Goal: Task Accomplishment & Management: Complete application form

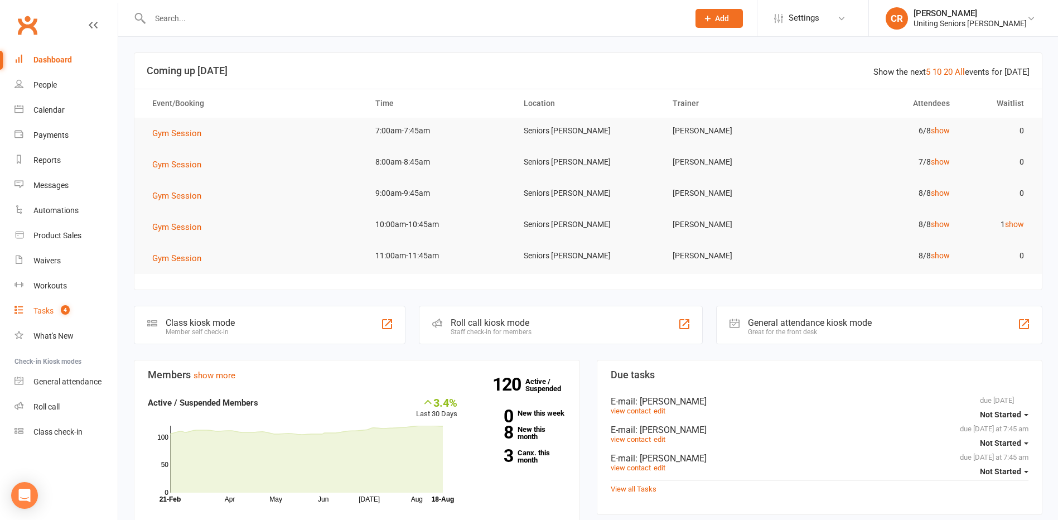
click at [38, 314] on div "Tasks" at bounding box center [43, 310] width 20 height 9
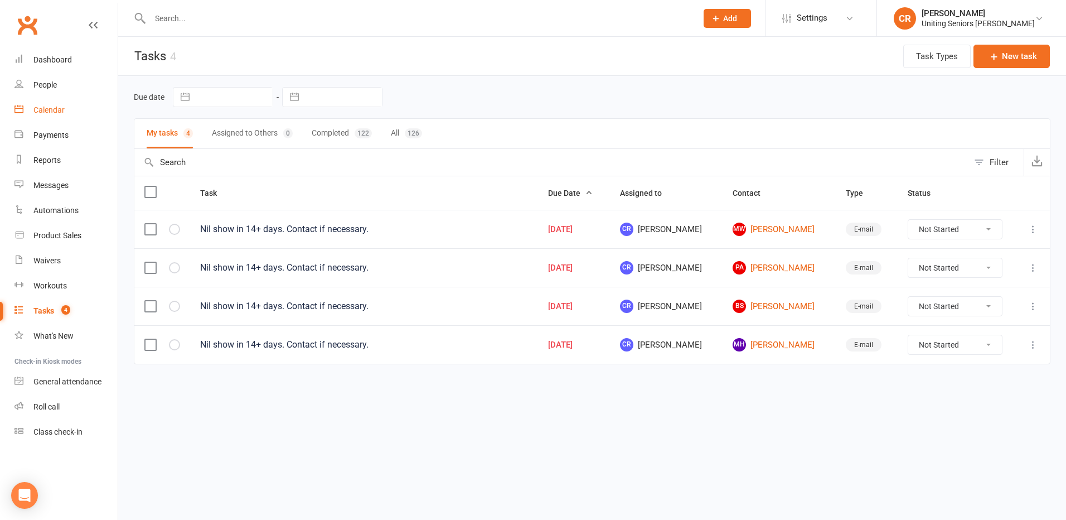
click at [35, 118] on link "Calendar" at bounding box center [65, 110] width 103 height 25
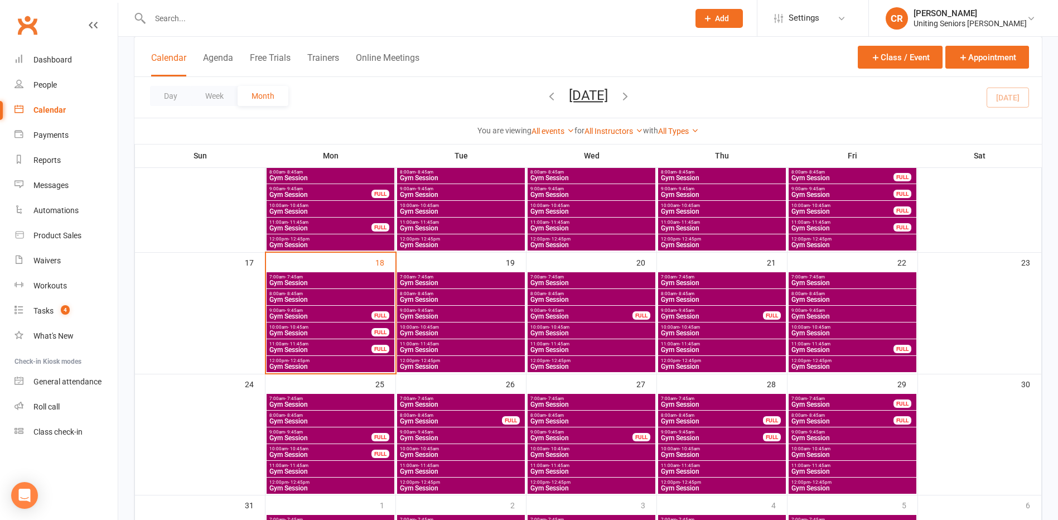
scroll to position [390, 0]
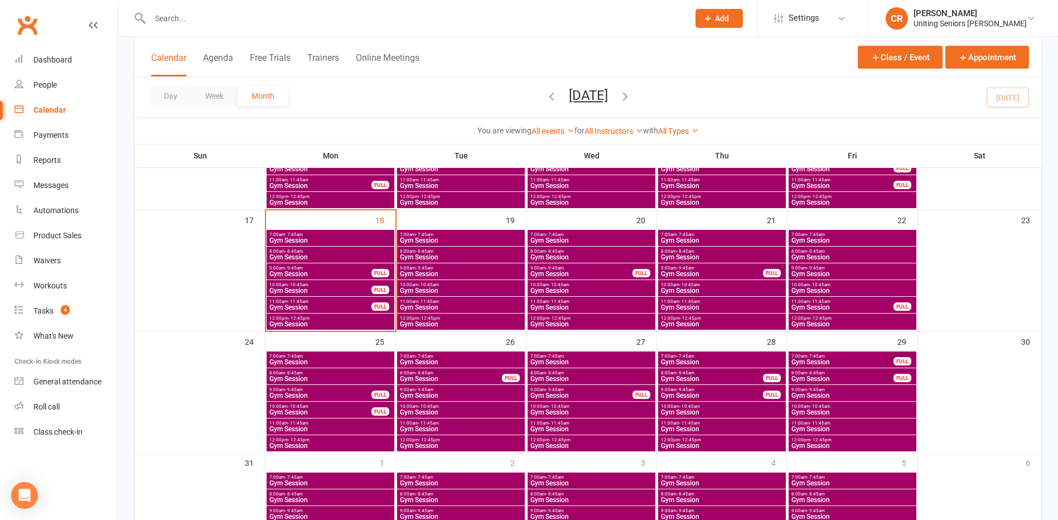
click at [321, 234] on span "7:00am - 7:45am" at bounding box center [330, 234] width 123 height 5
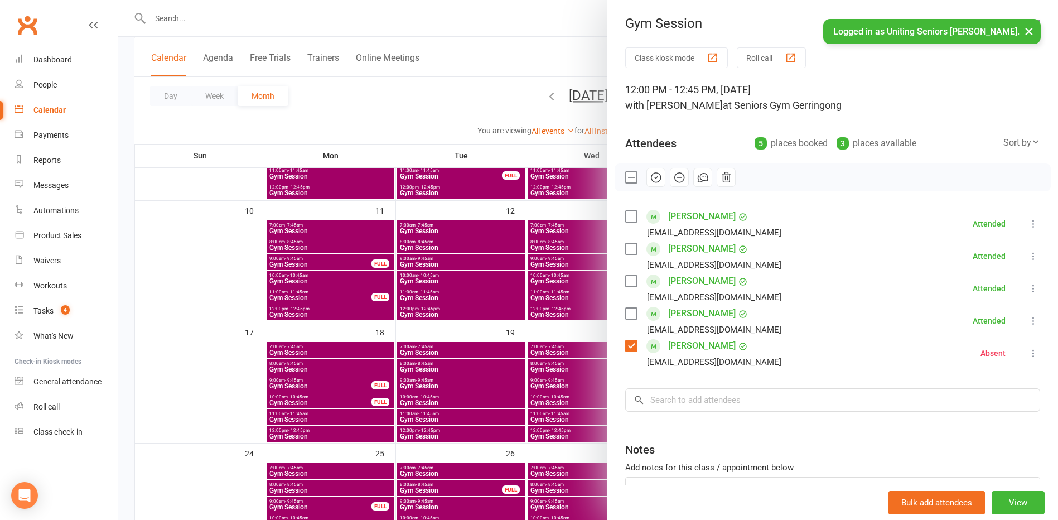
click at [516, 77] on div at bounding box center [587, 260] width 939 height 520
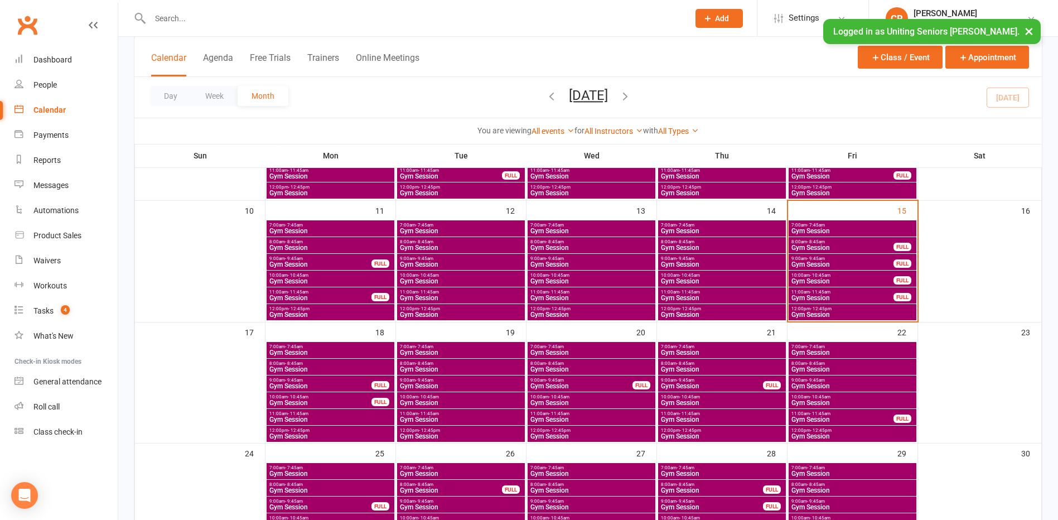
click at [807, 311] on span "Gym Session" at bounding box center [852, 314] width 123 height 7
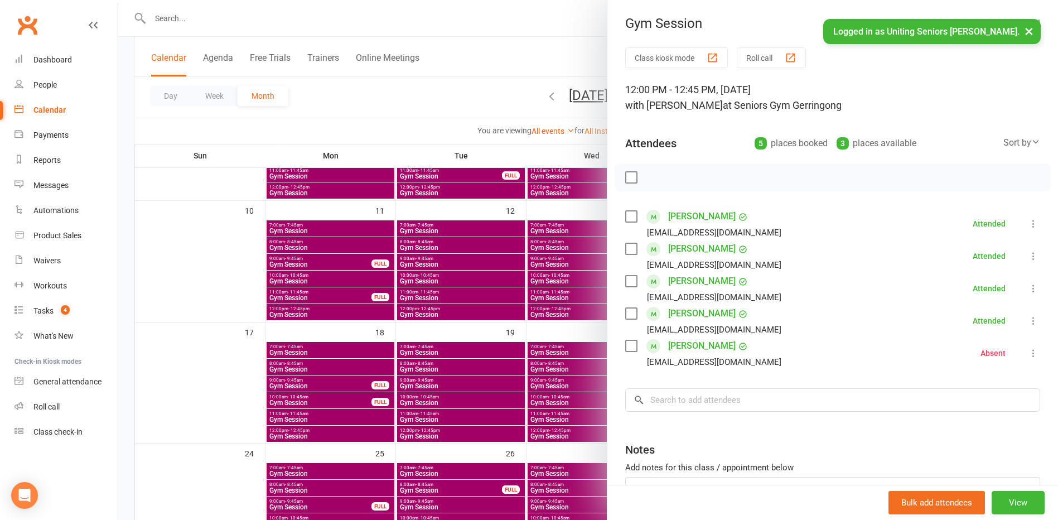
click at [287, 360] on div at bounding box center [587, 260] width 939 height 520
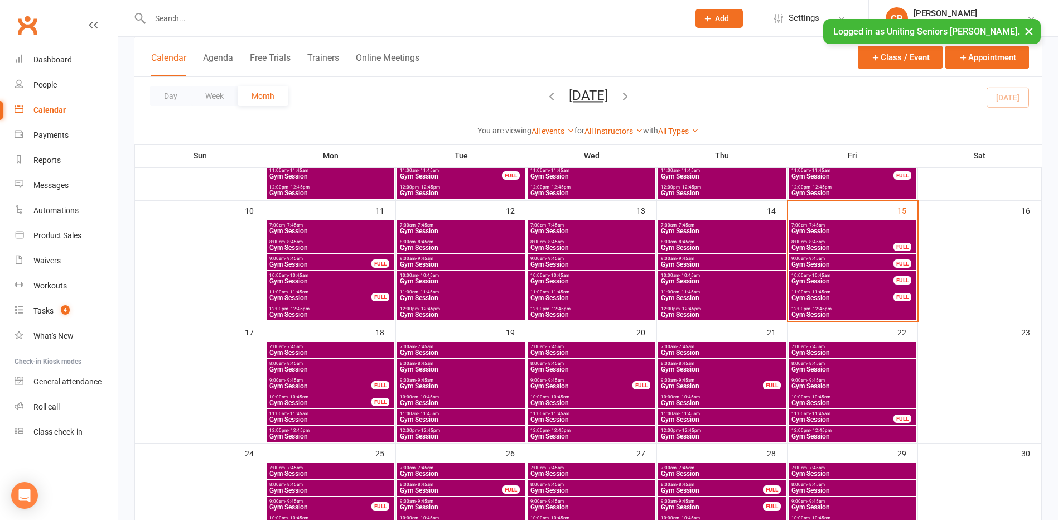
click at [287, 351] on span "Gym Session" at bounding box center [330, 352] width 123 height 7
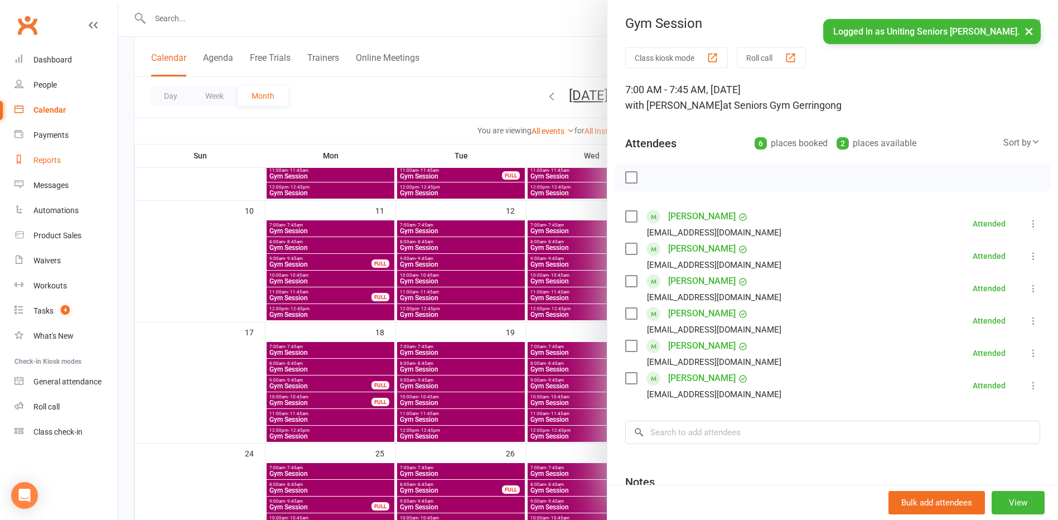
click at [41, 154] on link "Reports" at bounding box center [65, 160] width 103 height 25
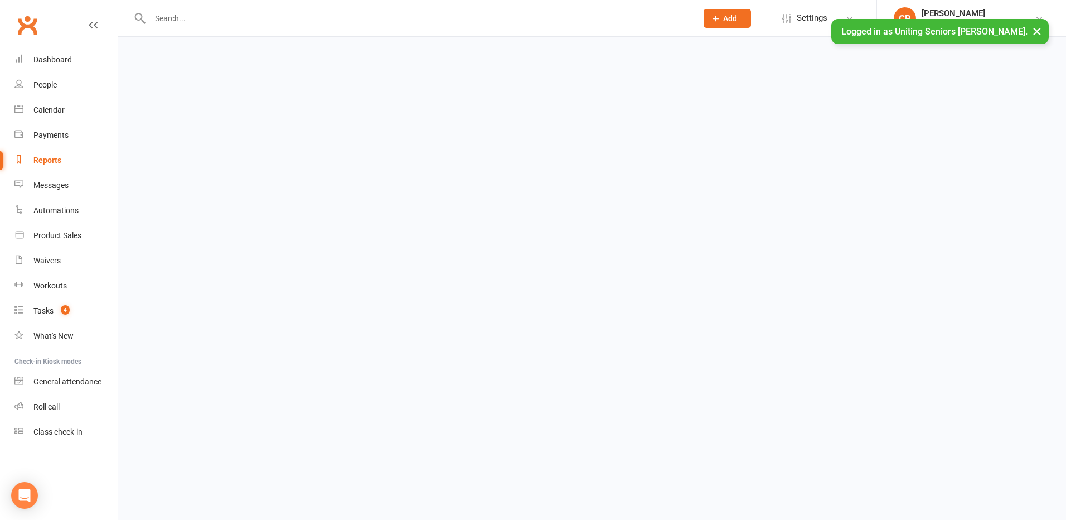
select select "50"
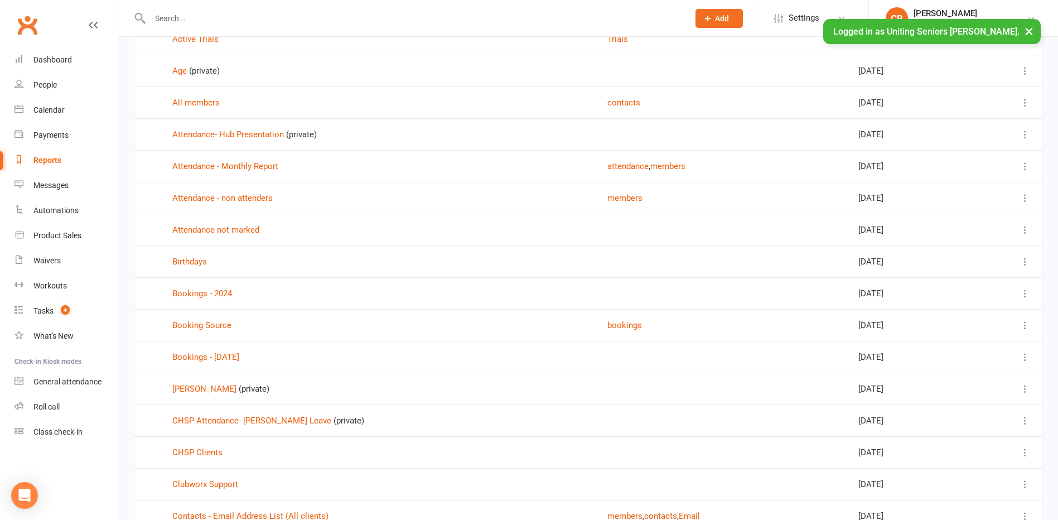
scroll to position [112, 0]
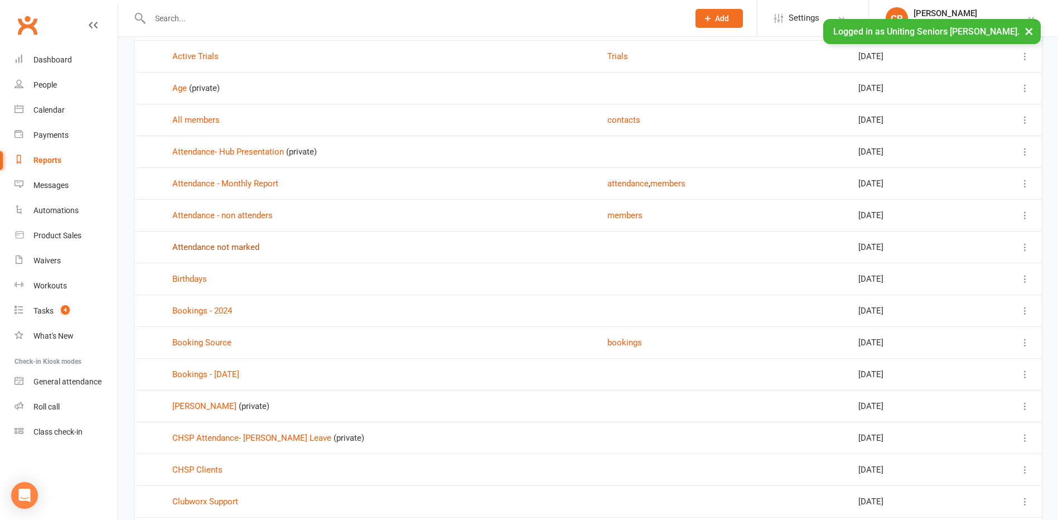
click at [231, 249] on link "Attendance not marked" at bounding box center [215, 247] width 87 height 10
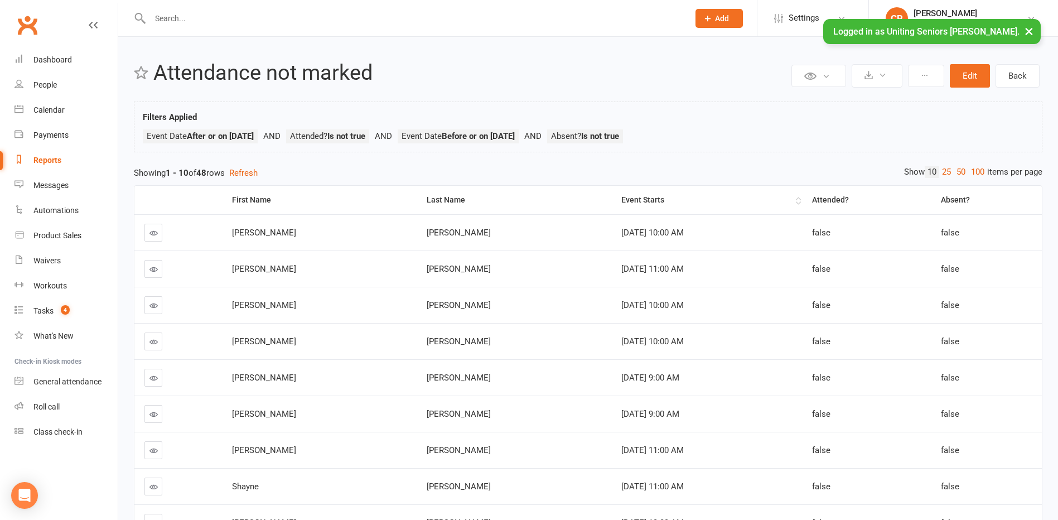
click at [621, 203] on div "Event Starts" at bounding box center [707, 200] width 172 height 8
click at [30, 113] on link "Calendar" at bounding box center [65, 110] width 103 height 25
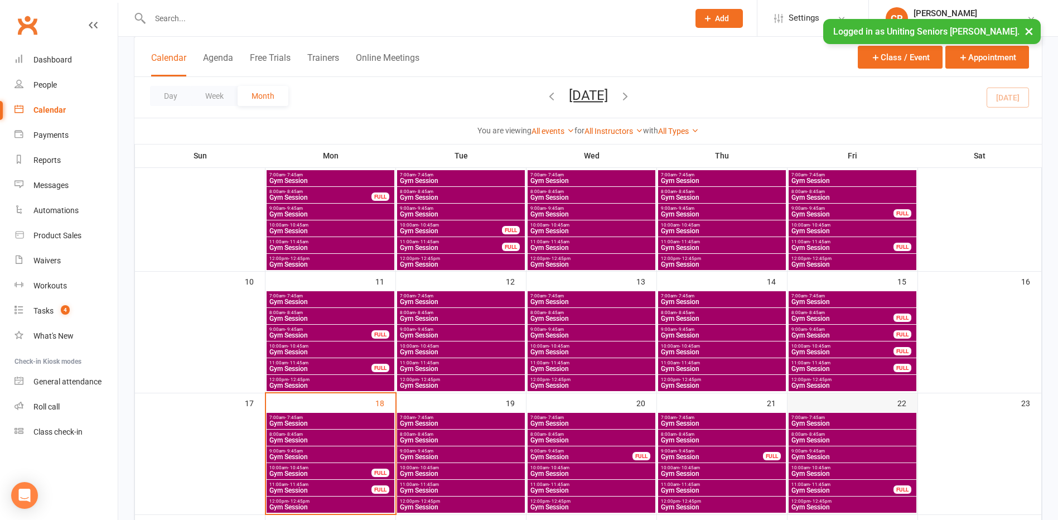
scroll to position [167, 0]
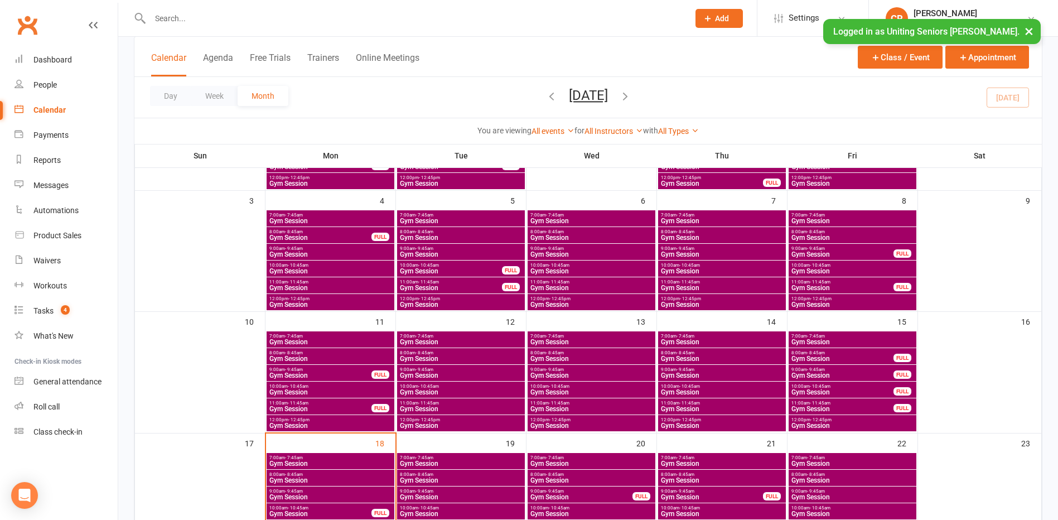
click at [696, 387] on span "- 10:45am" at bounding box center [689, 386] width 21 height 5
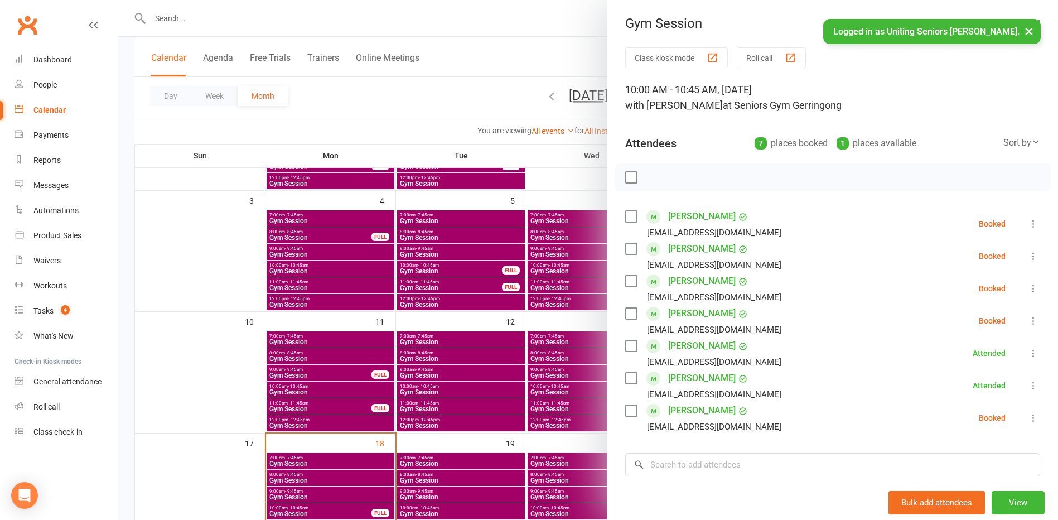
click at [625, 175] on label at bounding box center [630, 177] width 11 height 11
click at [651, 177] on icon "button" at bounding box center [655, 177] width 9 height 9
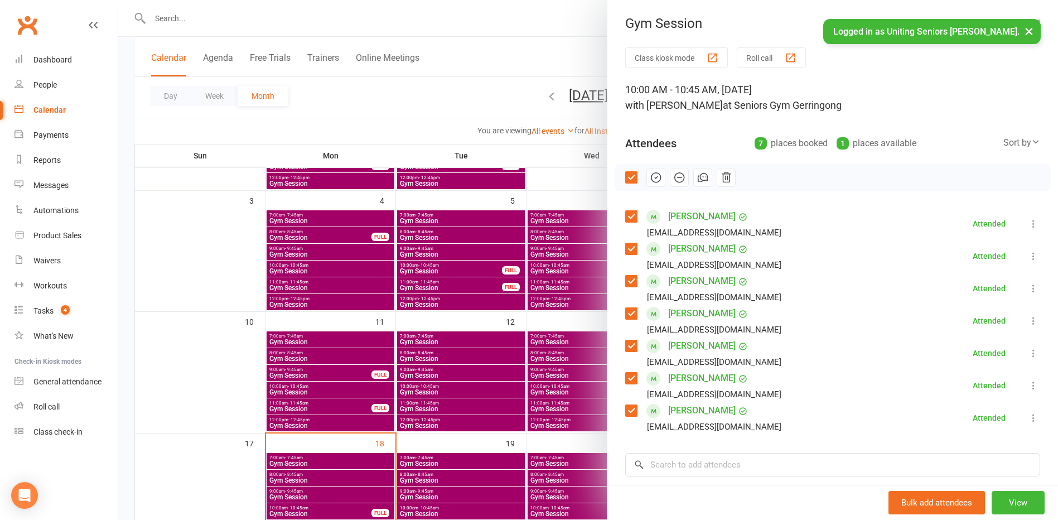
click at [524, 103] on div at bounding box center [587, 260] width 939 height 520
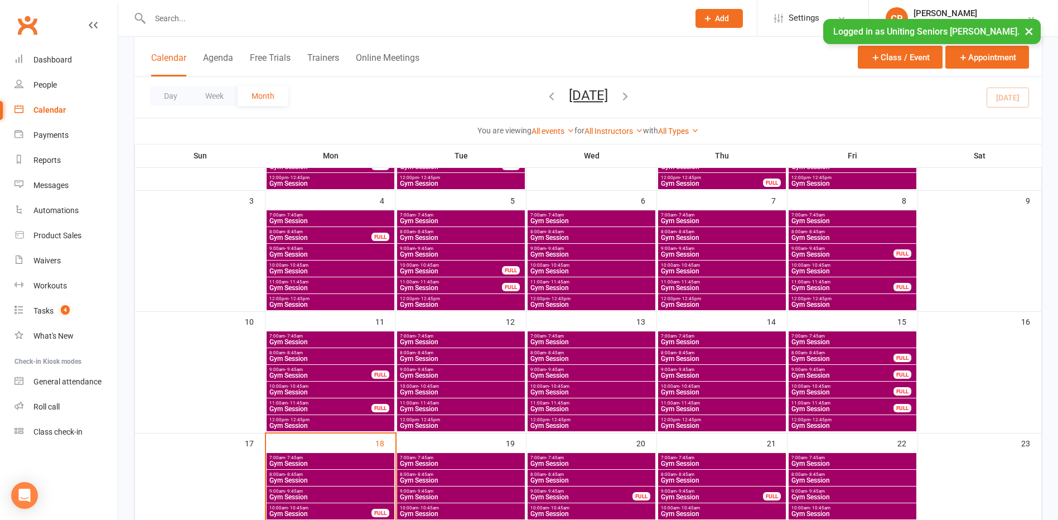
click at [674, 338] on span "Gym Session" at bounding box center [721, 341] width 123 height 7
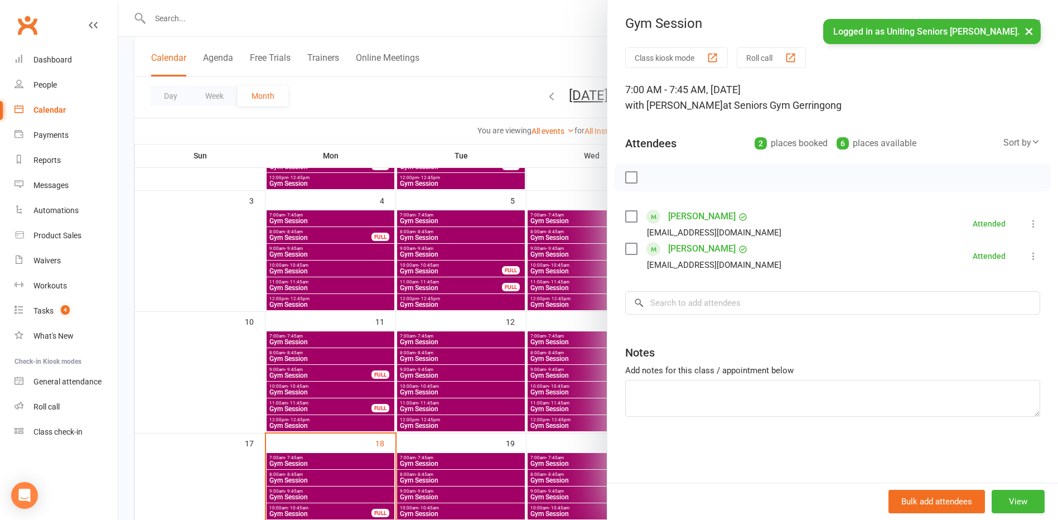
click at [592, 342] on div at bounding box center [587, 260] width 939 height 520
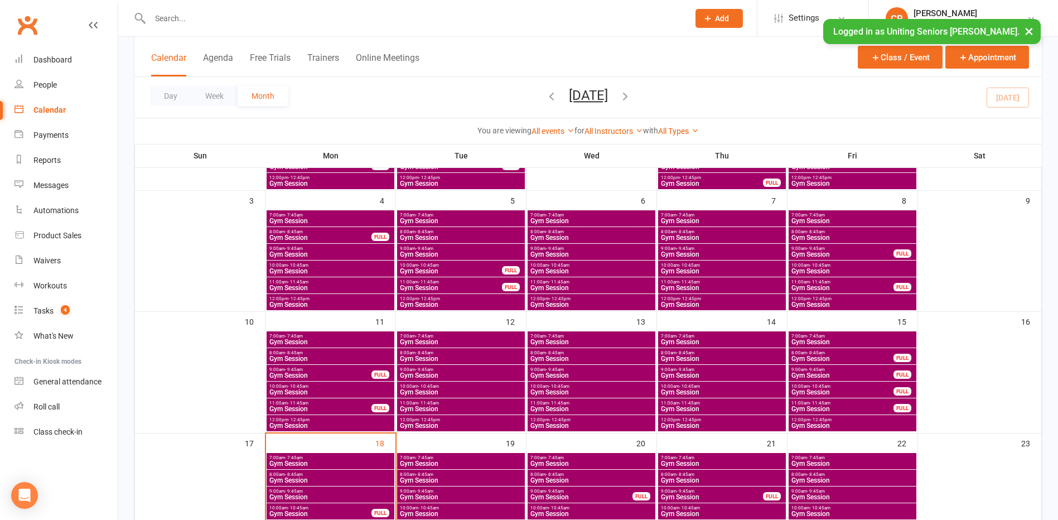
click at [713, 357] on span "Gym Session" at bounding box center [721, 358] width 123 height 7
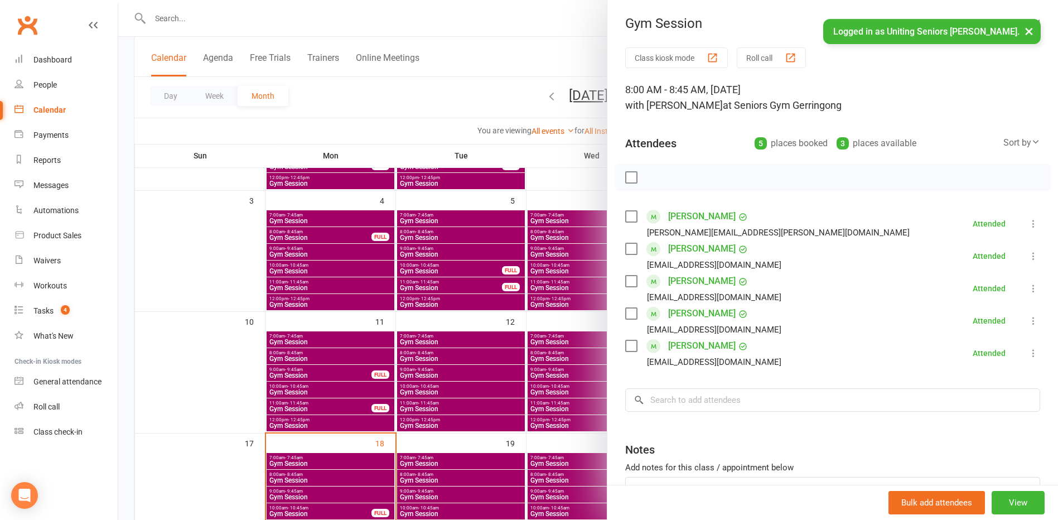
click at [599, 380] on div at bounding box center [587, 260] width 939 height 520
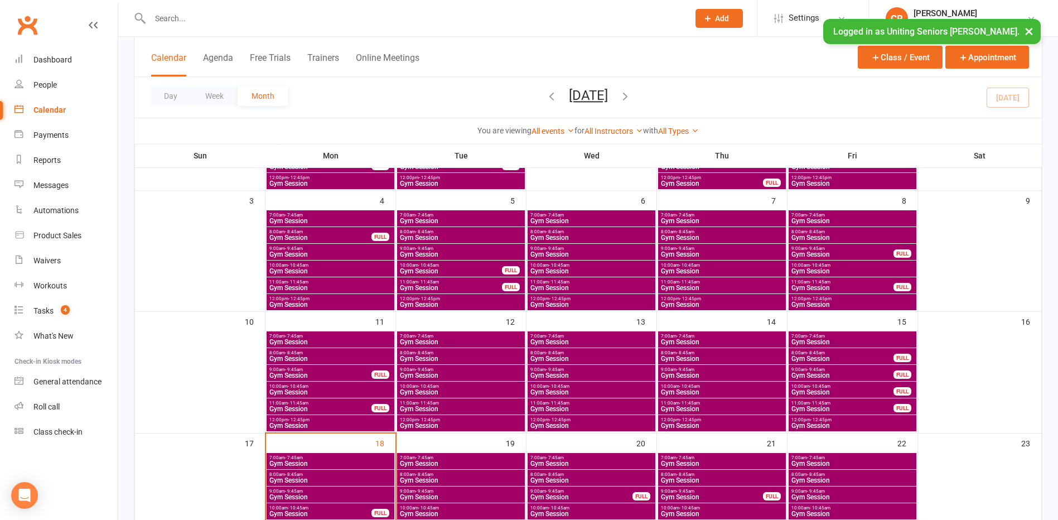
click at [683, 372] on span "Gym Session" at bounding box center [721, 375] width 123 height 7
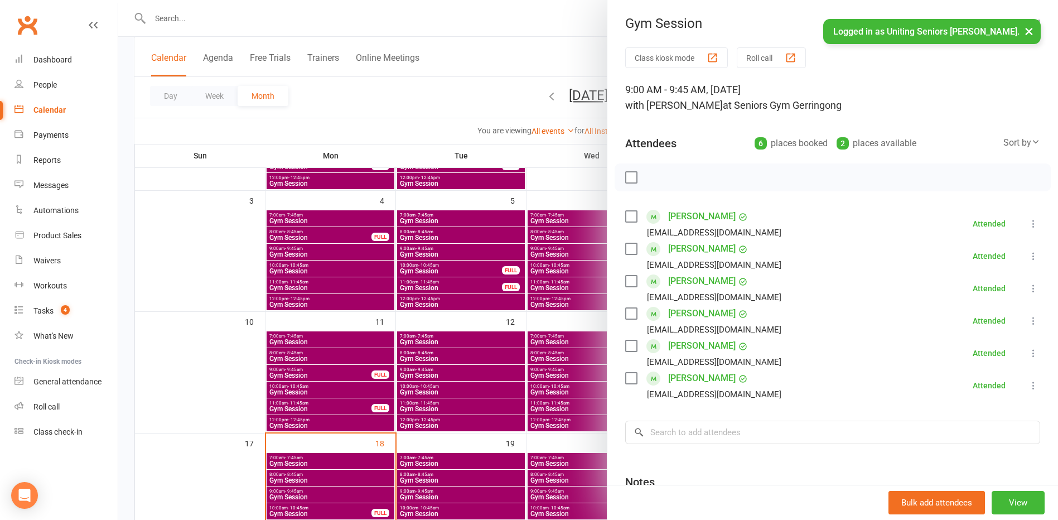
click at [590, 395] on div at bounding box center [587, 260] width 939 height 520
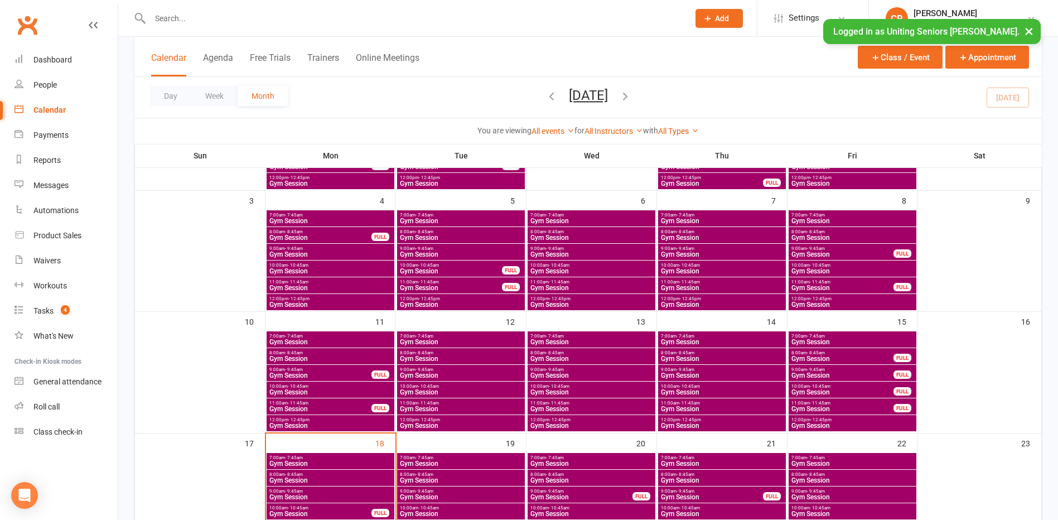
click at [687, 393] on span "Gym Session" at bounding box center [721, 392] width 123 height 7
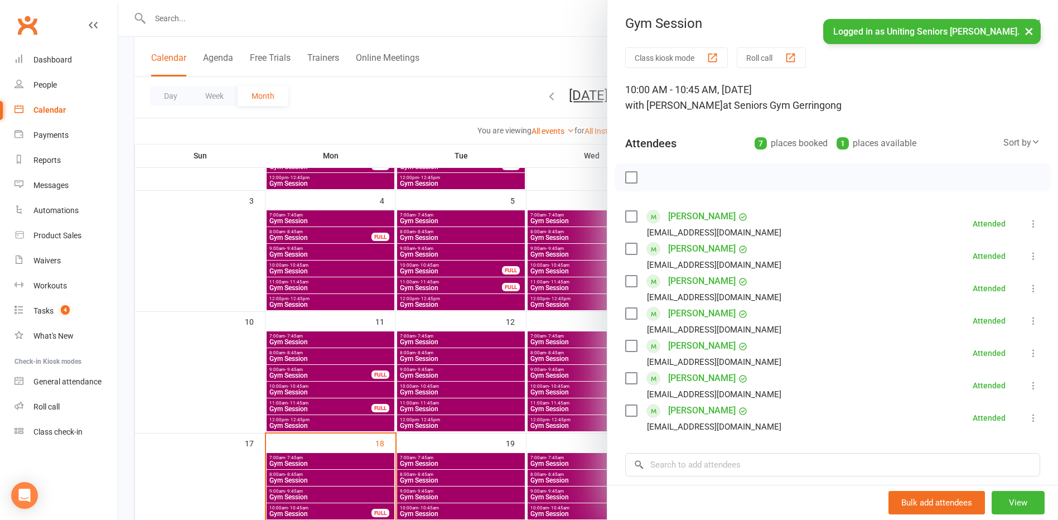
click at [607, 393] on div "Class kiosk mode Roll call 10:00 AM - 10:45 AM, Thursday, August, 14, 2025 with…" at bounding box center [832, 340] width 451 height 587
click at [570, 381] on div at bounding box center [587, 260] width 939 height 520
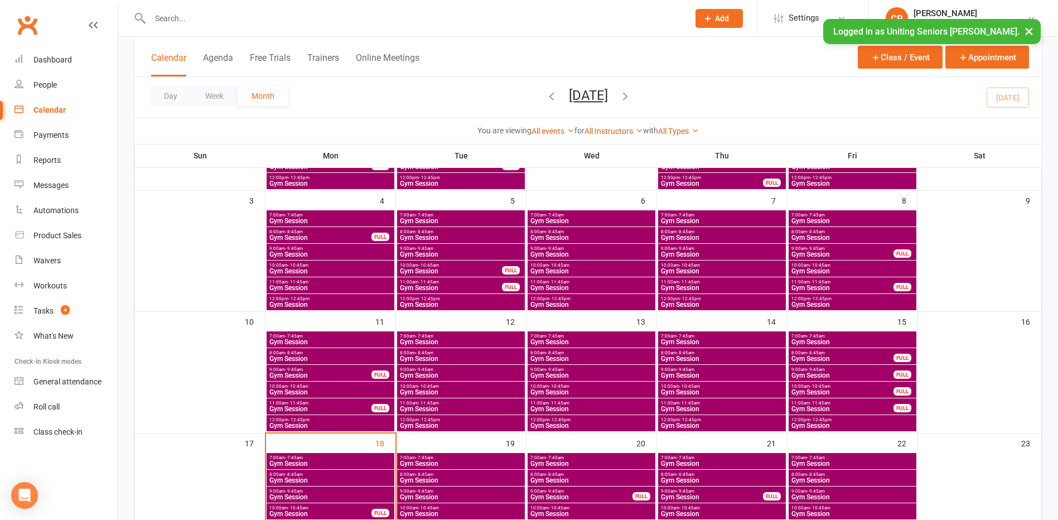
click at [713, 401] on span "11:00am - 11:45am" at bounding box center [721, 402] width 123 height 5
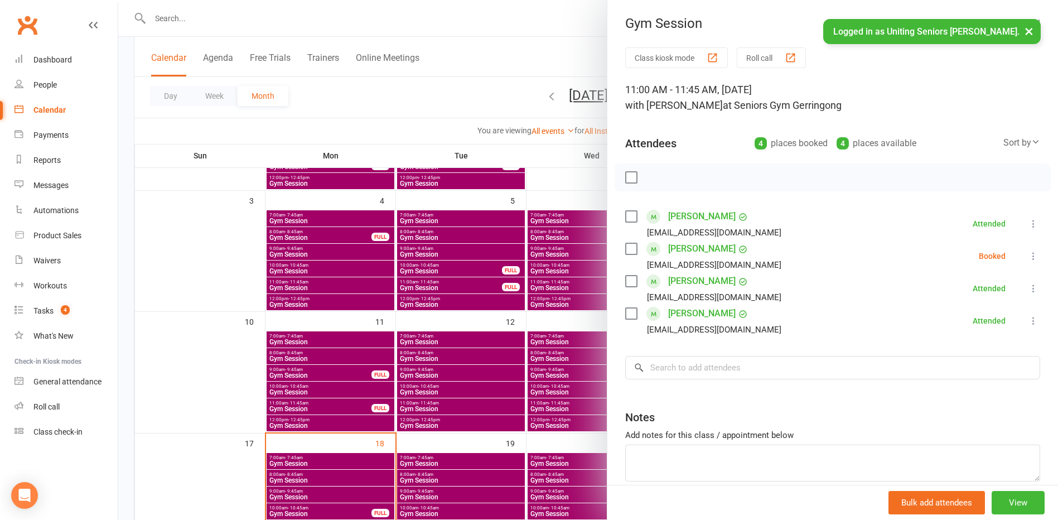
click at [629, 253] on label at bounding box center [630, 248] width 11 height 11
click at [656, 178] on icon "button" at bounding box center [656, 177] width 12 height 12
click at [587, 322] on div at bounding box center [587, 260] width 939 height 520
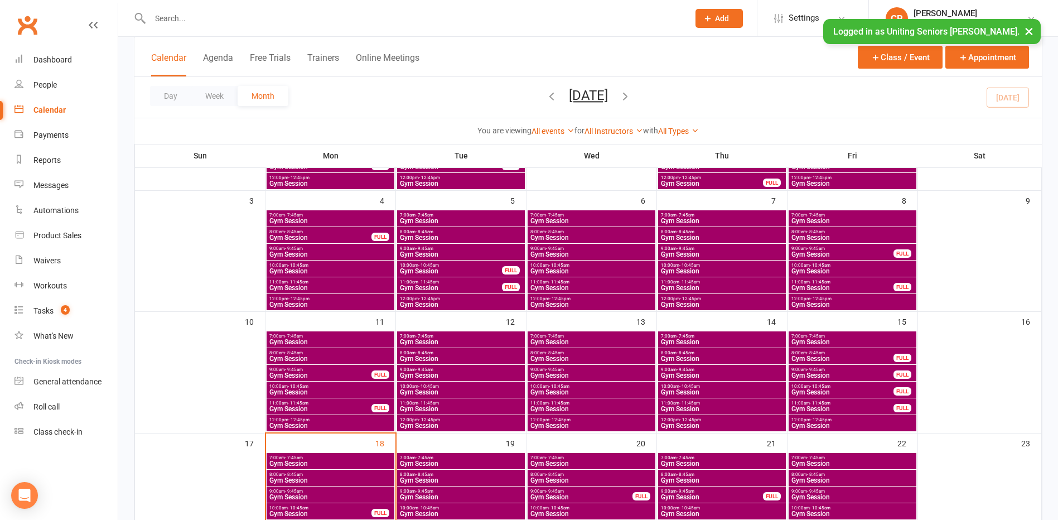
click at [684, 410] on span "Gym Session" at bounding box center [721, 408] width 123 height 7
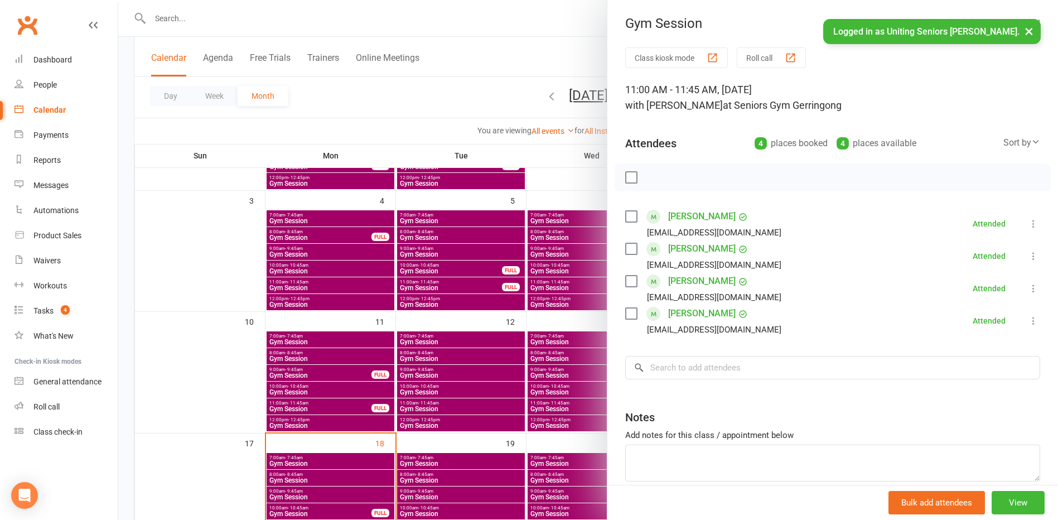
click at [510, 303] on div at bounding box center [587, 260] width 939 height 520
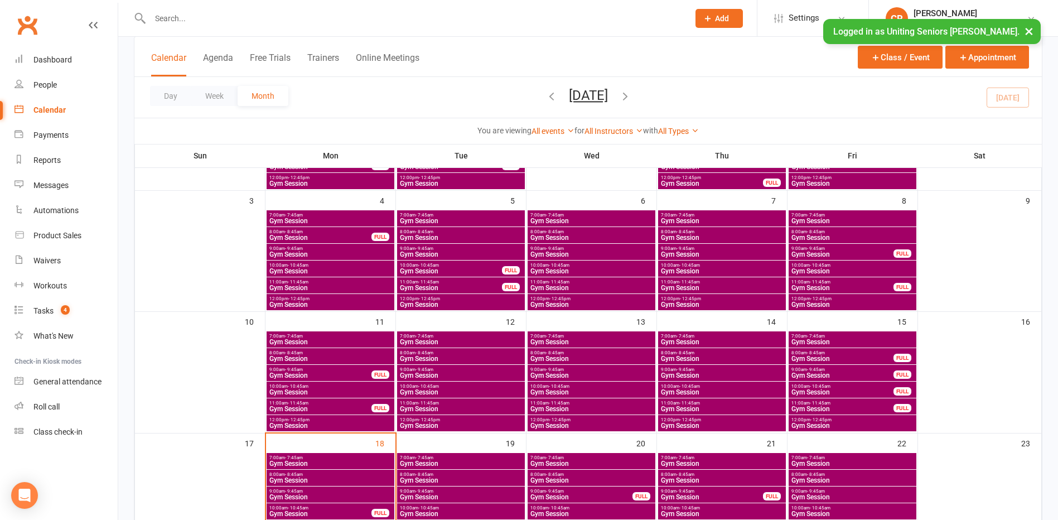
click at [677, 418] on span "12:00pm - 12:45pm" at bounding box center [721, 419] width 123 height 5
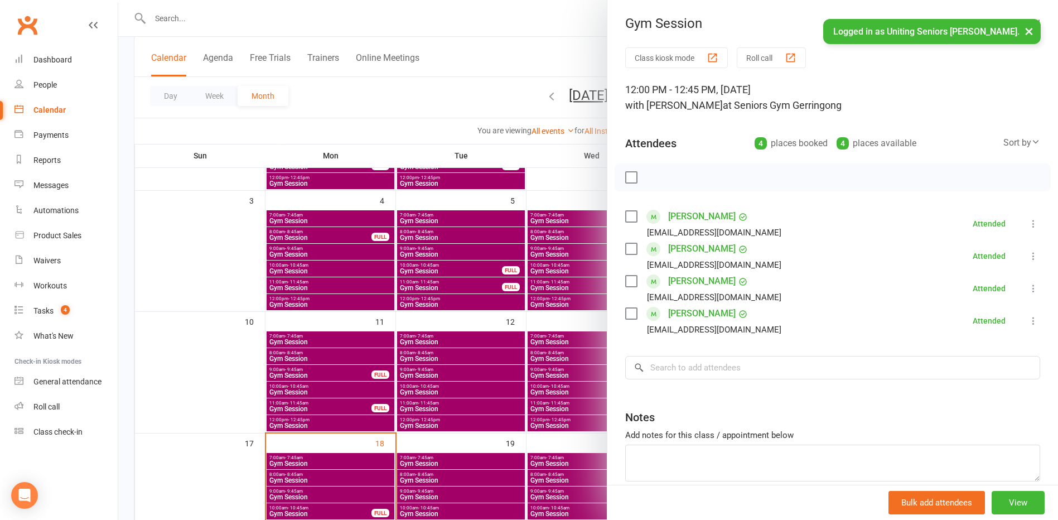
click at [550, 317] on div at bounding box center [587, 260] width 939 height 520
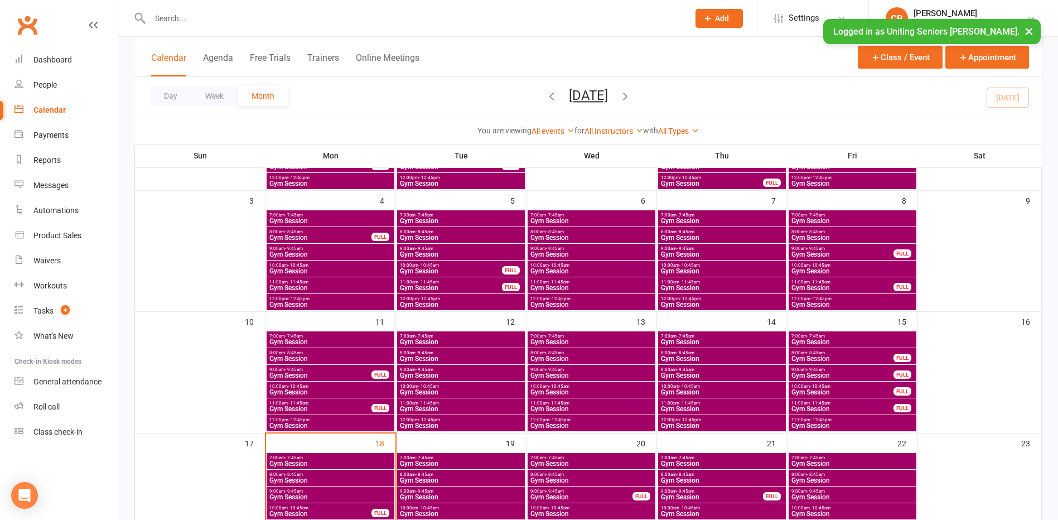
click at [796, 338] on span "Gym Session" at bounding box center [852, 341] width 123 height 7
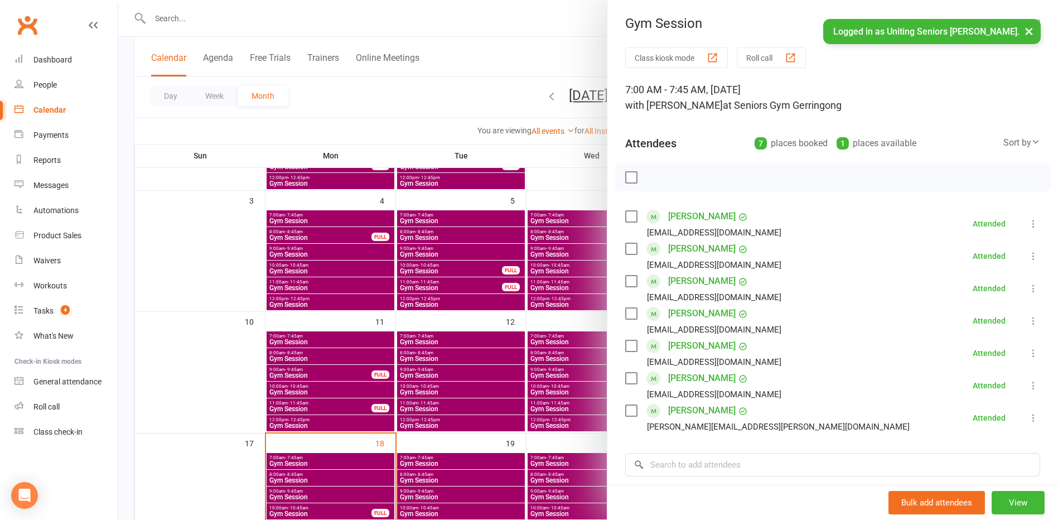
drag, startPoint x: 572, startPoint y: 327, endPoint x: 757, endPoint y: 383, distance: 193.5
click at [573, 328] on div at bounding box center [587, 260] width 939 height 520
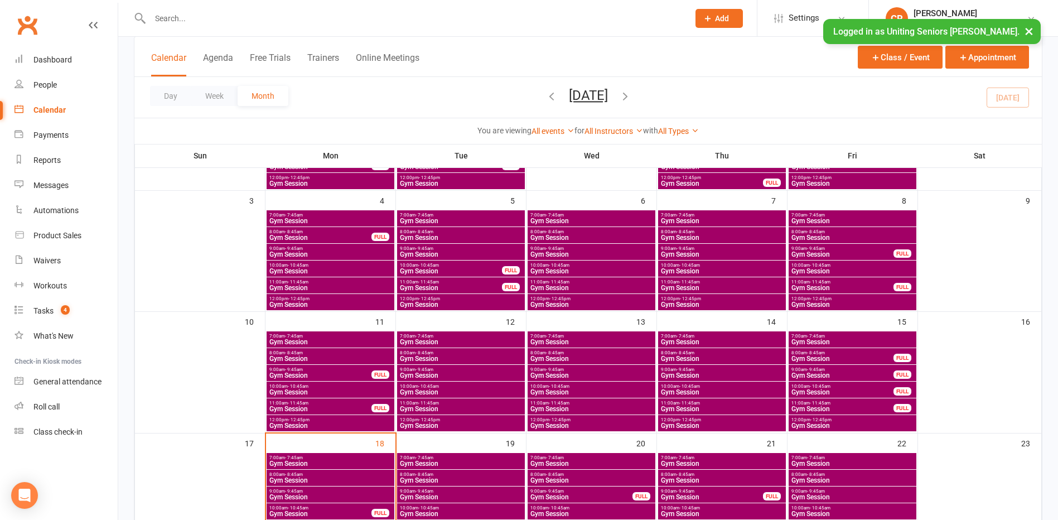
click at [63, 114] on div "Calendar" at bounding box center [49, 109] width 32 height 9
click at [52, 156] on link "Reports" at bounding box center [65, 160] width 103 height 25
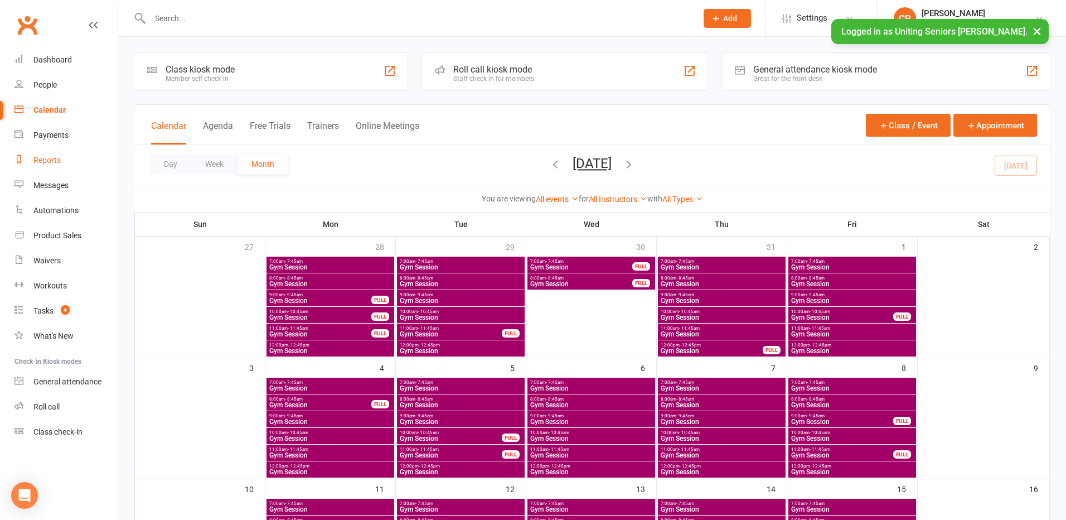
select select "50"
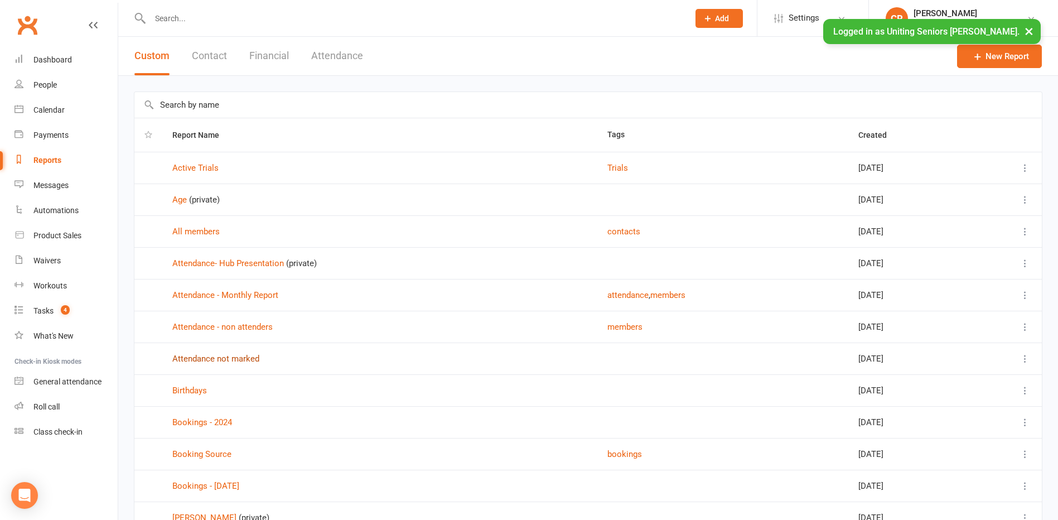
click at [244, 355] on link "Attendance not marked" at bounding box center [215, 358] width 87 height 10
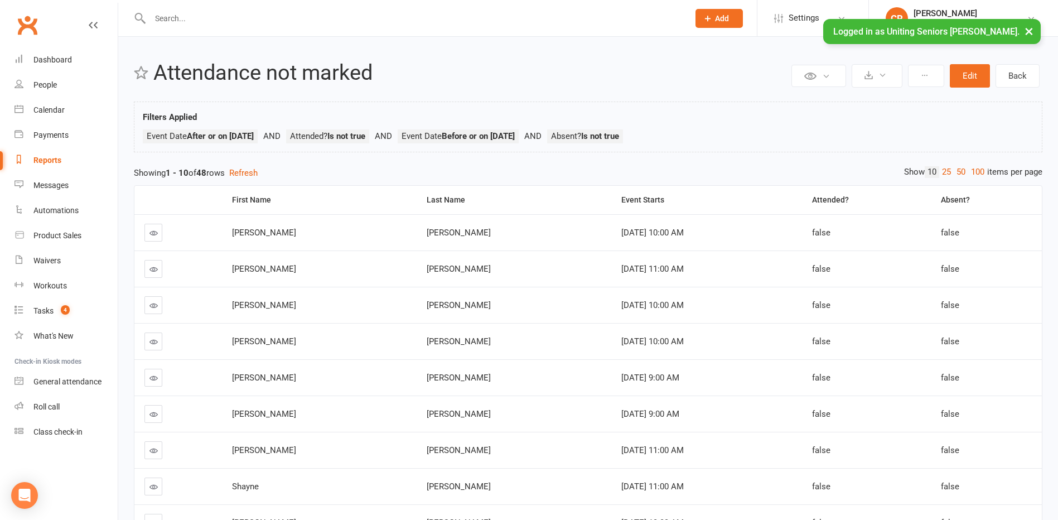
click at [611, 193] on th "Event Starts" at bounding box center [706, 200] width 191 height 28
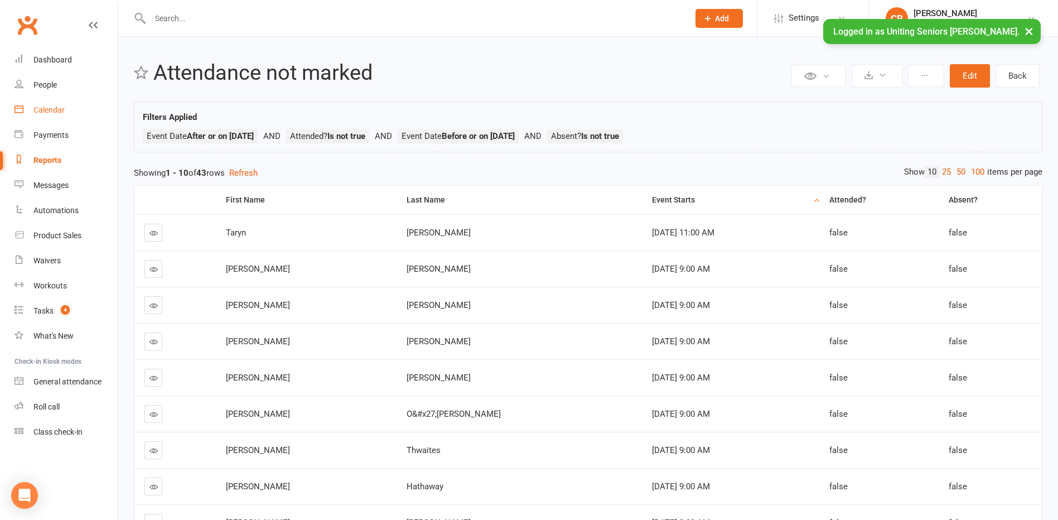
click at [47, 104] on link "Calendar" at bounding box center [65, 110] width 103 height 25
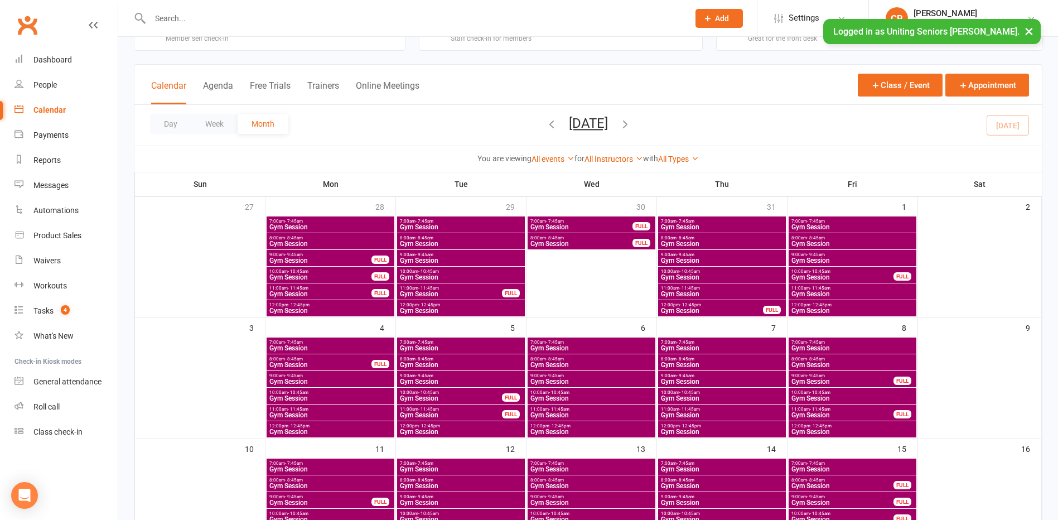
scroll to position [56, 0]
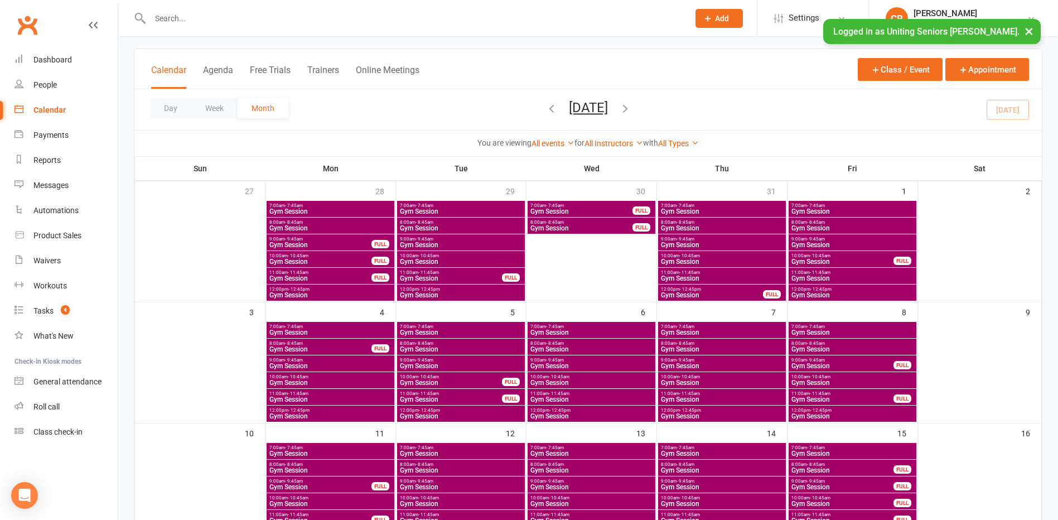
click at [810, 474] on div "8:00am - 8:45am Gym Session FULL" at bounding box center [852, 467] width 128 height 16
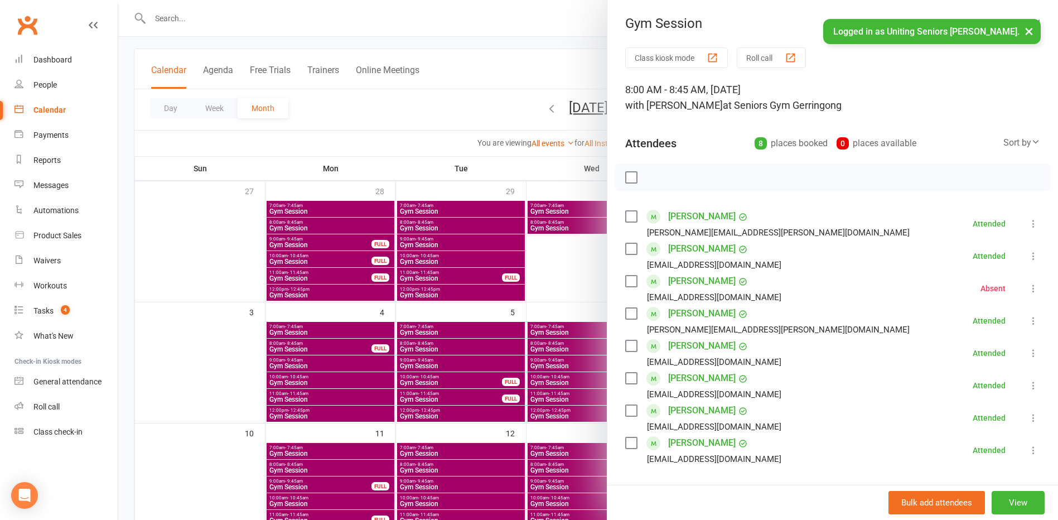
click at [539, 323] on div at bounding box center [587, 260] width 939 height 520
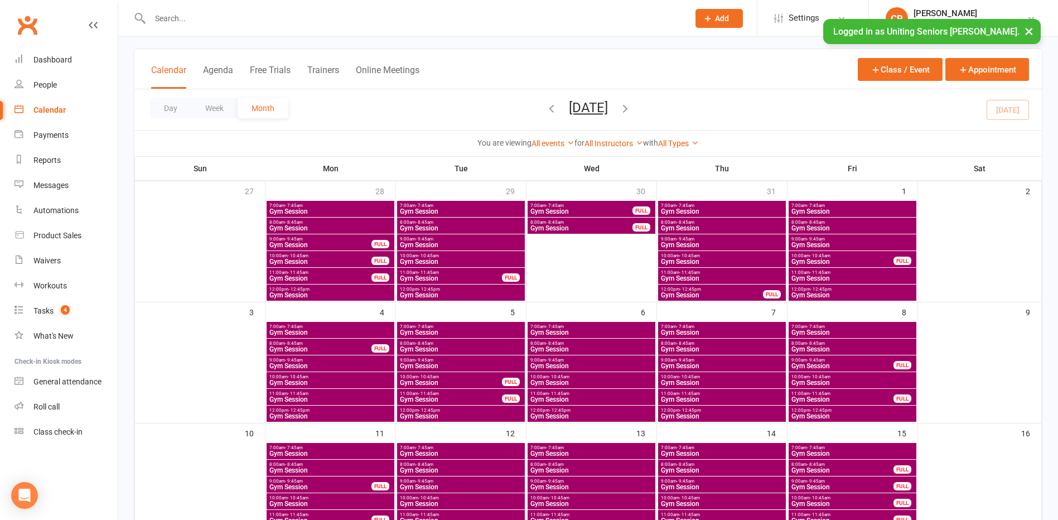
click at [821, 487] on span "Gym Session" at bounding box center [842, 486] width 103 height 7
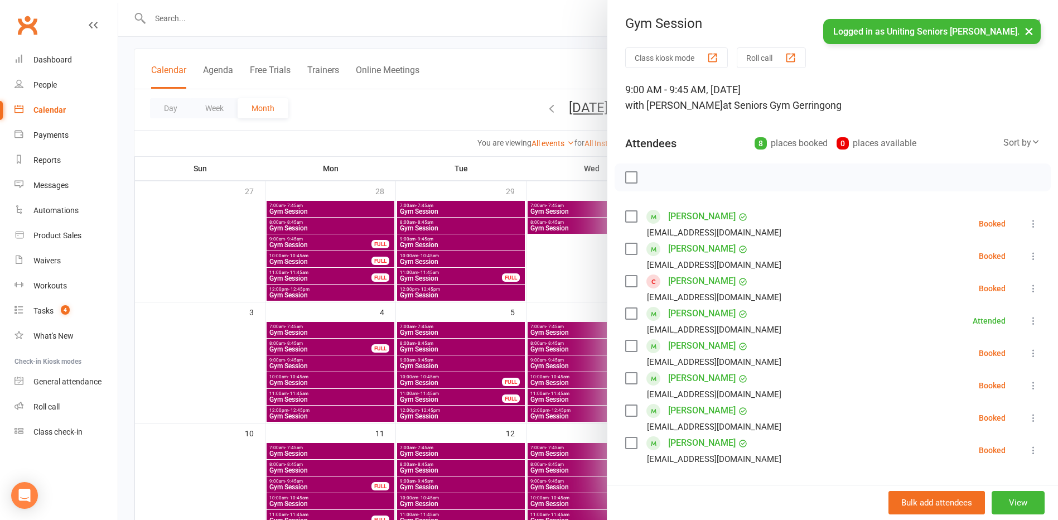
click at [619, 173] on div at bounding box center [832, 177] width 436 height 28
click at [627, 191] on div "Class kiosk mode Roll call 9:00 AM - 9:45 AM, Friday, August, 15, 2025 with Jes…" at bounding box center [832, 350] width 451 height 607
click at [626, 182] on label at bounding box center [630, 177] width 11 height 11
click at [650, 174] on icon "button" at bounding box center [656, 177] width 12 height 12
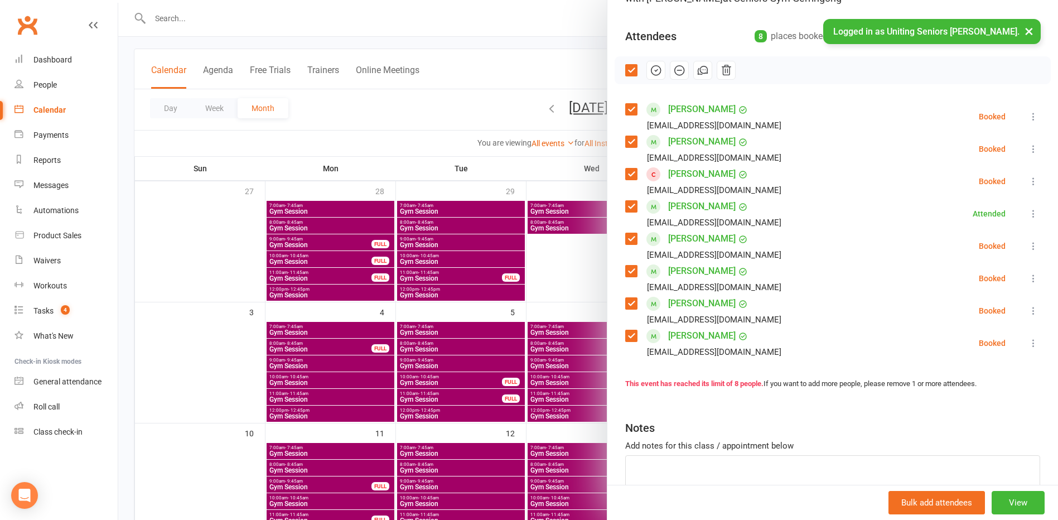
scroll to position [112, 0]
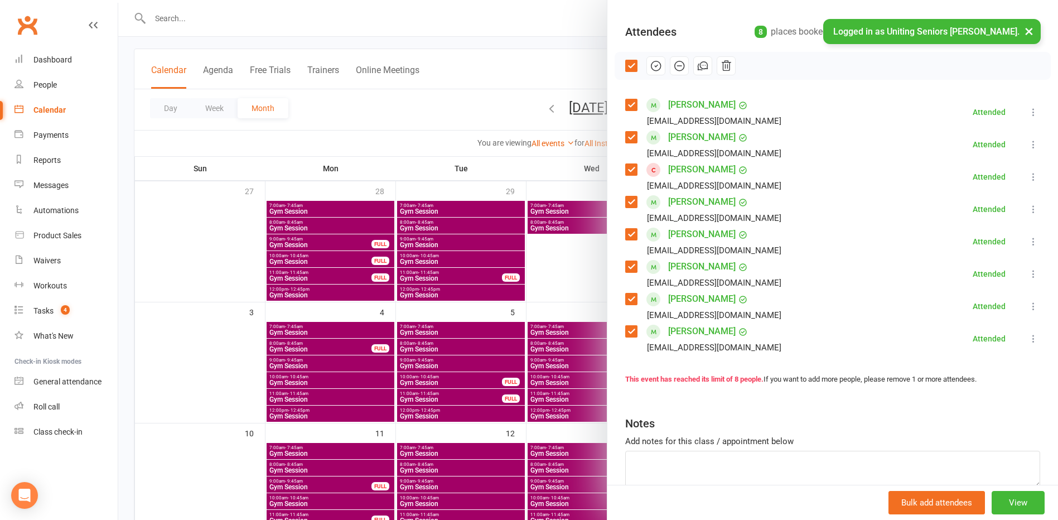
click at [586, 263] on div at bounding box center [587, 260] width 939 height 520
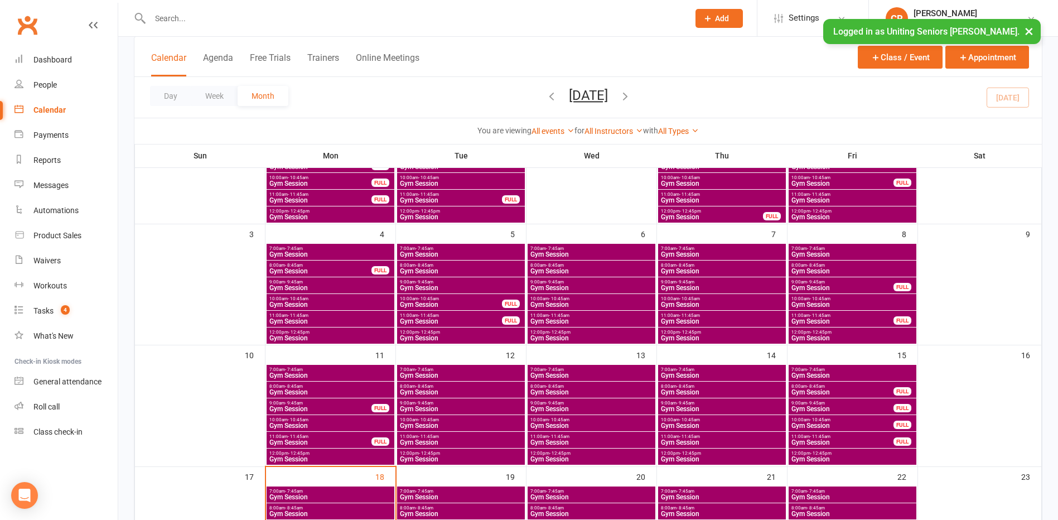
scroll to position [167, 0]
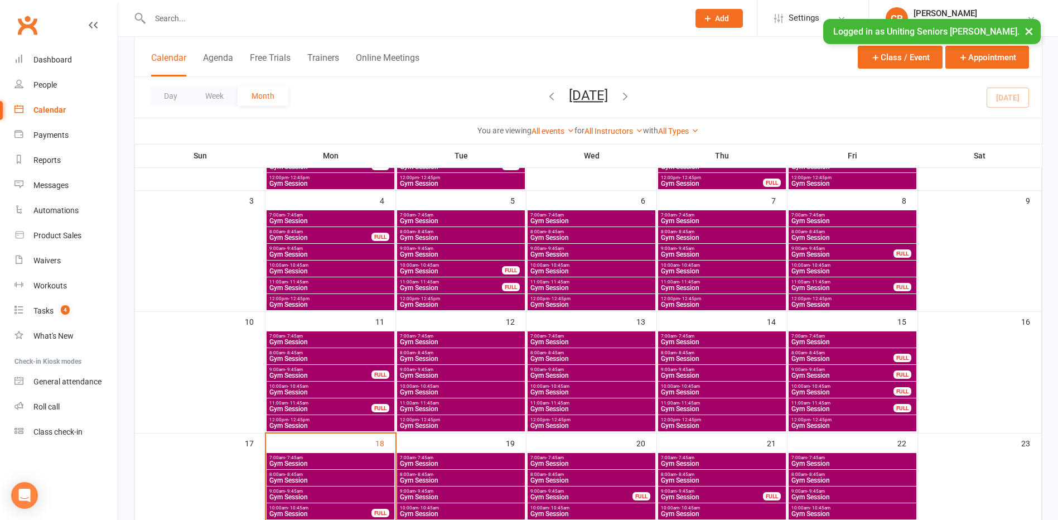
click at [819, 393] on span "Gym Session" at bounding box center [842, 392] width 103 height 7
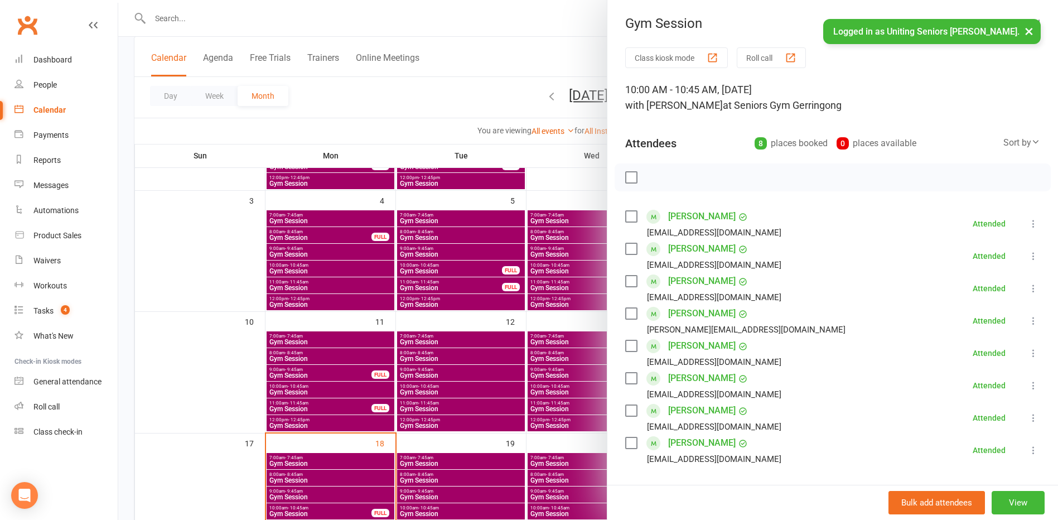
click at [589, 435] on div at bounding box center [587, 260] width 939 height 520
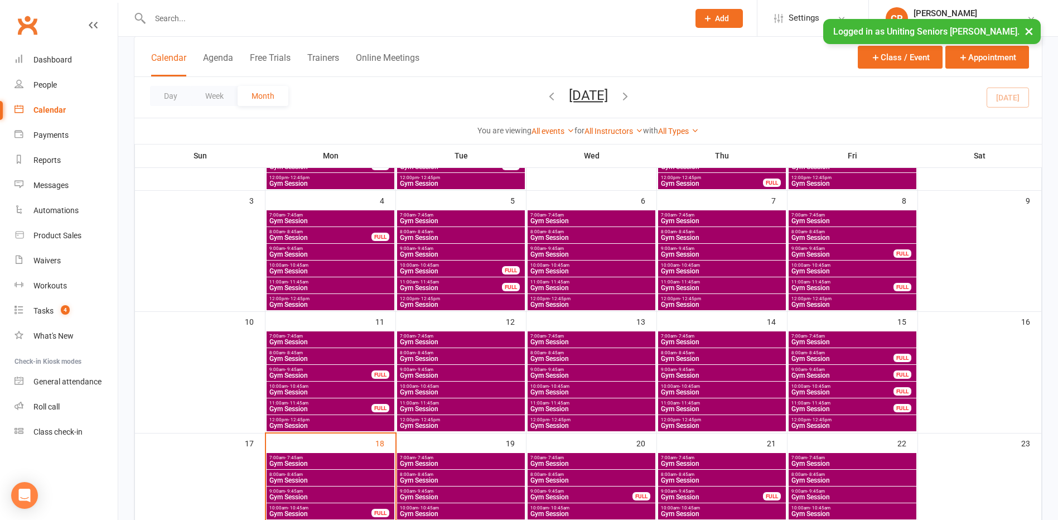
click at [820, 412] on span "Gym Session" at bounding box center [842, 408] width 103 height 7
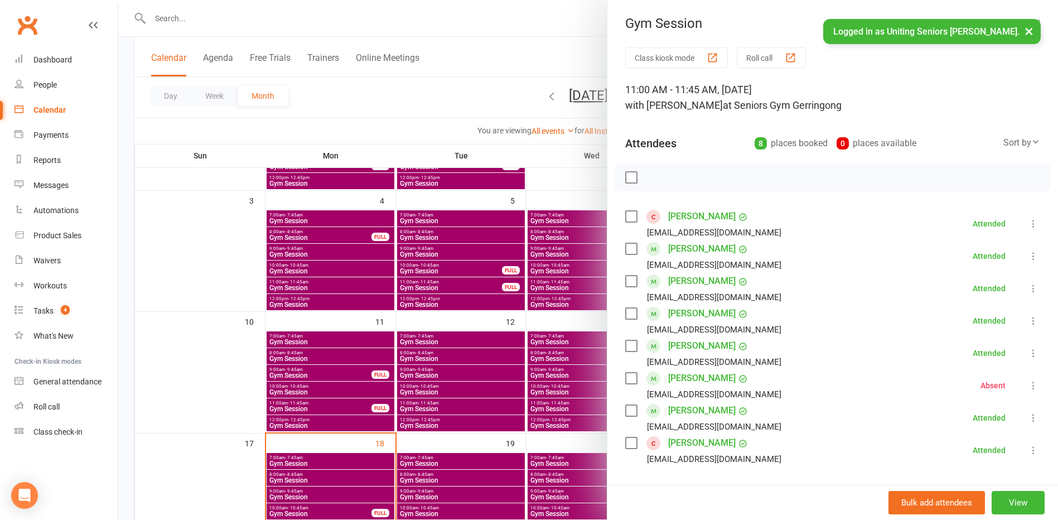
click at [547, 398] on div at bounding box center [587, 260] width 939 height 520
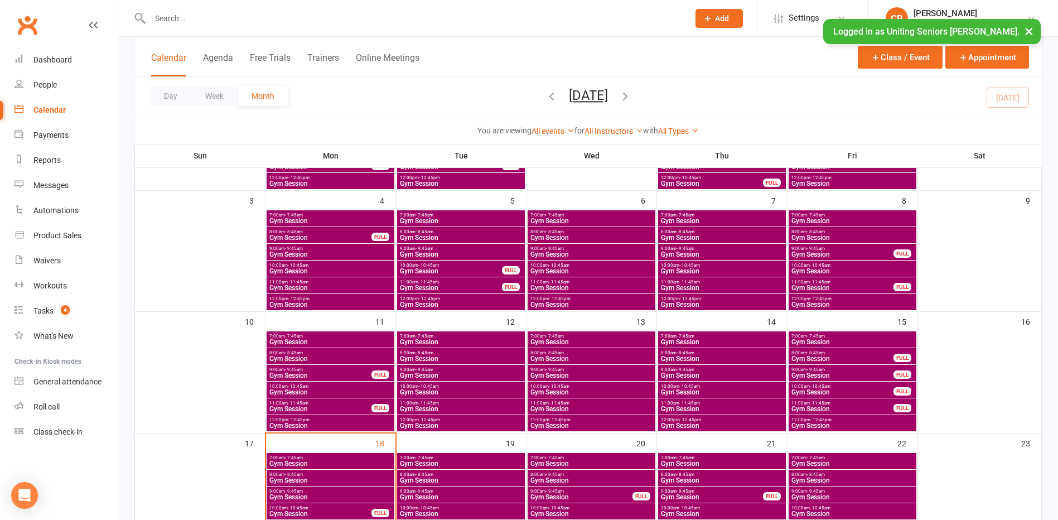
click at [49, 105] on link "Calendar" at bounding box center [65, 110] width 103 height 25
click at [41, 157] on div "Reports" at bounding box center [46, 160] width 27 height 9
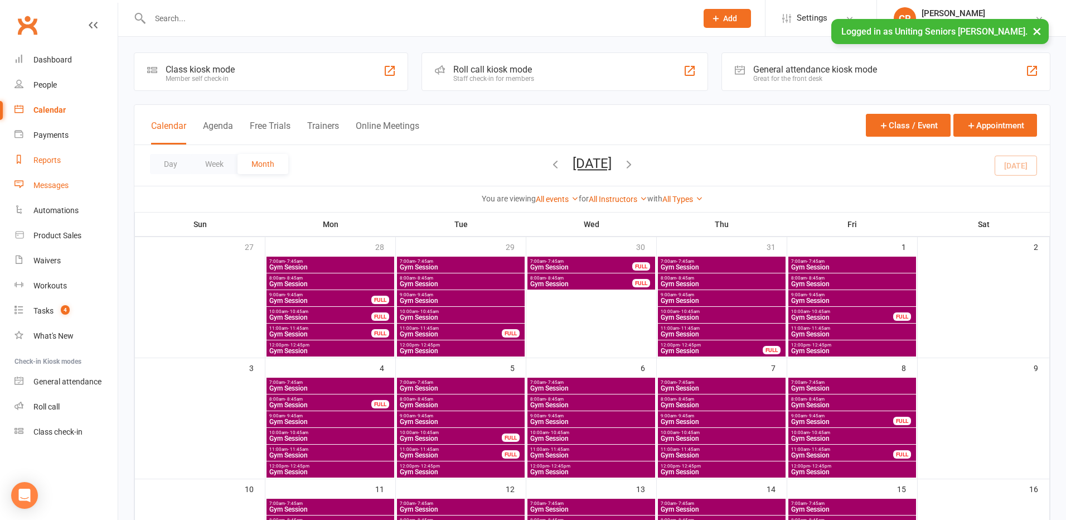
select select "50"
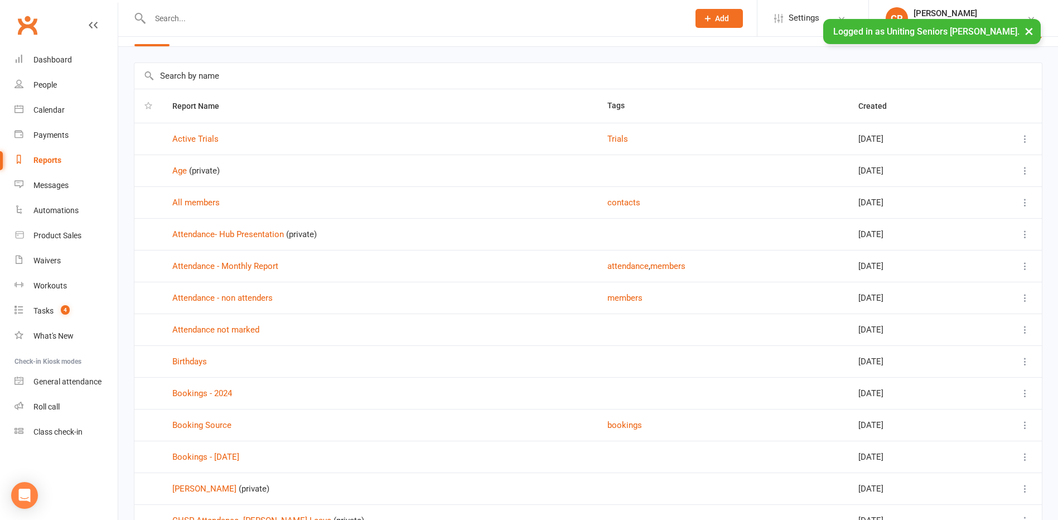
scroll to position [56, 0]
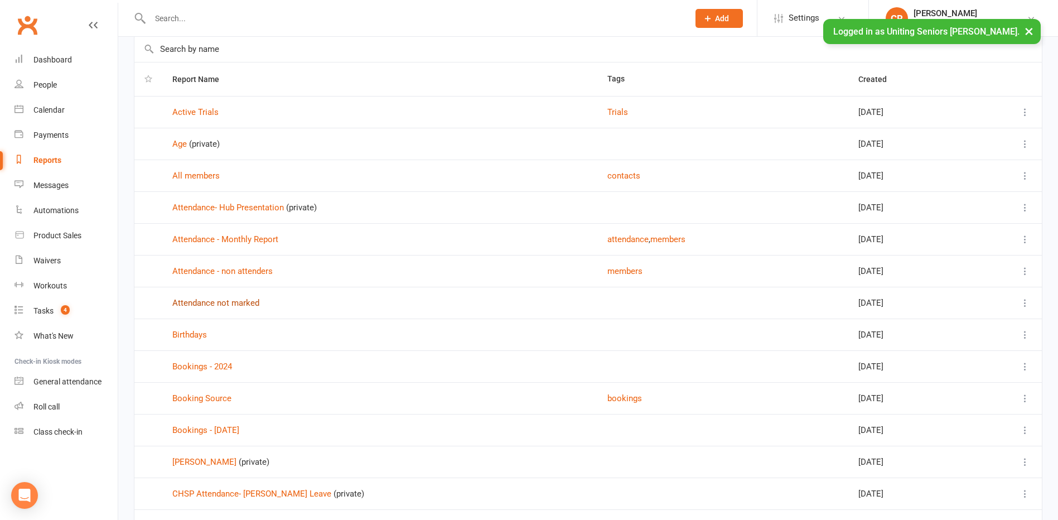
click at [202, 305] on link "Attendance not marked" at bounding box center [215, 303] width 87 height 10
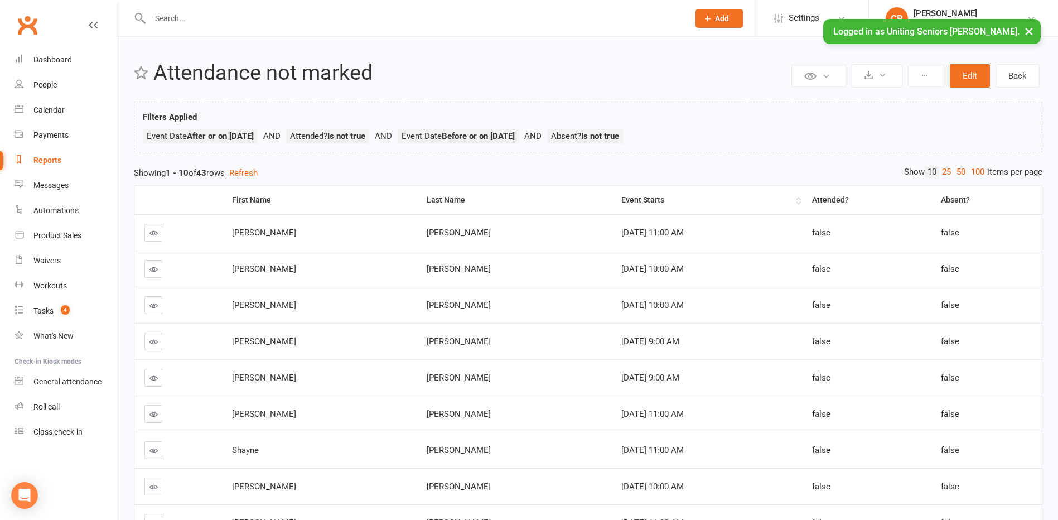
click at [621, 202] on div "Event Starts" at bounding box center [707, 200] width 172 height 8
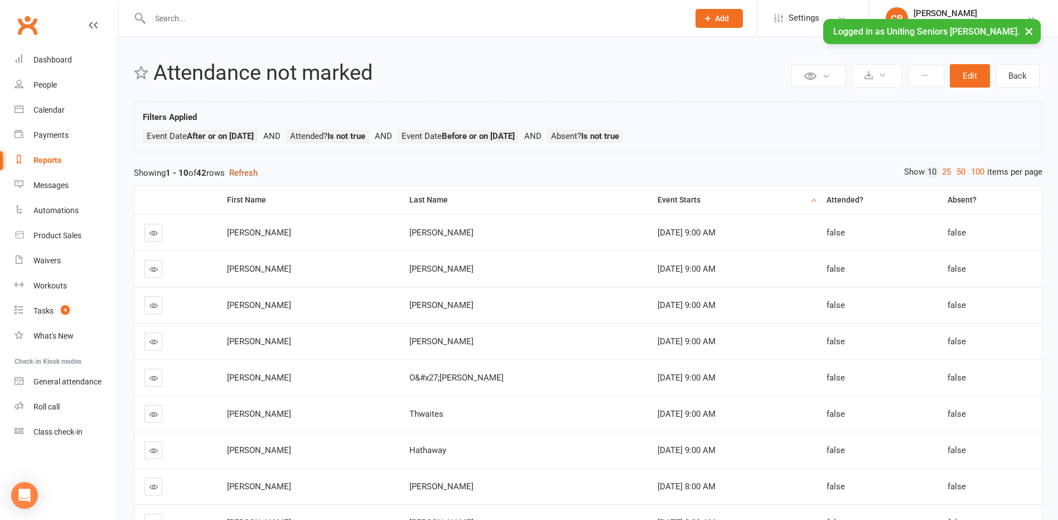
click at [244, 168] on button "Refresh" at bounding box center [243, 172] width 28 height 13
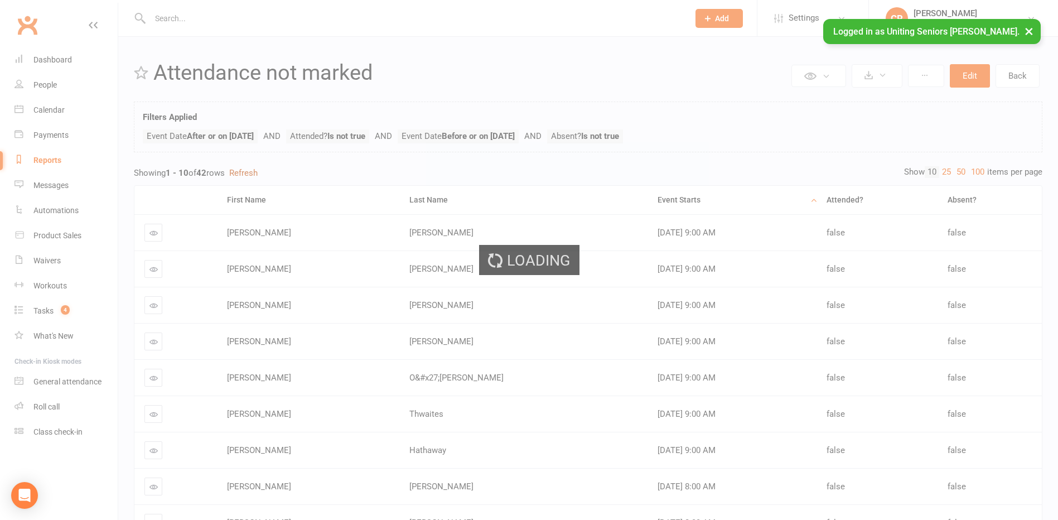
click at [244, 168] on div "Loading" at bounding box center [529, 260] width 1058 height 520
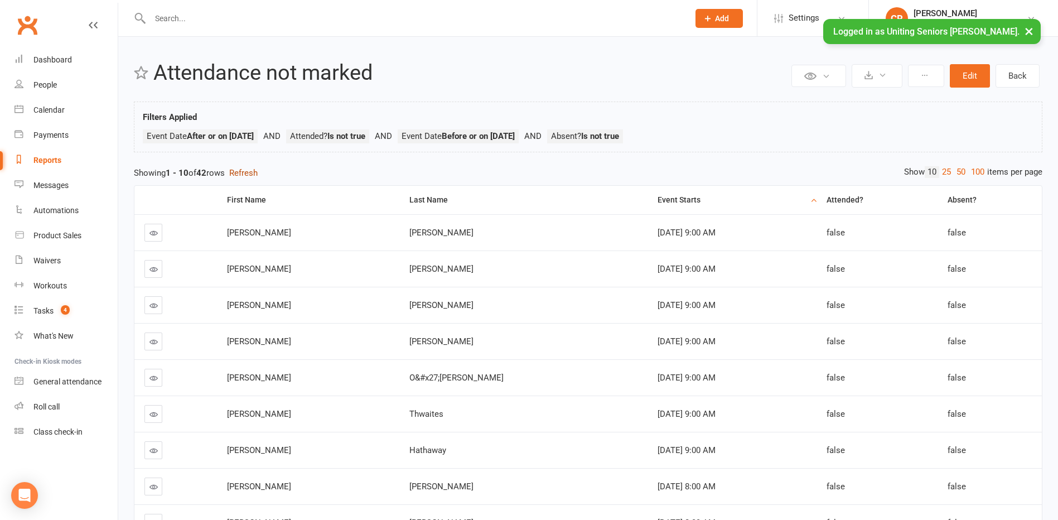
click at [244, 168] on button "Refresh" at bounding box center [243, 172] width 28 height 13
click at [35, 168] on link "Reports" at bounding box center [65, 160] width 103 height 25
select select "50"
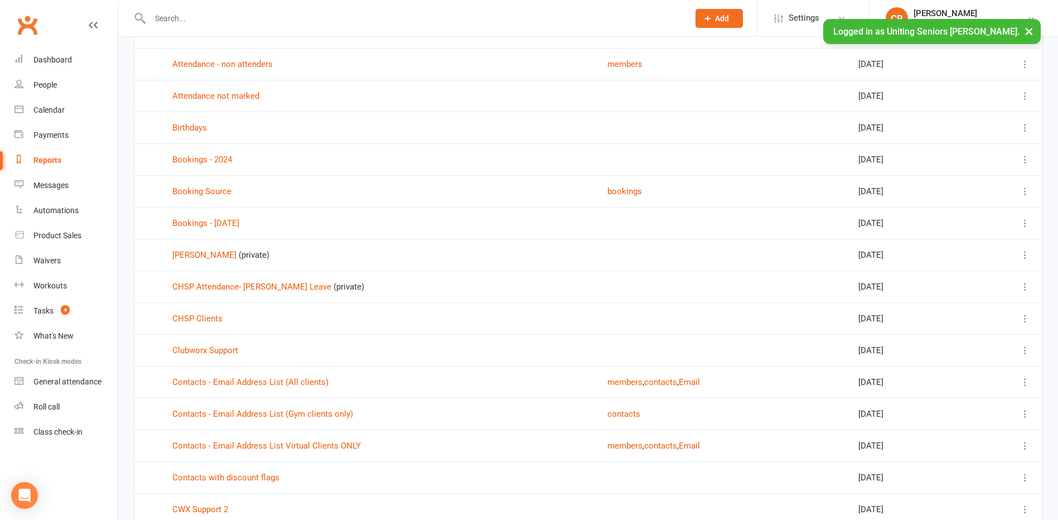
scroll to position [167, 0]
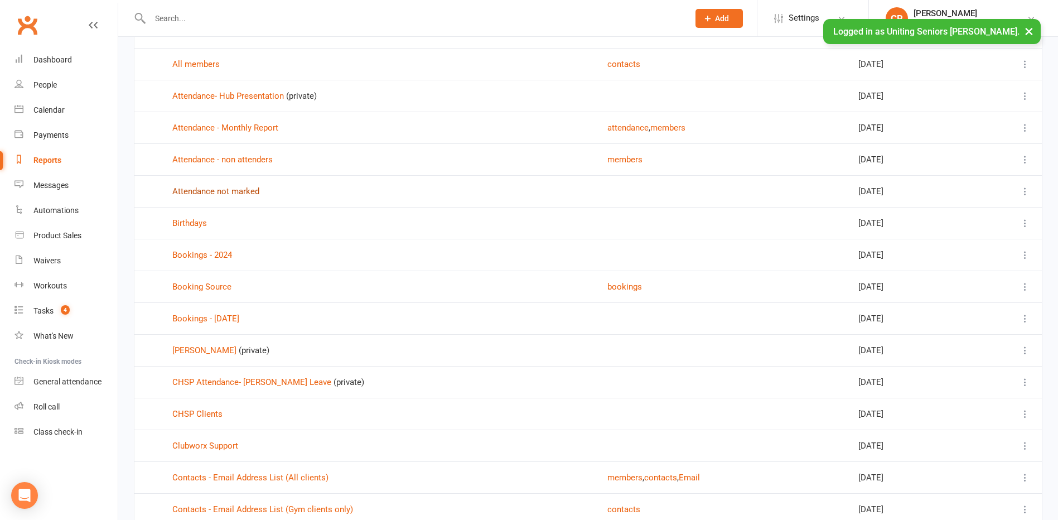
click at [223, 192] on link "Attendance not marked" at bounding box center [215, 191] width 87 height 10
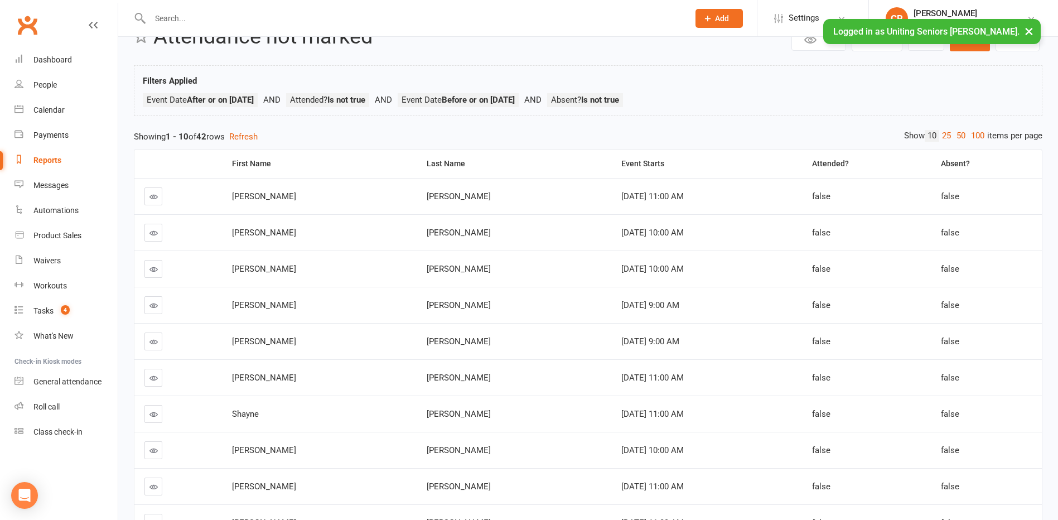
scroll to position [56, 0]
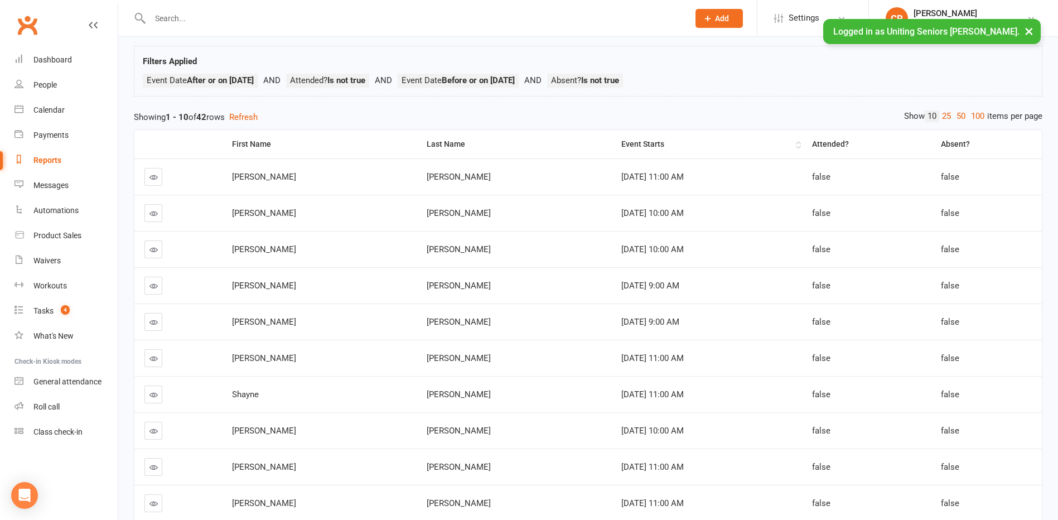
click at [611, 137] on th "Event Starts" at bounding box center [706, 144] width 191 height 28
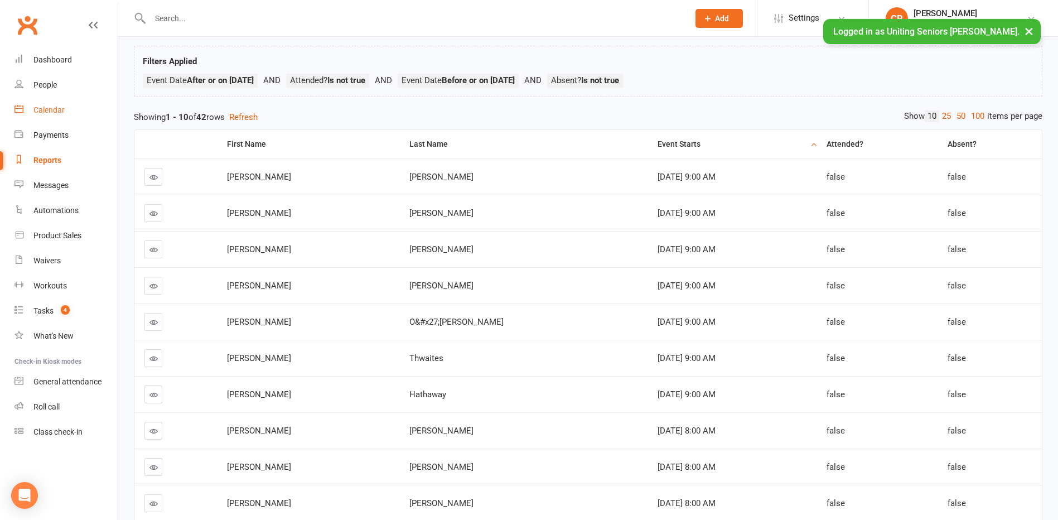
drag, startPoint x: 76, startPoint y: 118, endPoint x: 147, endPoint y: 139, distance: 73.9
click at [76, 118] on link "Calendar" at bounding box center [65, 110] width 103 height 25
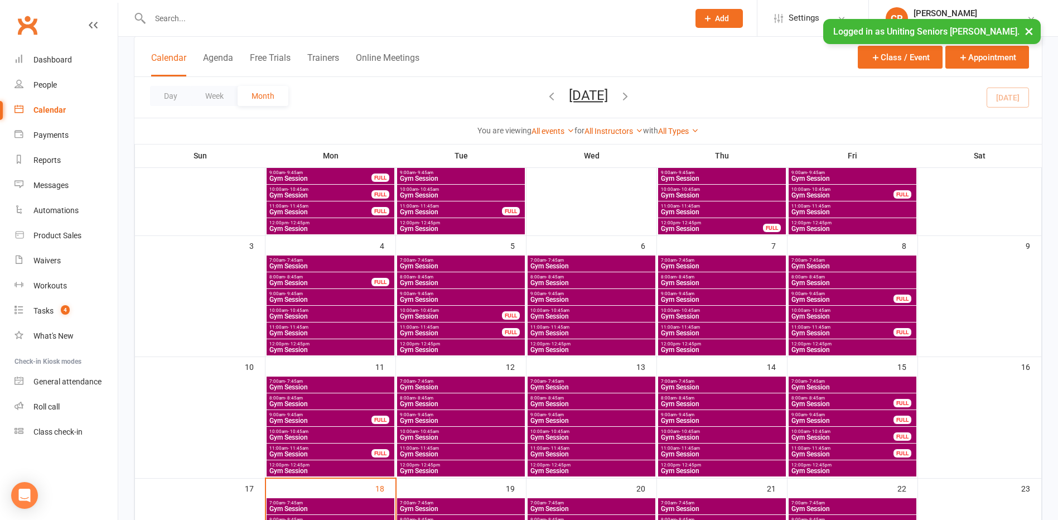
scroll to position [167, 0]
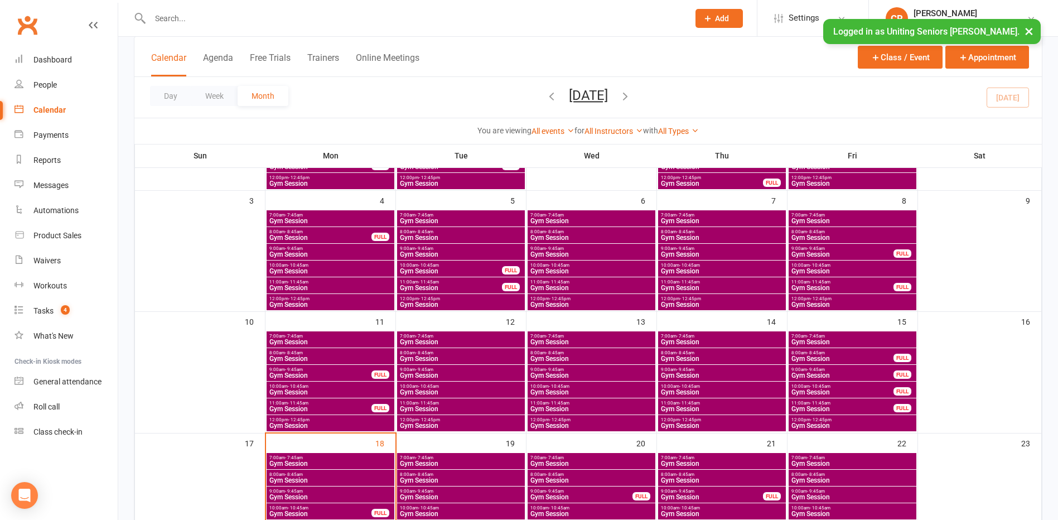
click at [807, 370] on span "- 9:45am" at bounding box center [816, 369] width 18 height 5
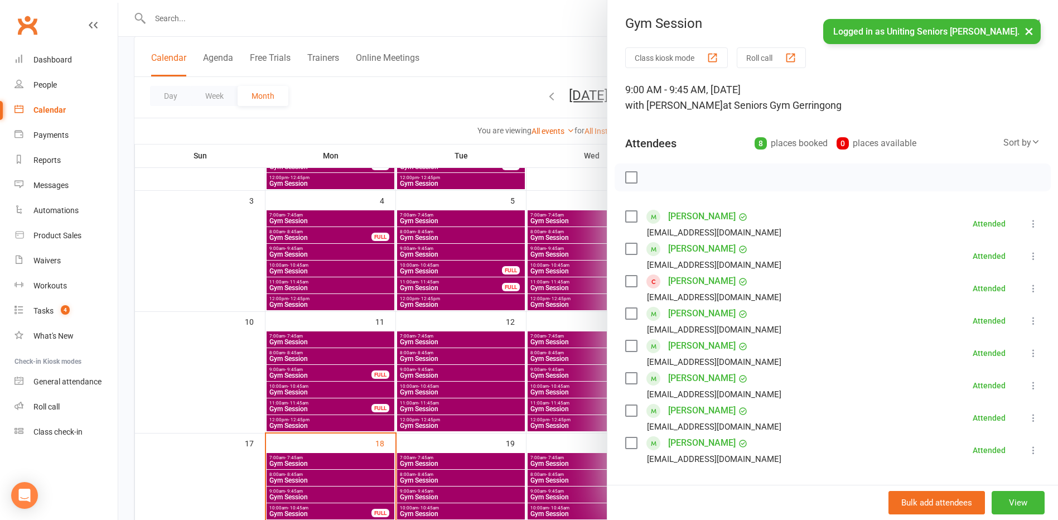
scroll to position [56, 0]
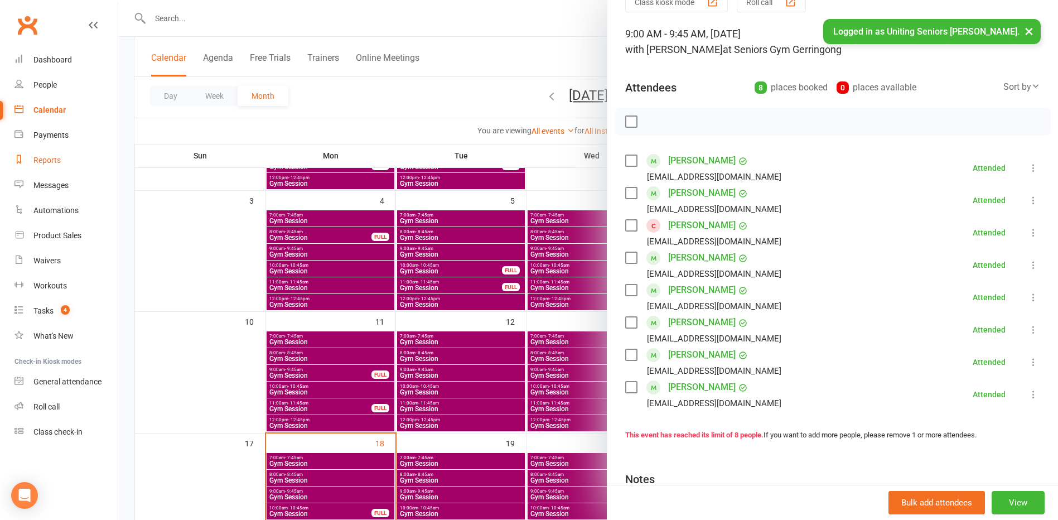
click at [55, 159] on div "Reports" at bounding box center [46, 160] width 27 height 9
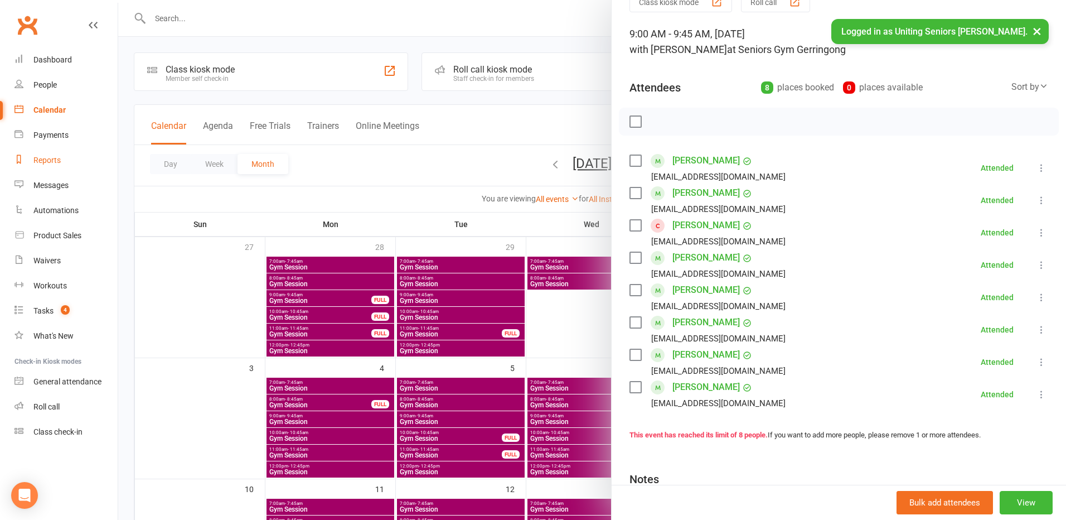
select select "50"
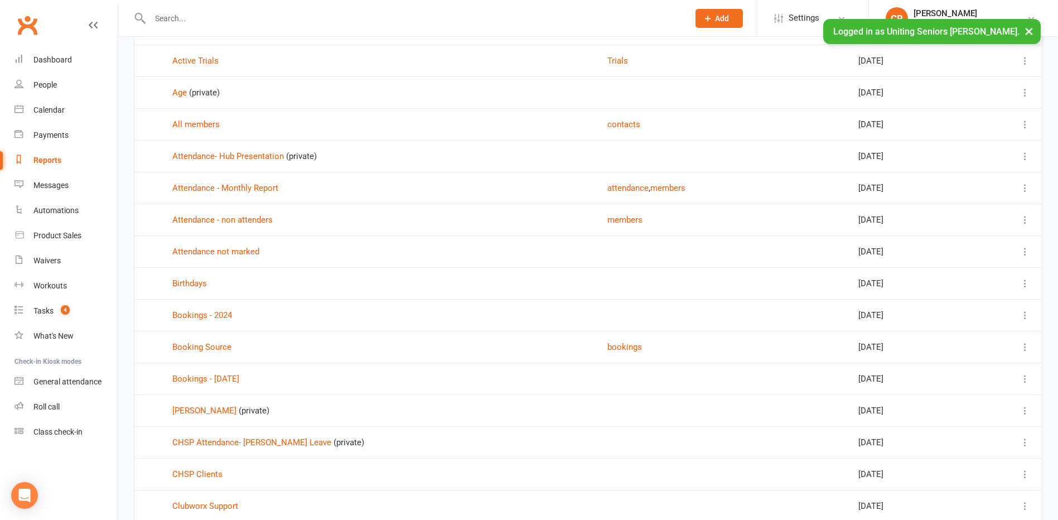
scroll to position [112, 0]
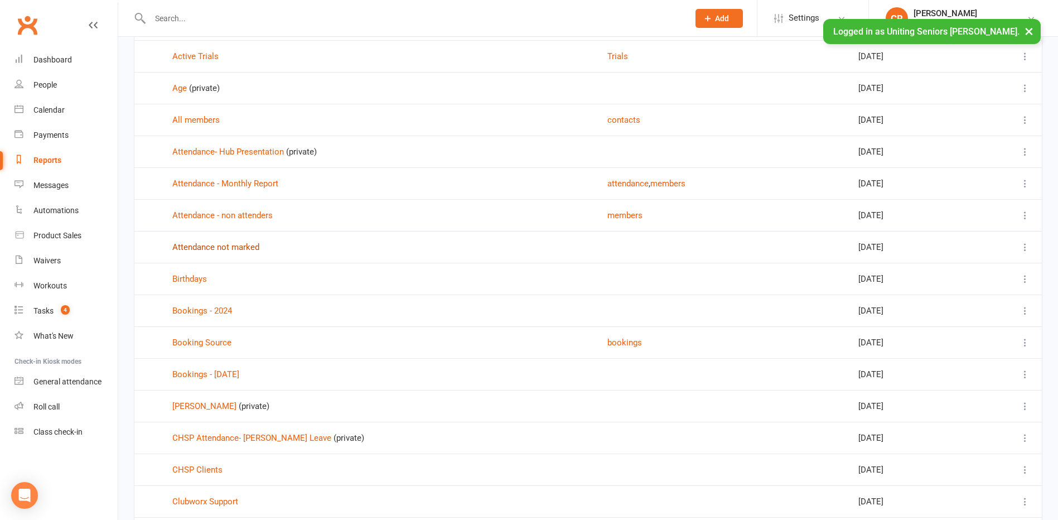
click at [233, 248] on link "Attendance not marked" at bounding box center [215, 247] width 87 height 10
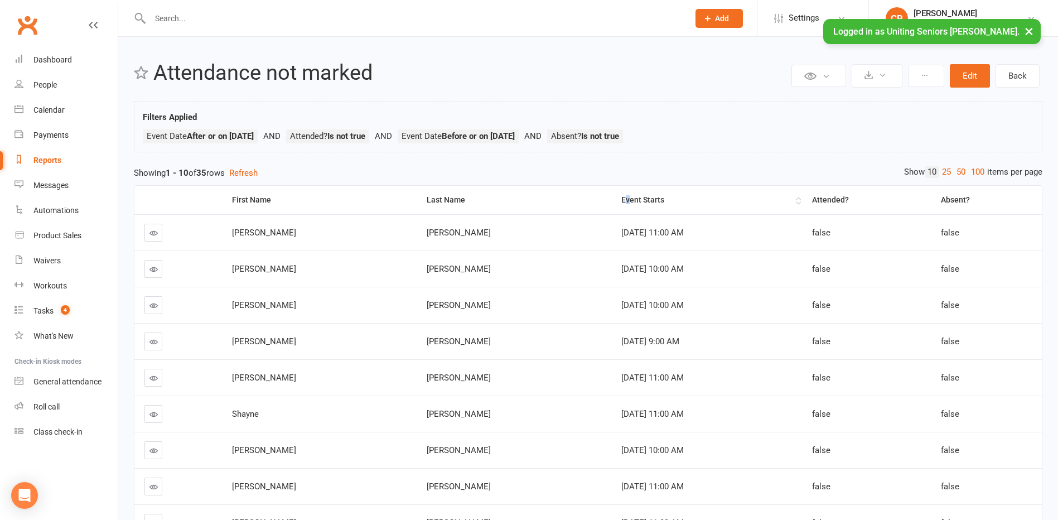
click at [621, 198] on div "Event Starts" at bounding box center [707, 200] width 172 height 8
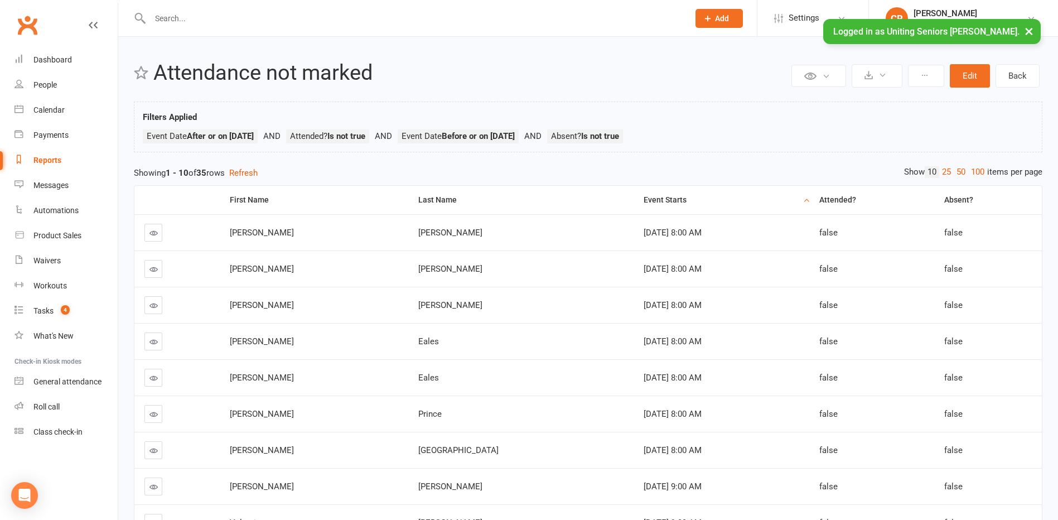
click at [536, 198] on th "Last Name" at bounding box center [520, 200] width 225 height 28
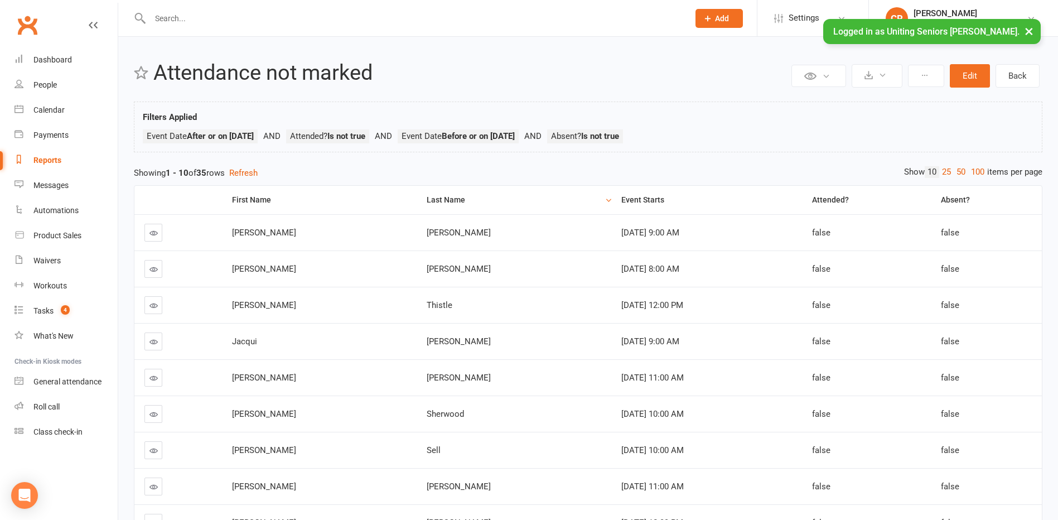
click at [59, 166] on link "Reports" at bounding box center [65, 160] width 103 height 25
select select "50"
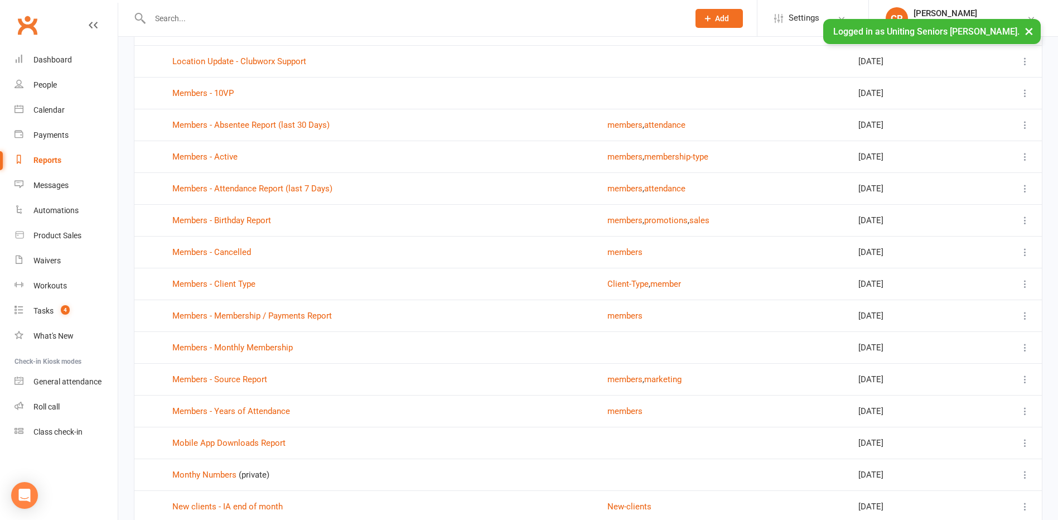
scroll to position [1282, 0]
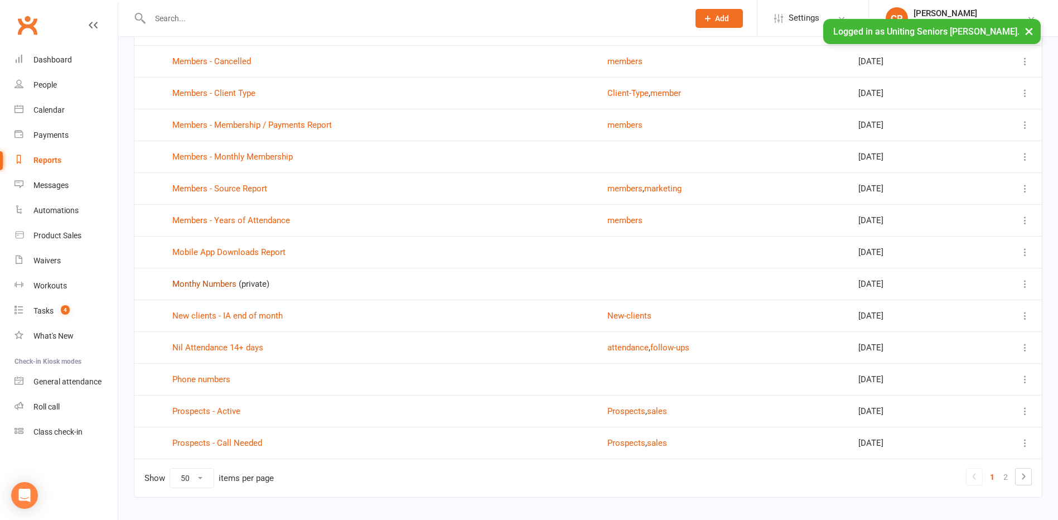
click at [233, 284] on link "Monthy Numbers" at bounding box center [204, 284] width 64 height 10
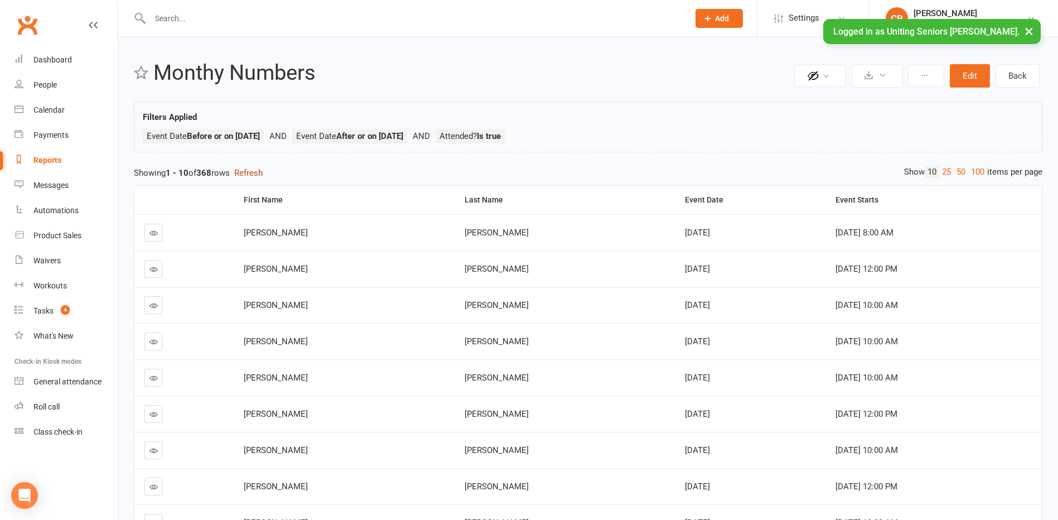
click at [263, 175] on button "Refresh" at bounding box center [248, 172] width 28 height 13
click at [648, 161] on div "Private Report Only visible by me Public Report Visible to everyone at gym Expo…" at bounding box center [587, 343] width 939 height 612
click at [231, 27] on div at bounding box center [407, 18] width 547 height 36
click at [232, 12] on input "text" at bounding box center [414, 19] width 534 height 16
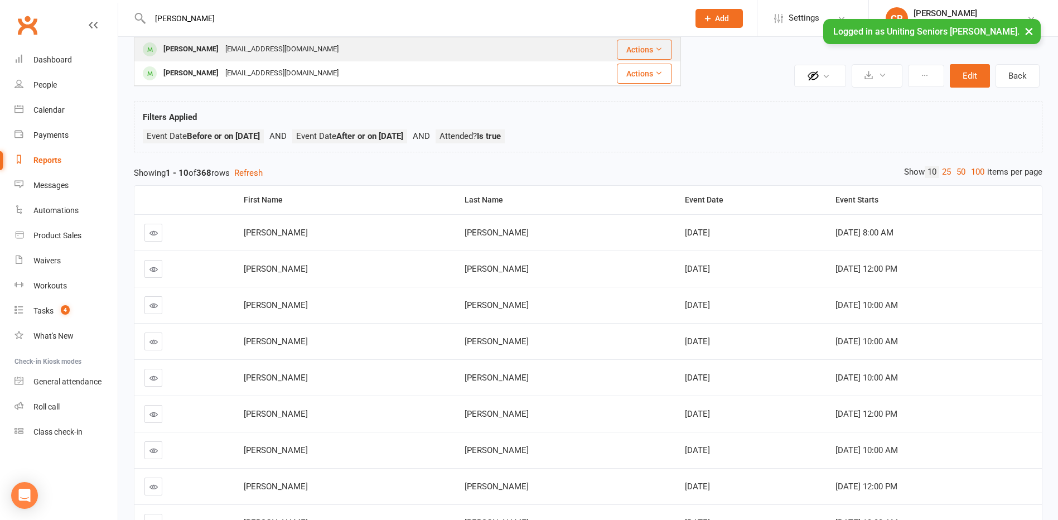
type input "legge"
click at [249, 52] on div "williamlegge571@gmail.com" at bounding box center [282, 49] width 120 height 16
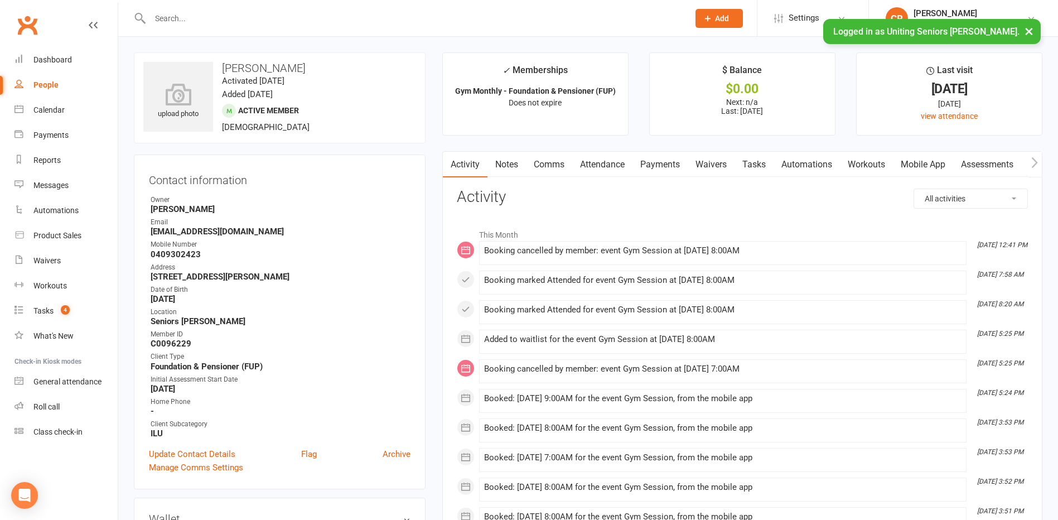
drag, startPoint x: 801, startPoint y: 256, endPoint x: 462, endPoint y: 230, distance: 340.5
click at [462, 230] on div "This Month Aug 17, 12:41 PM Booking cancelled by member: event Gym Session at 1…" at bounding box center [742, 406] width 571 height 367
click at [788, 385] on div "This Month Aug 17, 12:41 PM Booking cancelled by member: event Gym Session at 1…" at bounding box center [742, 406] width 571 height 367
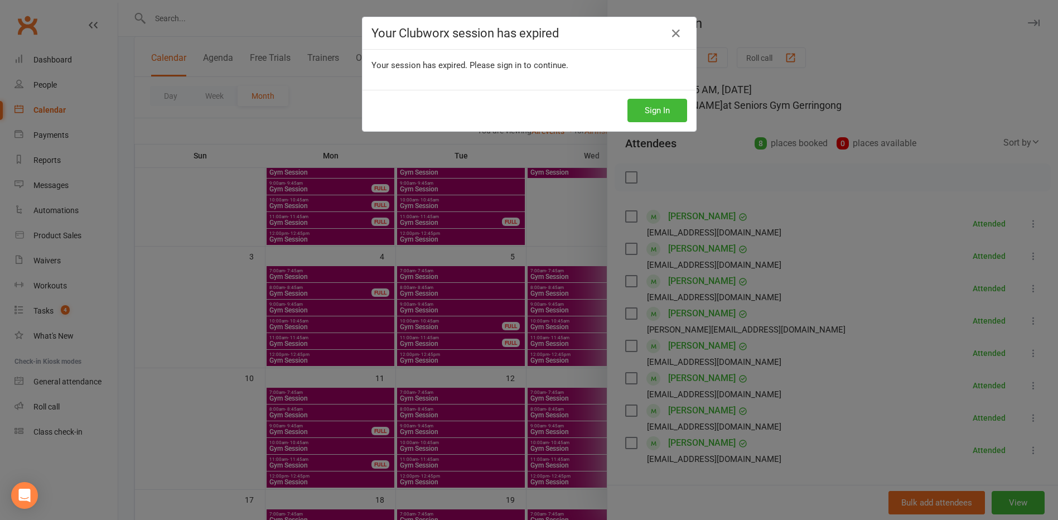
scroll to position [170, 0]
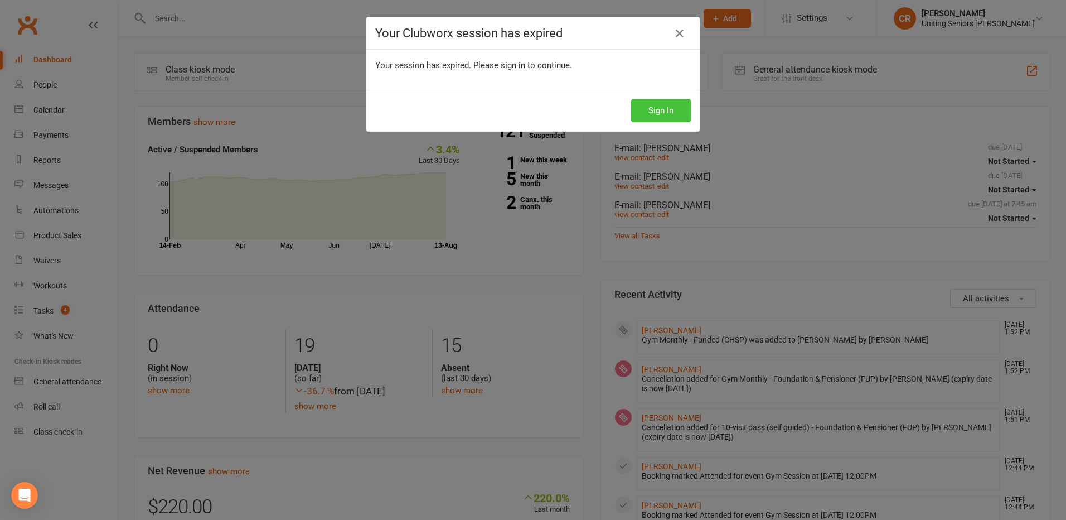
click at [634, 105] on button "Sign In" at bounding box center [661, 110] width 60 height 23
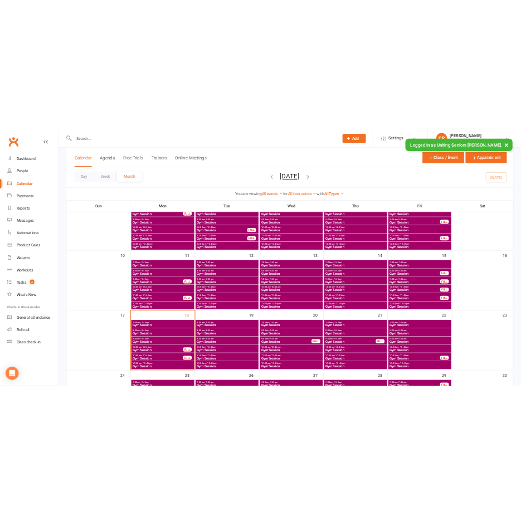
scroll to position [335, 0]
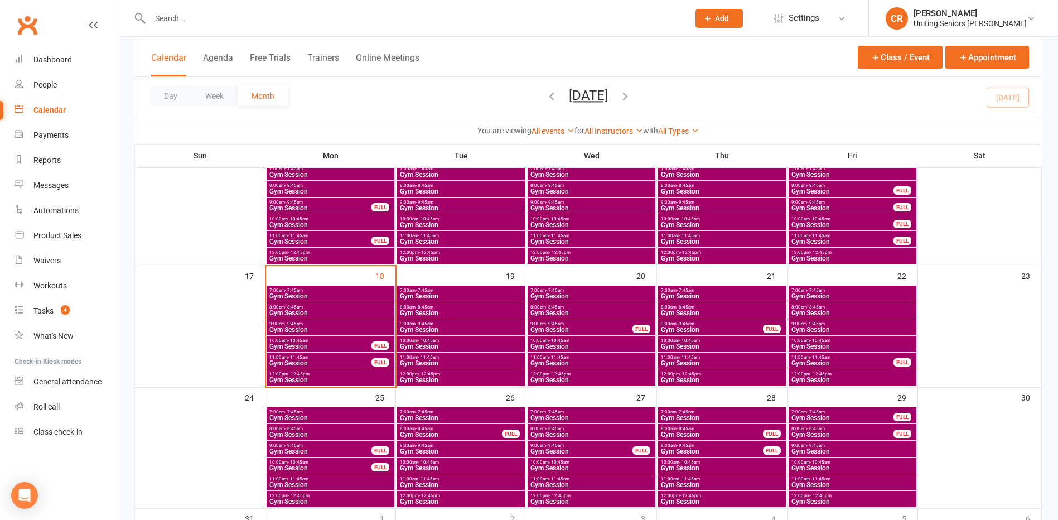
click at [279, 311] on span "Gym Session" at bounding box center [330, 312] width 123 height 7
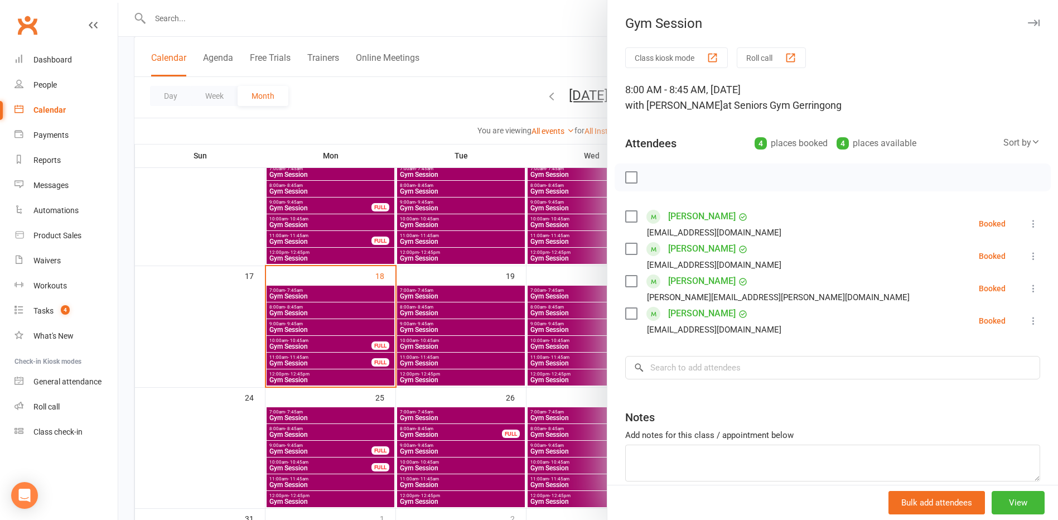
click at [279, 311] on div at bounding box center [587, 260] width 939 height 520
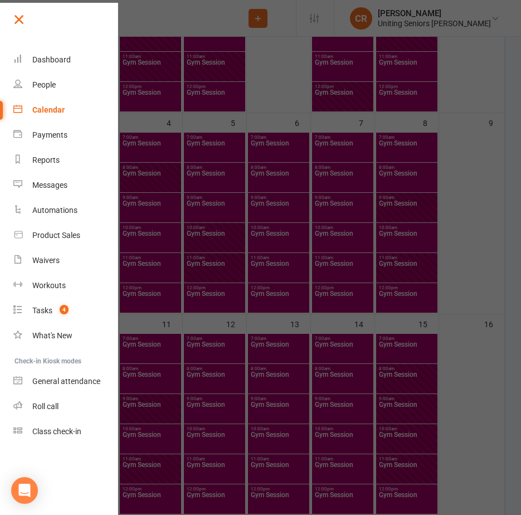
click at [27, 20] on link at bounding box center [65, 23] width 108 height 25
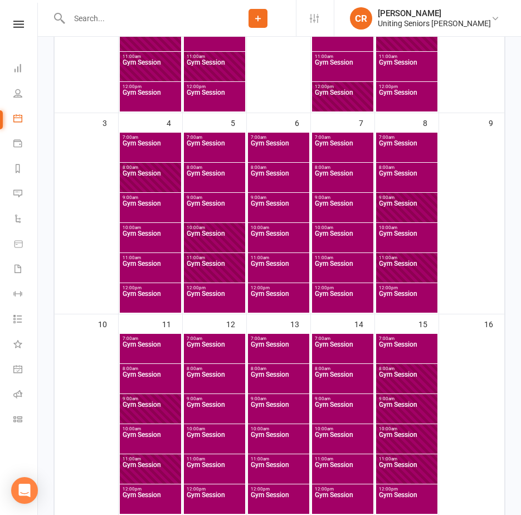
click at [76, 22] on input "text" at bounding box center [143, 19] width 154 height 16
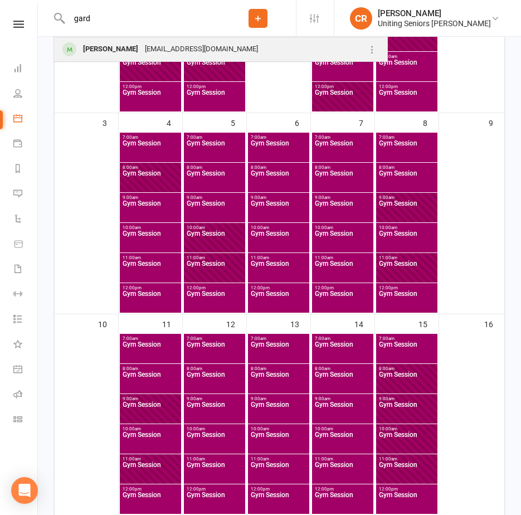
type input "gard"
click at [123, 40] on div "Jennifer Gardner jenneelam44@gmail.com" at bounding box center [205, 49] width 301 height 23
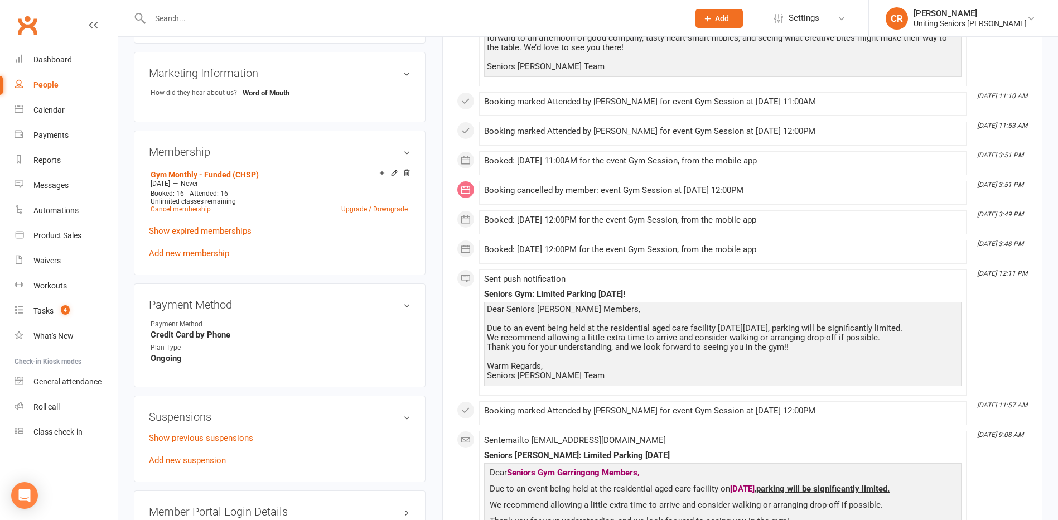
scroll to position [558, 0]
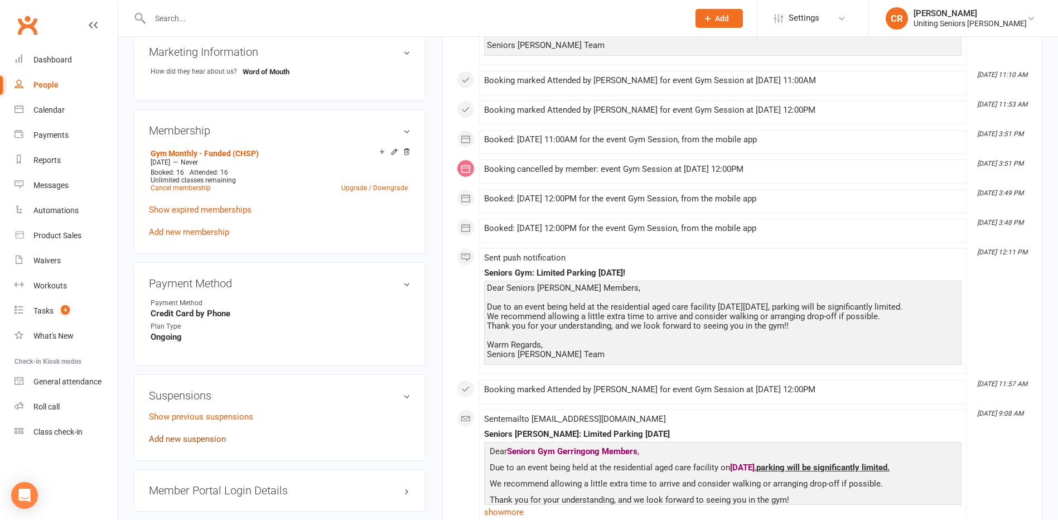
click at [191, 438] on link "Add new suspension" at bounding box center [187, 439] width 77 height 10
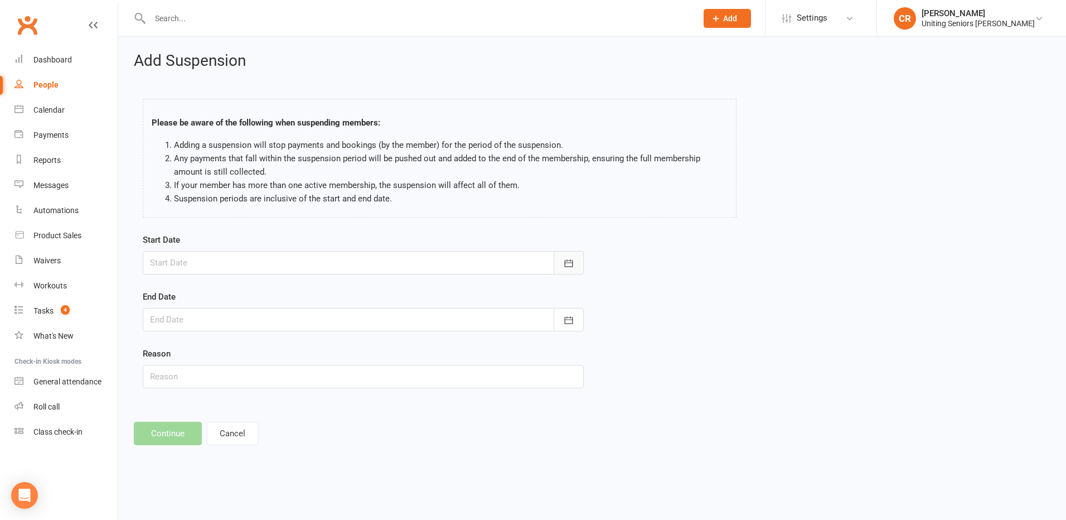
click at [569, 256] on button "button" at bounding box center [569, 262] width 30 height 23
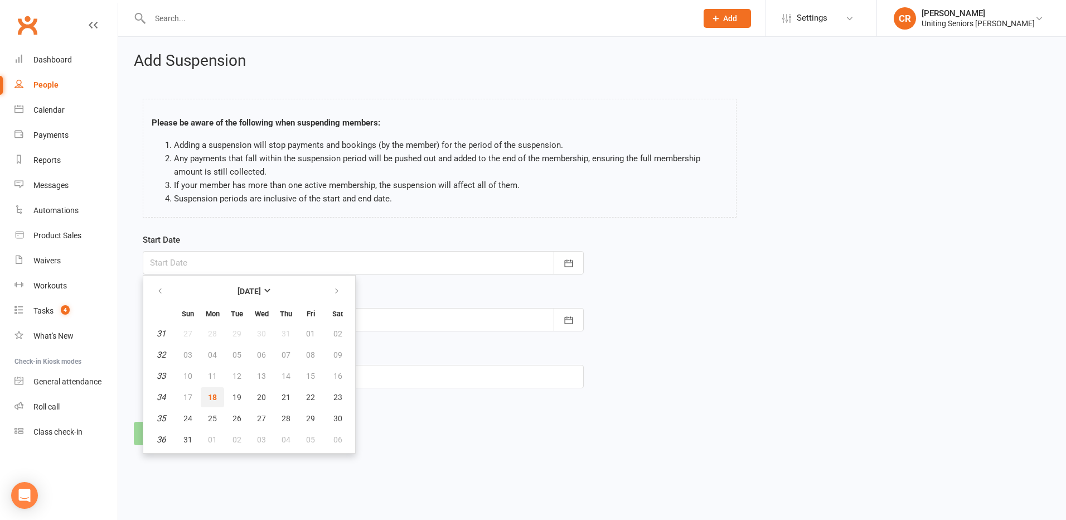
click at [210, 393] on span "18" at bounding box center [212, 397] width 9 height 9
type input "18 Aug 2025"
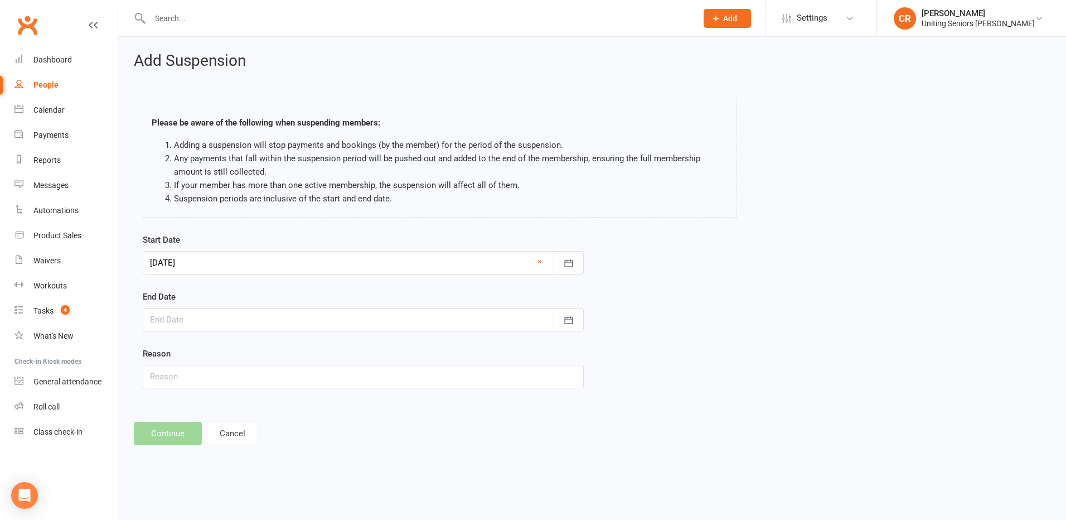
click at [211, 327] on div at bounding box center [363, 319] width 441 height 23
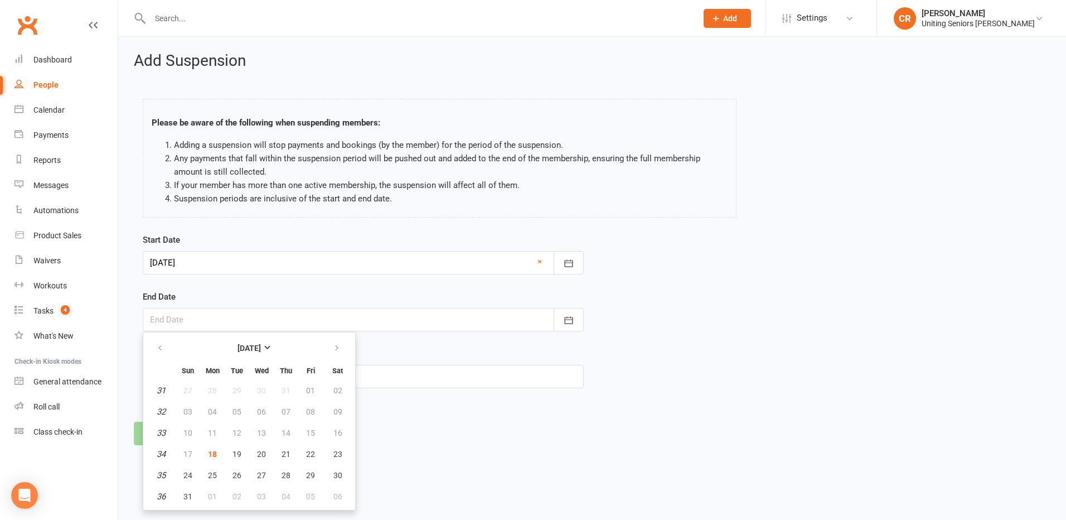
click at [586, 450] on div "Add Suspension Please be aware of the following when suspending members: Adding…" at bounding box center [592, 249] width 948 height 424
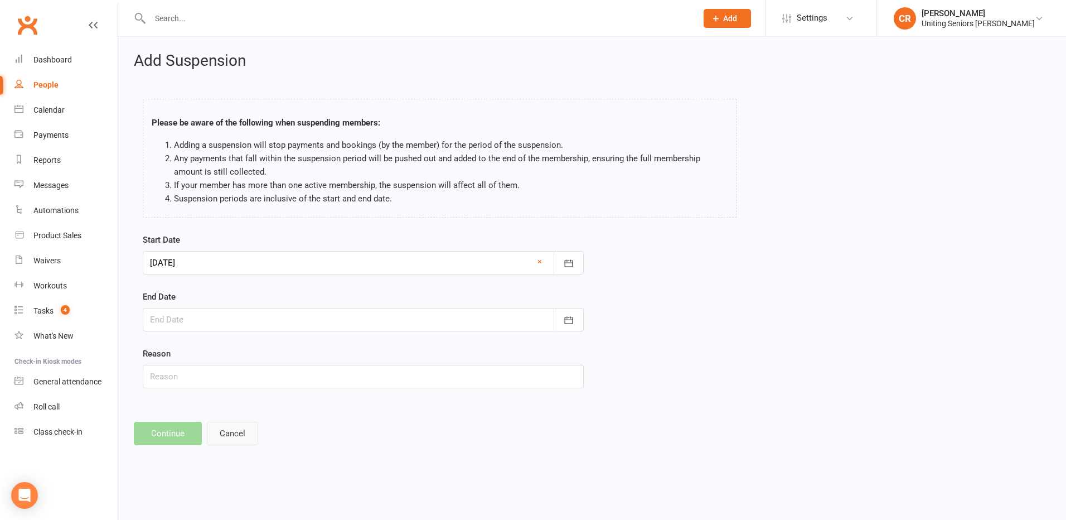
click at [246, 428] on button "Cancel" at bounding box center [232, 433] width 51 height 23
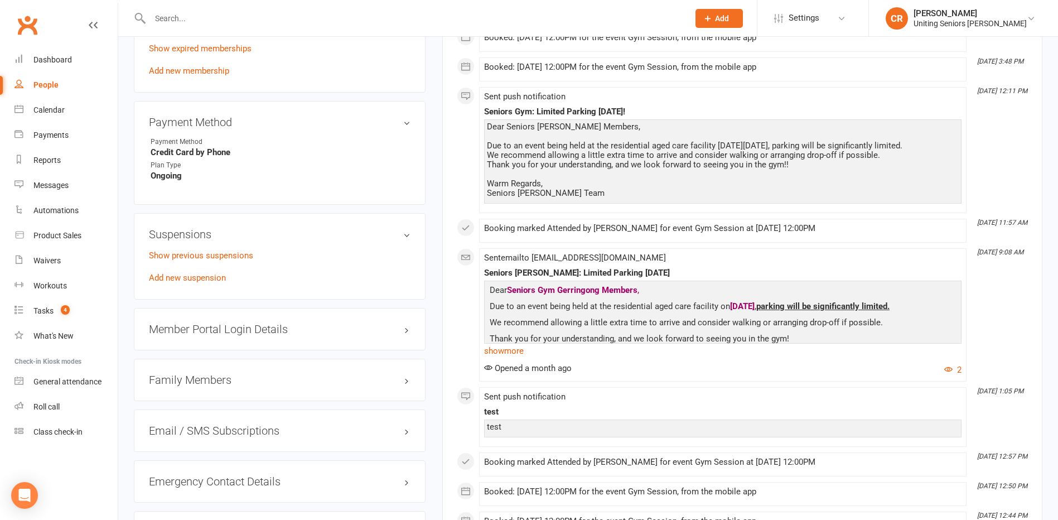
scroll to position [558, 0]
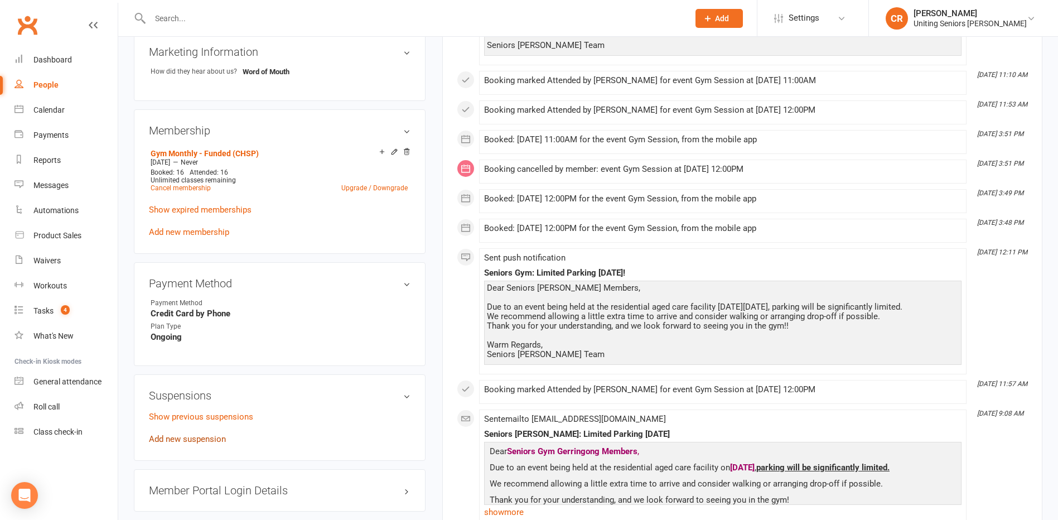
click at [205, 442] on link "Add new suspension" at bounding box center [187, 439] width 77 height 10
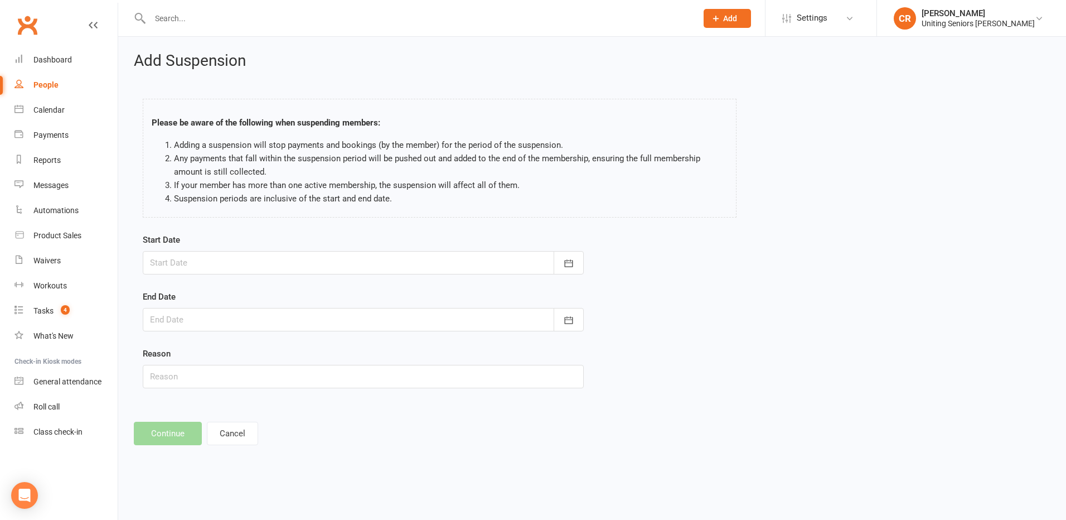
click at [265, 255] on div at bounding box center [363, 262] width 441 height 23
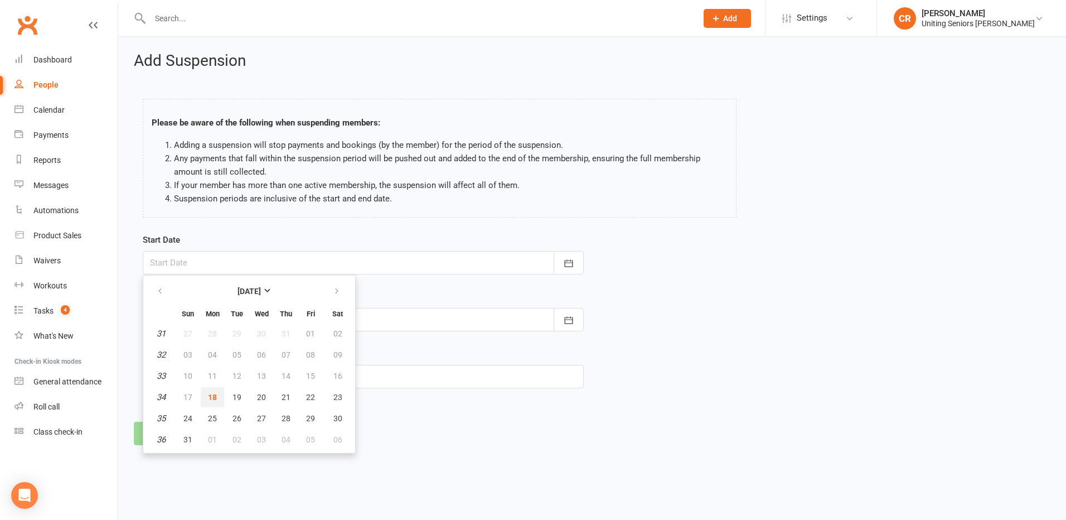
click at [210, 397] on span "18" at bounding box center [212, 397] width 9 height 9
type input "18 Aug 2025"
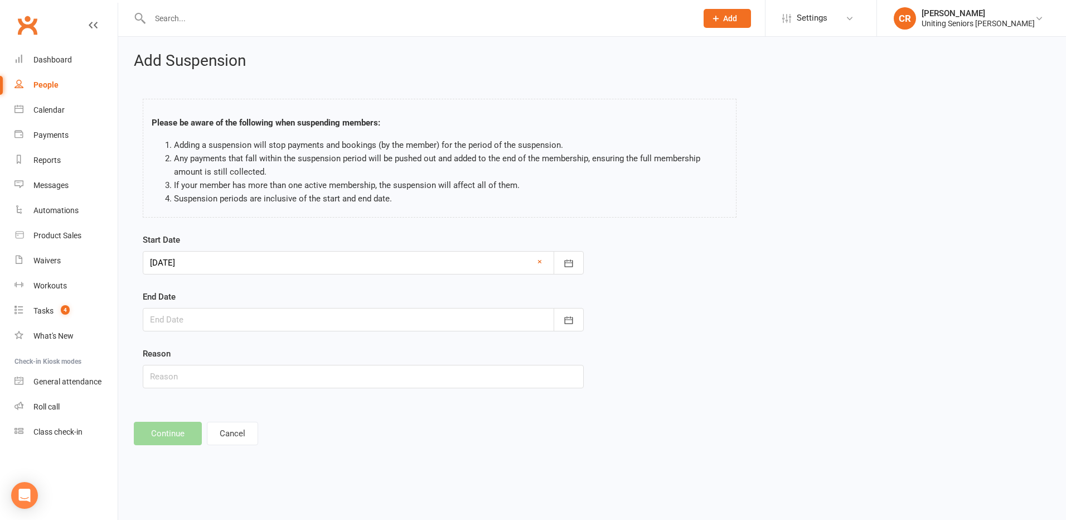
click at [224, 318] on div at bounding box center [363, 319] width 441 height 23
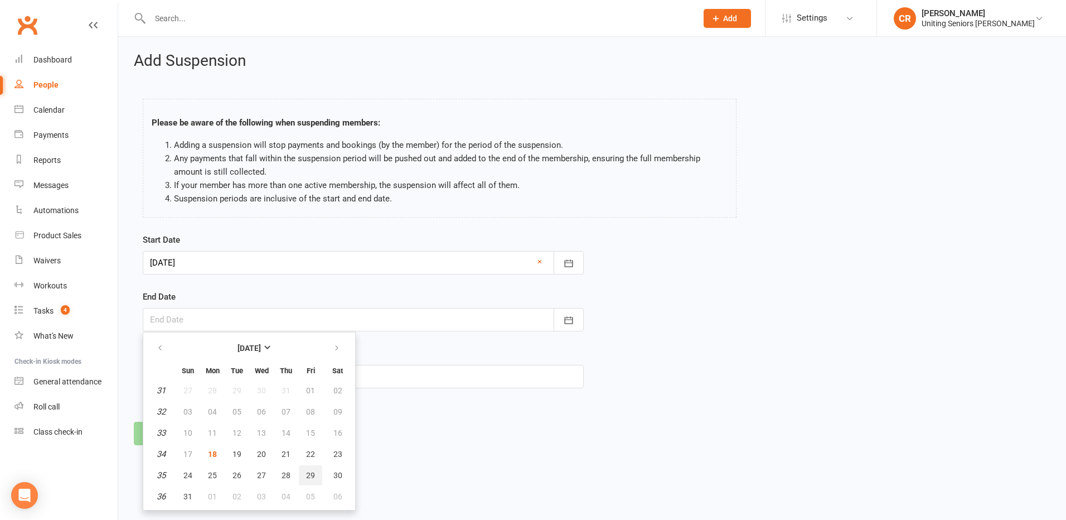
click at [308, 472] on span "29" at bounding box center [310, 475] width 9 height 9
type input "29 Aug 2025"
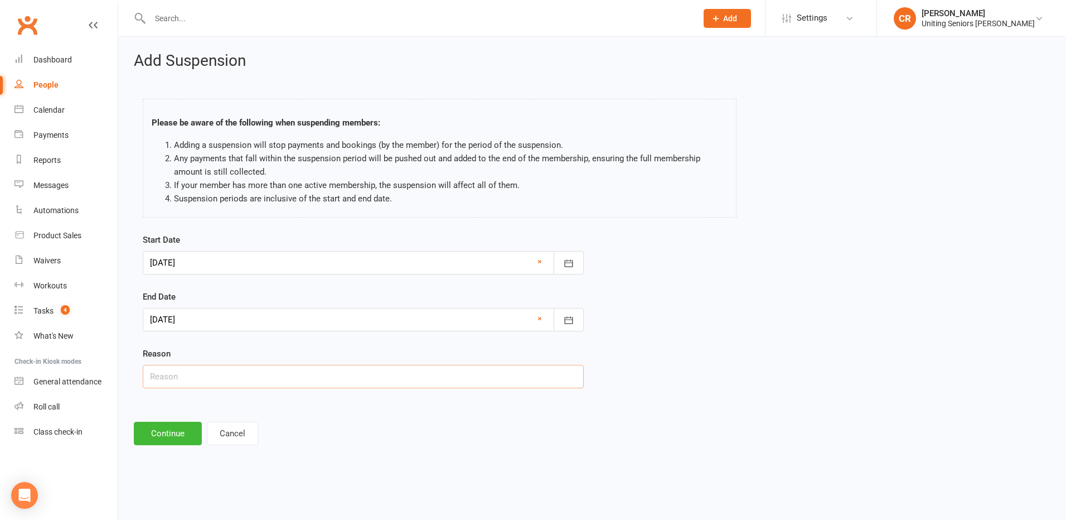
click at [268, 380] on input "text" at bounding box center [363, 376] width 441 height 23
type input "Away"
click at [183, 435] on button "Continue" at bounding box center [168, 433] width 68 height 23
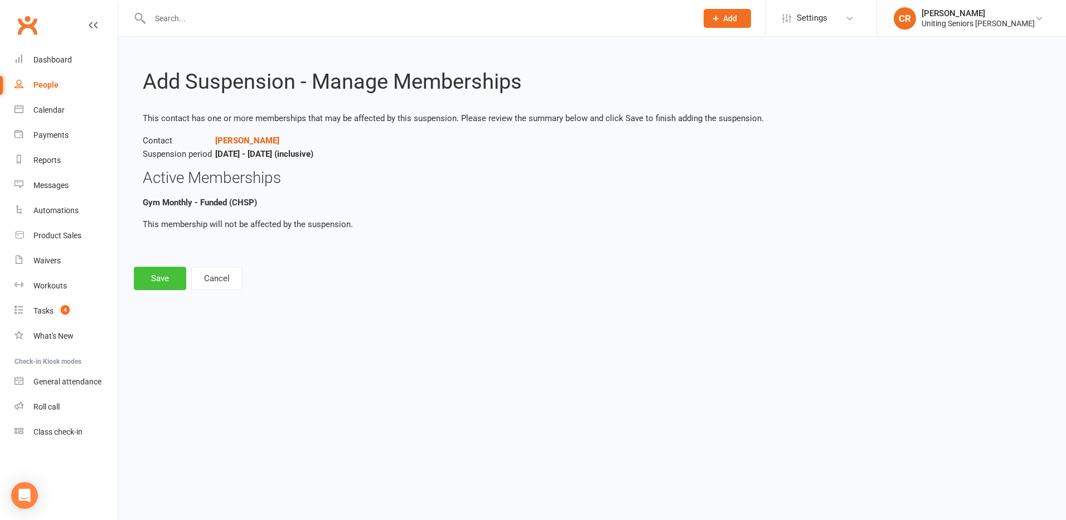
click at [167, 282] on button "Save" at bounding box center [160, 278] width 52 height 23
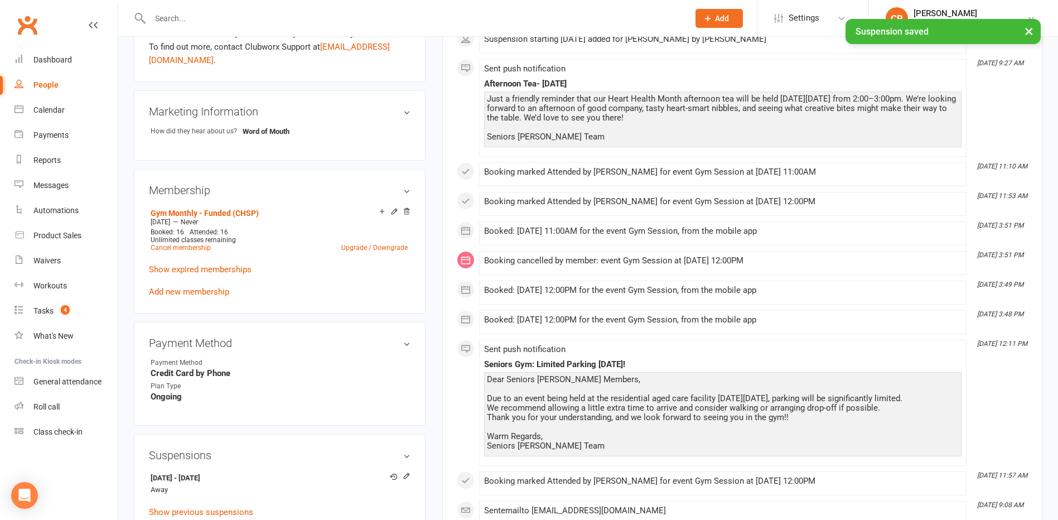
scroll to position [613, 0]
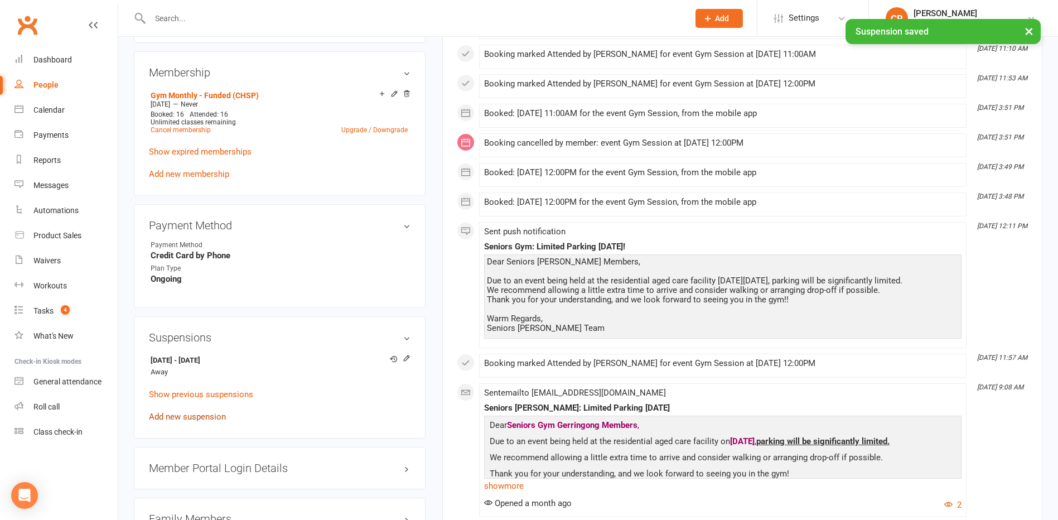
click at [195, 420] on link "Add new suspension" at bounding box center [187, 416] width 77 height 10
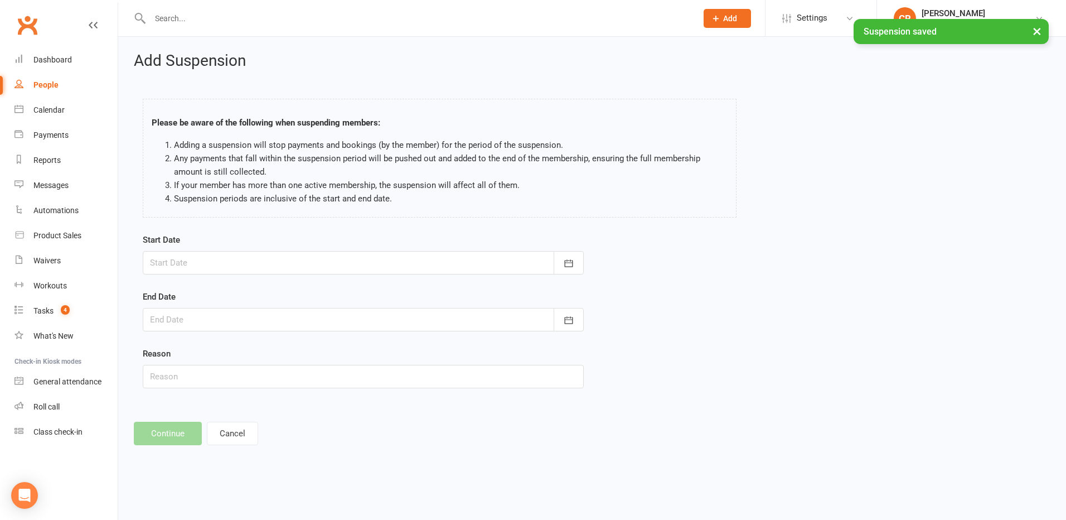
click at [224, 269] on div at bounding box center [363, 262] width 441 height 23
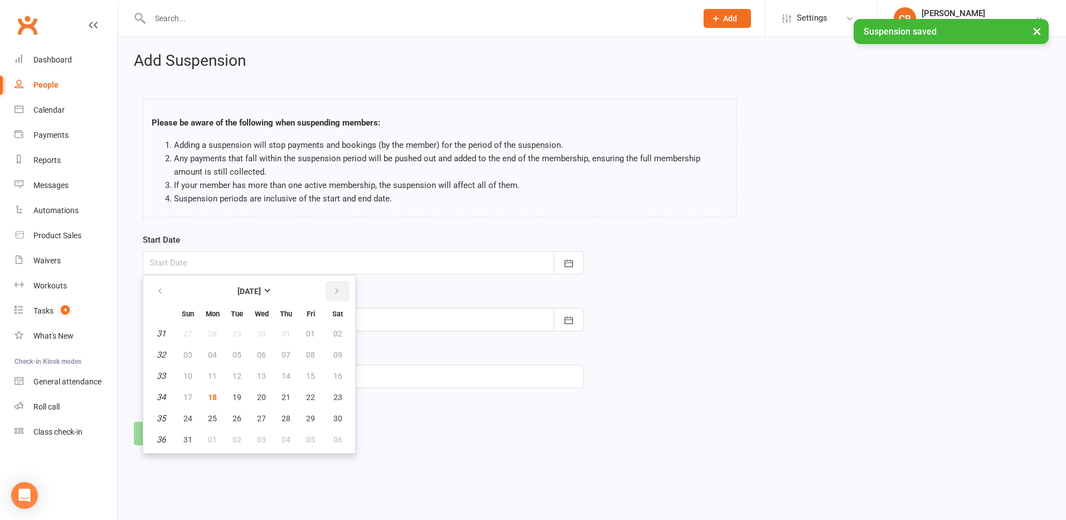
click at [331, 289] on button "button" at bounding box center [338, 291] width 24 height 20
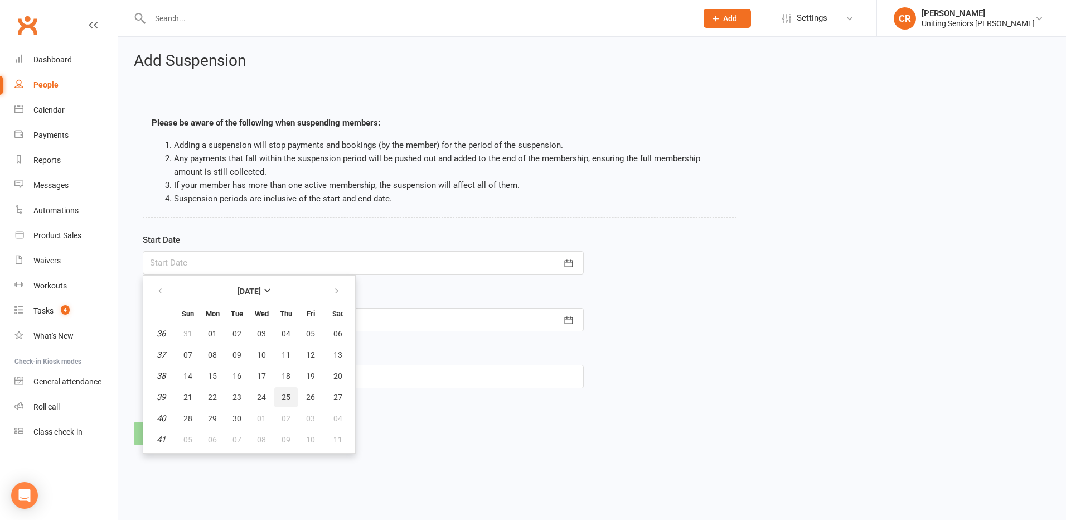
click at [292, 400] on button "25" at bounding box center [285, 397] width 23 height 20
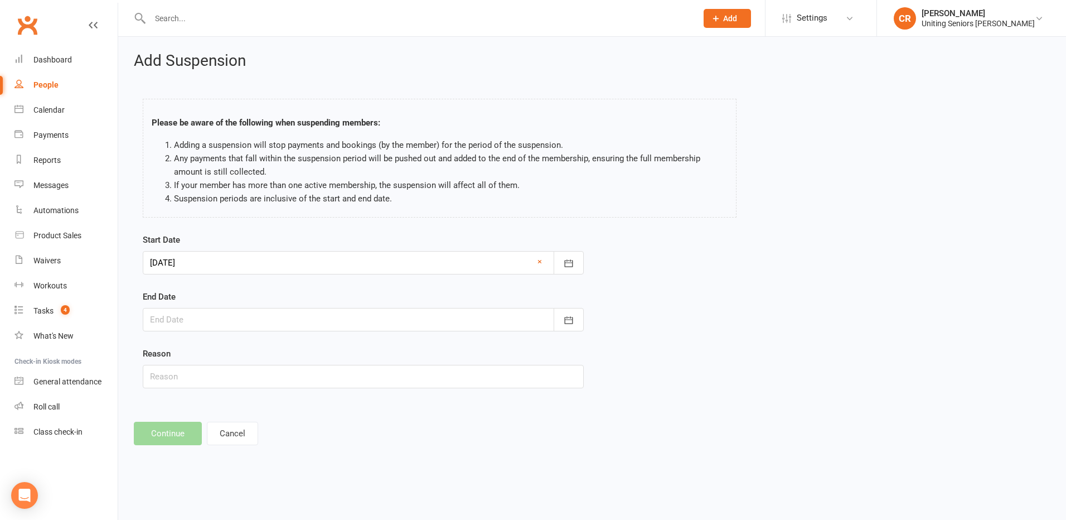
click at [243, 316] on div at bounding box center [363, 319] width 441 height 23
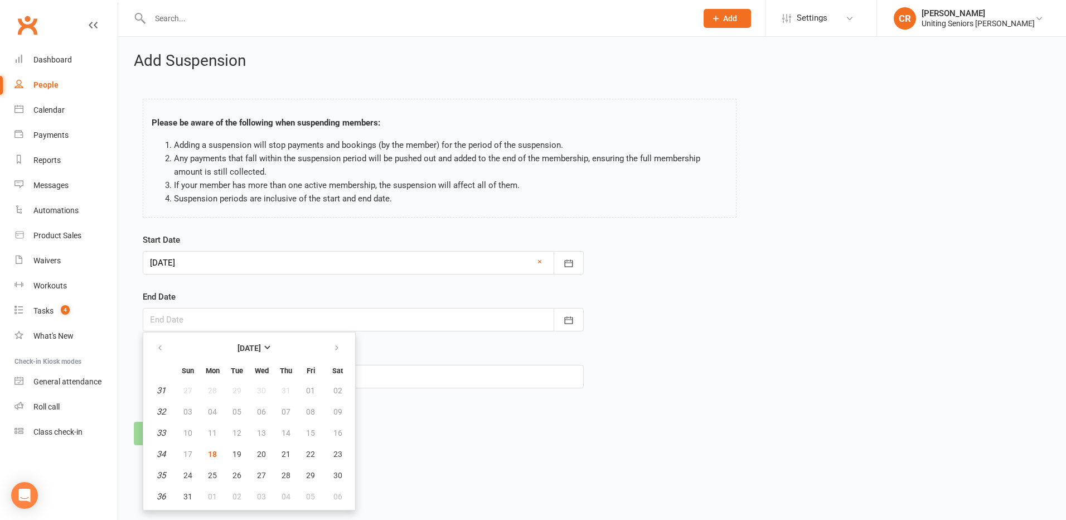
click at [258, 266] on div at bounding box center [363, 262] width 441 height 23
click at [422, 302] on div "End Date August 2025 Sun Mon Tue Wed Thu Fri Sat 31 27 28 29 30 31 01 02 32 03 …" at bounding box center [363, 310] width 441 height 41
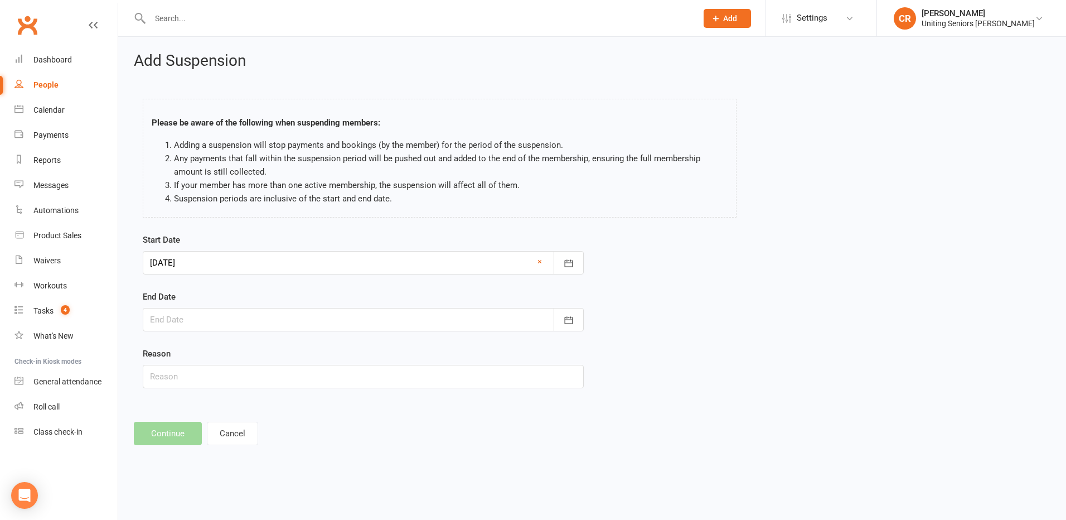
click at [270, 253] on div at bounding box center [363, 262] width 441 height 23
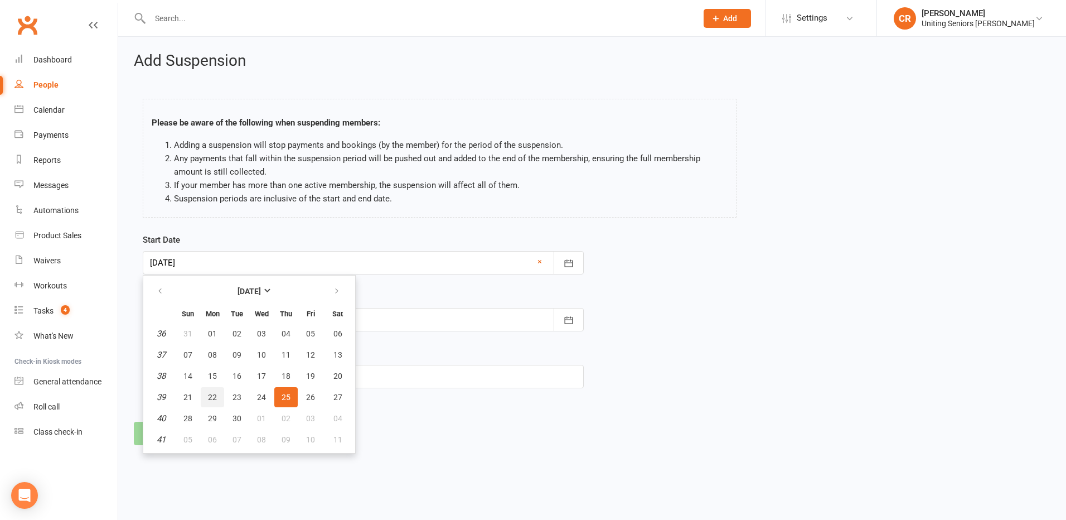
click at [212, 393] on span "22" at bounding box center [212, 397] width 9 height 9
type input "22 Sep 2025"
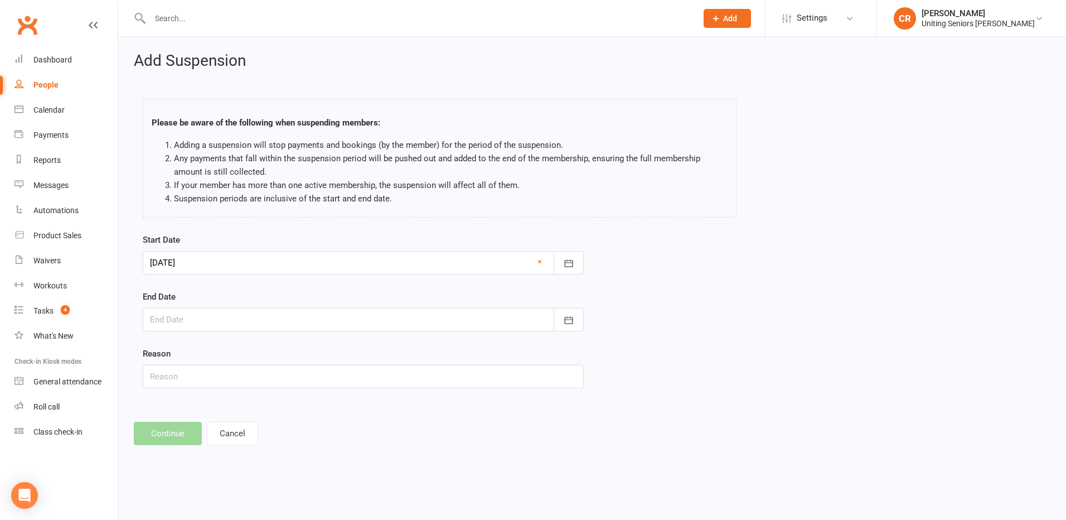
click at [256, 315] on div at bounding box center [363, 319] width 441 height 23
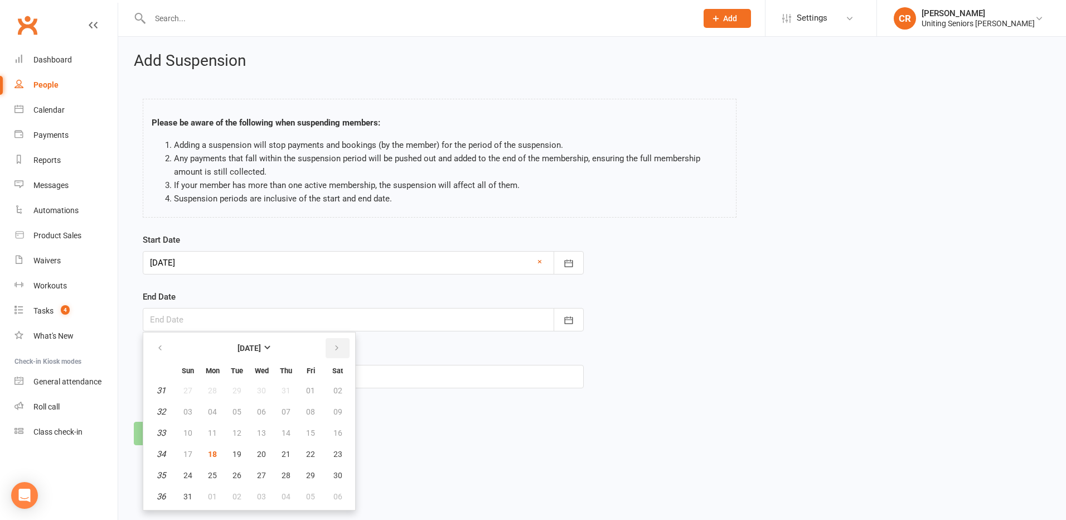
click at [331, 345] on button "button" at bounding box center [338, 348] width 24 height 20
click at [219, 437] on button "10" at bounding box center [212, 433] width 23 height 20
type input "10 Nov 2025"
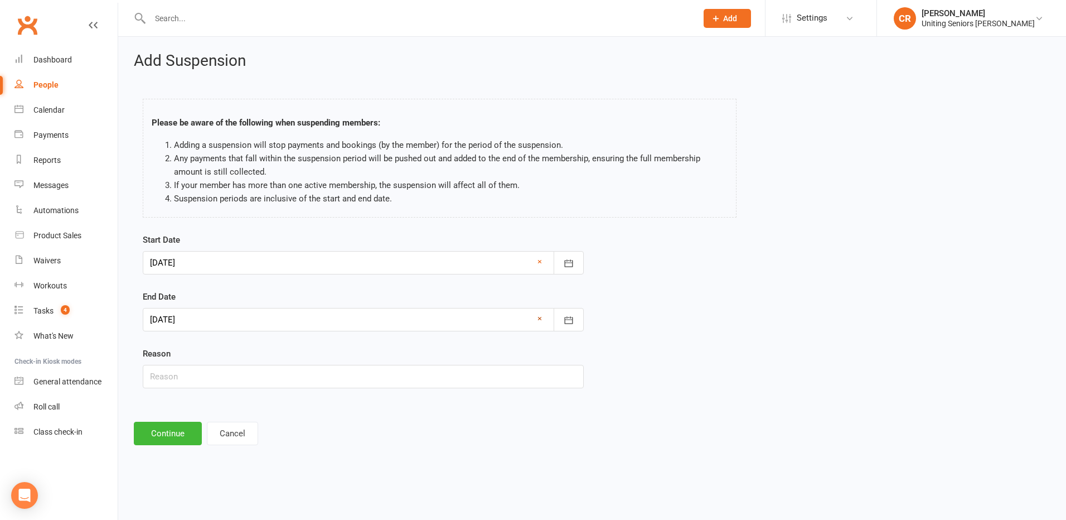
click at [540, 320] on link "×" at bounding box center [539, 318] width 4 height 13
click at [460, 316] on div at bounding box center [363, 319] width 441 height 23
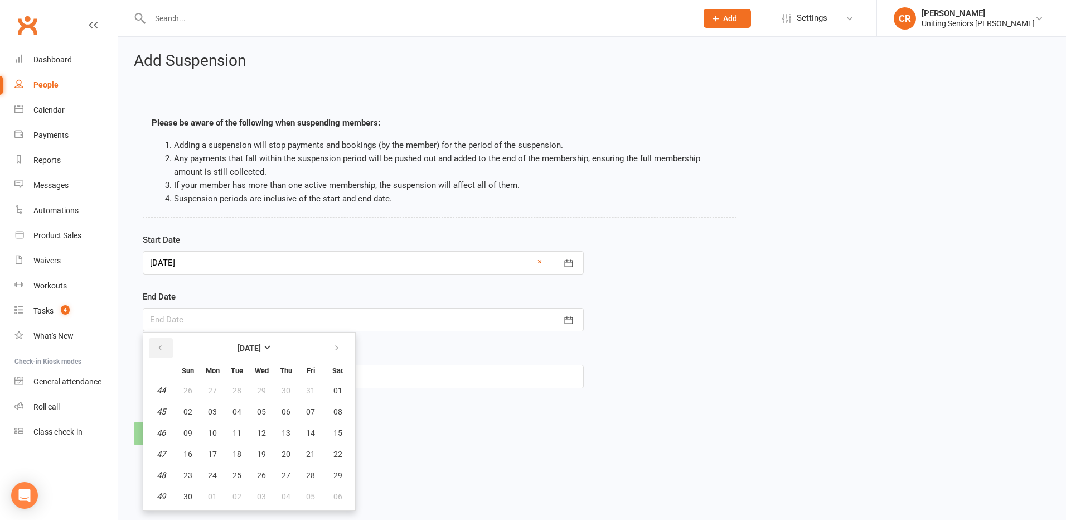
click at [161, 349] on icon "button" at bounding box center [160, 347] width 8 height 9
click at [161, 350] on icon "button" at bounding box center [160, 347] width 8 height 9
click at [176, 269] on div at bounding box center [363, 262] width 441 height 23
click at [401, 346] on form "Start Date 22 Sep 2025 September 2025 Sun Mon Tue Wed Thu Fri Sat 36 31 01 02 0…" at bounding box center [363, 310] width 441 height 155
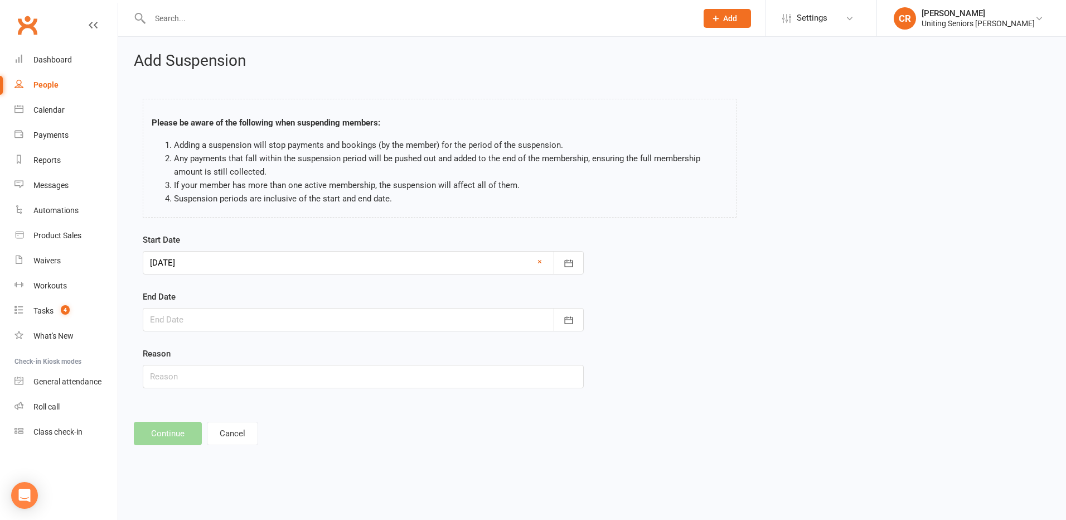
click at [336, 269] on div at bounding box center [363, 262] width 441 height 23
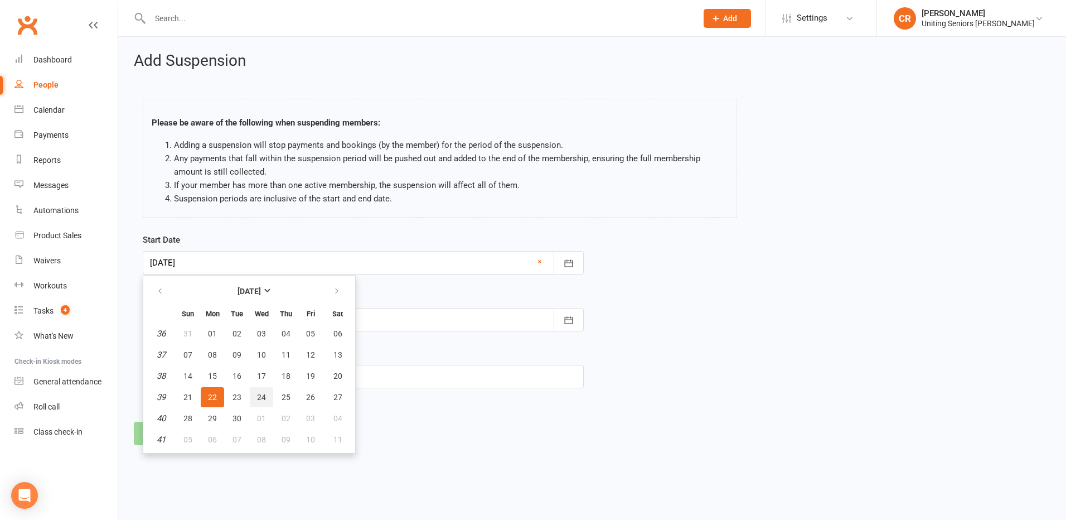
click at [263, 394] on span "24" at bounding box center [261, 397] width 9 height 9
type input "24 Sep 2025"
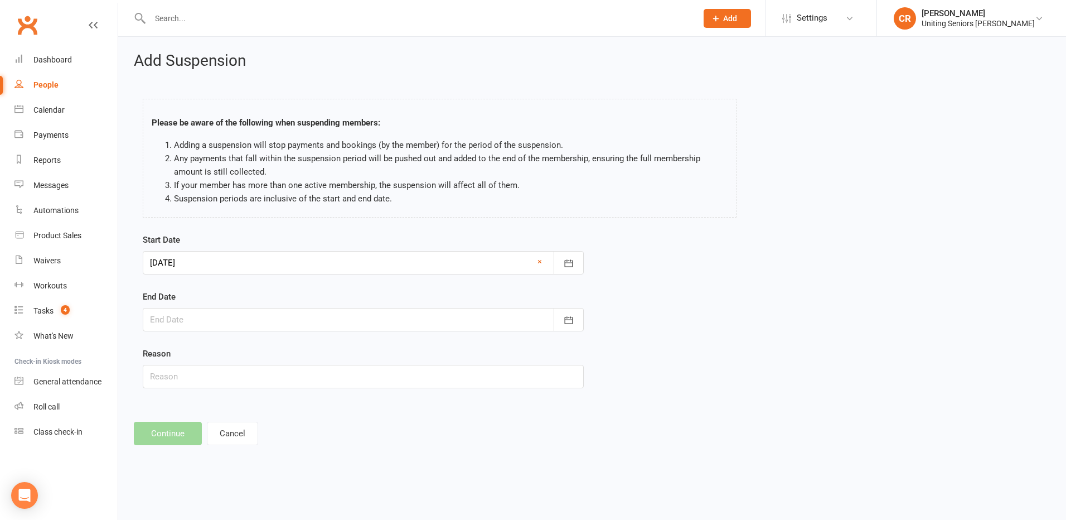
click at [229, 319] on div at bounding box center [363, 319] width 441 height 23
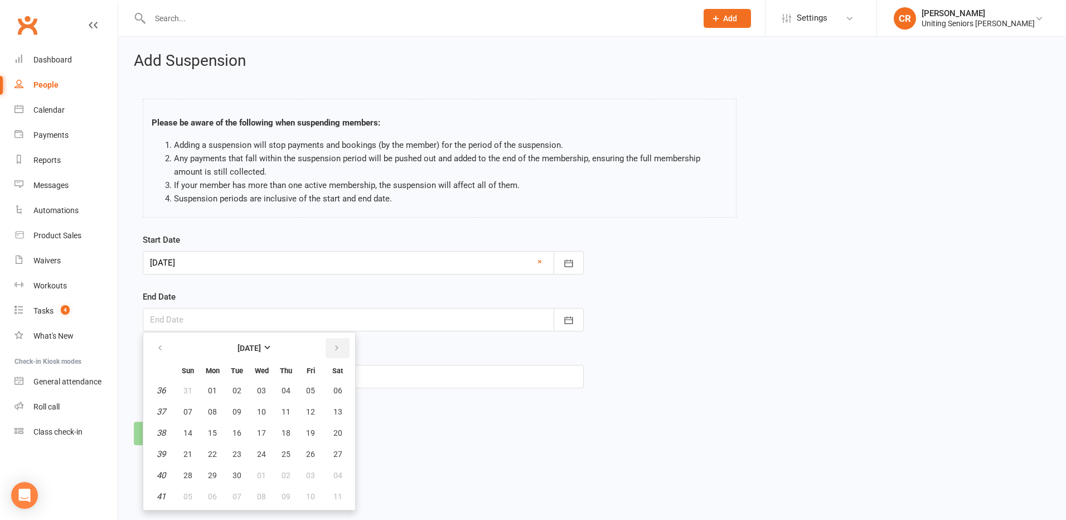
click at [332, 340] on button "button" at bounding box center [338, 348] width 24 height 20
click at [322, 346] on table "October 2025 Sun Mon Tue Wed Thu Fri Sat 40 28 29 30 01 02 03 04 41 05 06 07 08…" at bounding box center [249, 421] width 207 height 173
click at [335, 346] on icon "button" at bounding box center [337, 347] width 8 height 9
click at [233, 411] on span "04" at bounding box center [237, 411] width 9 height 9
type input "04 Nov 2025"
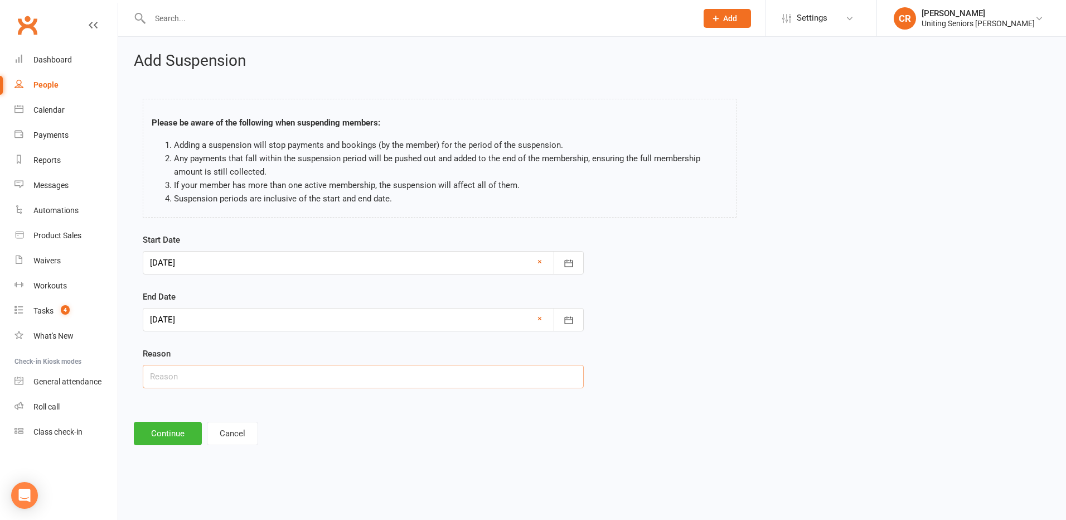
click at [169, 386] on input "text" at bounding box center [363, 376] width 441 height 23
type input "Away- WA"
click at [174, 445] on div "Add Suspension Please be aware of the following when suspending members: Adding…" at bounding box center [592, 249] width 948 height 424
click at [175, 432] on button "Continue" at bounding box center [168, 433] width 68 height 23
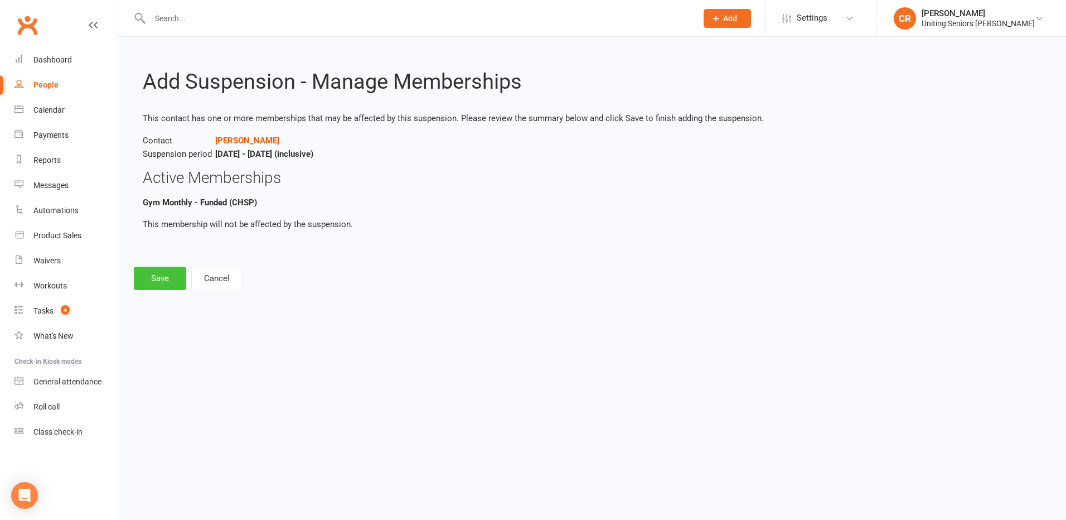
click at [173, 271] on button "Save" at bounding box center [160, 278] width 52 height 23
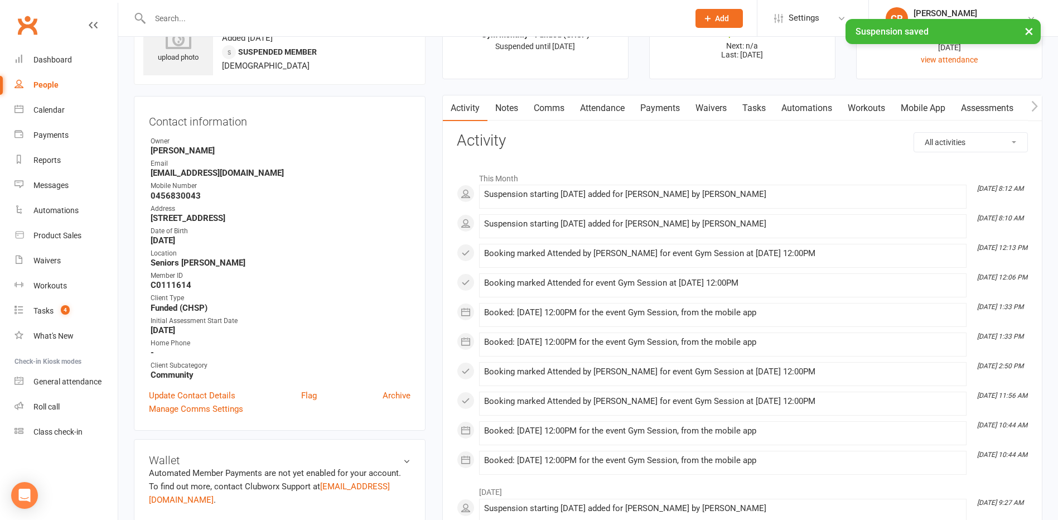
scroll to position [56, 0]
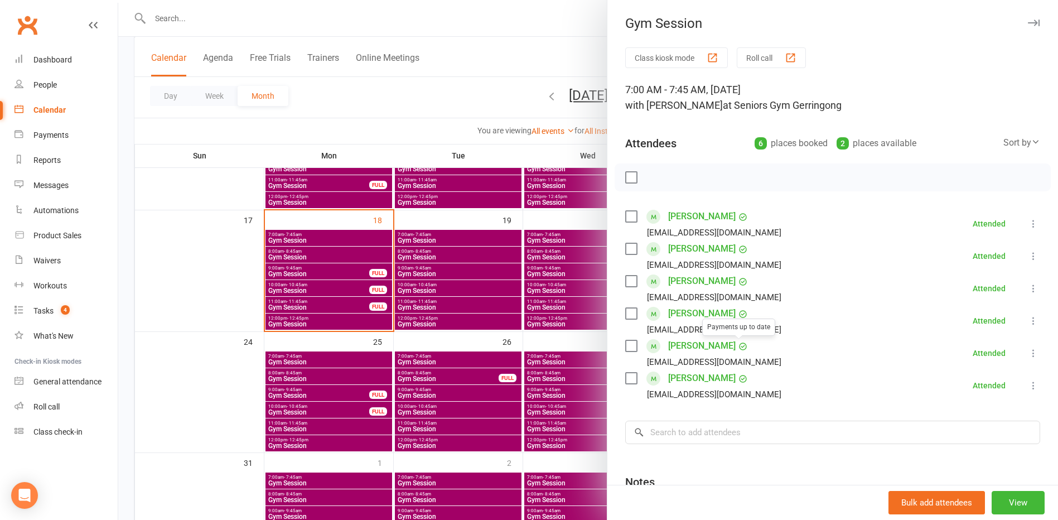
click at [200, 298] on div at bounding box center [587, 260] width 939 height 520
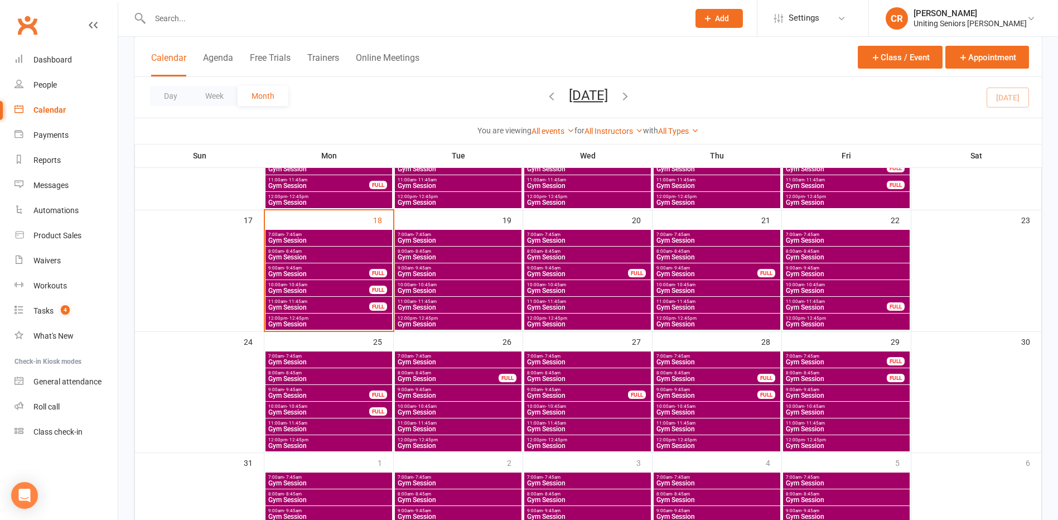
click at [291, 261] on div "8:00am - 8:45am Gym Session" at bounding box center [328, 254] width 127 height 16
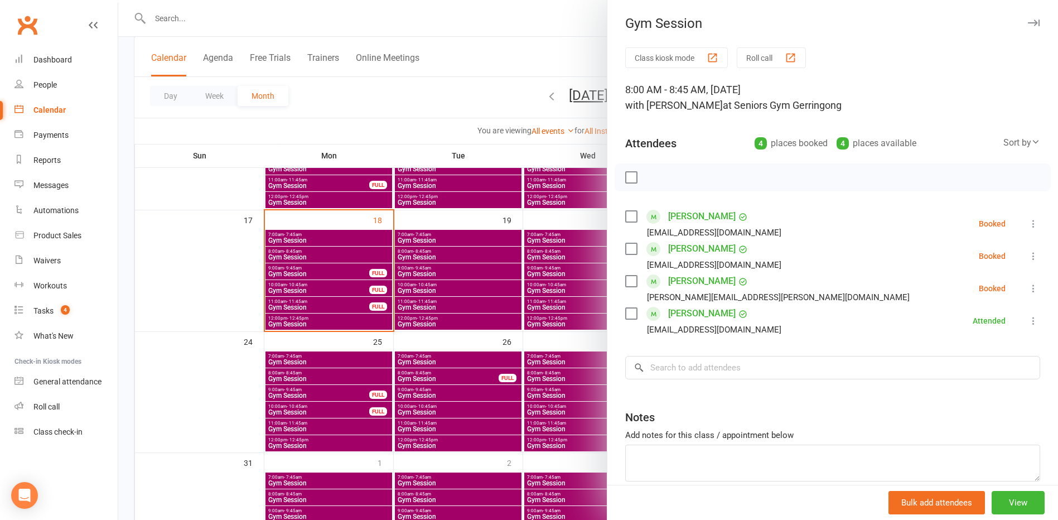
click at [292, 252] on div at bounding box center [587, 260] width 939 height 520
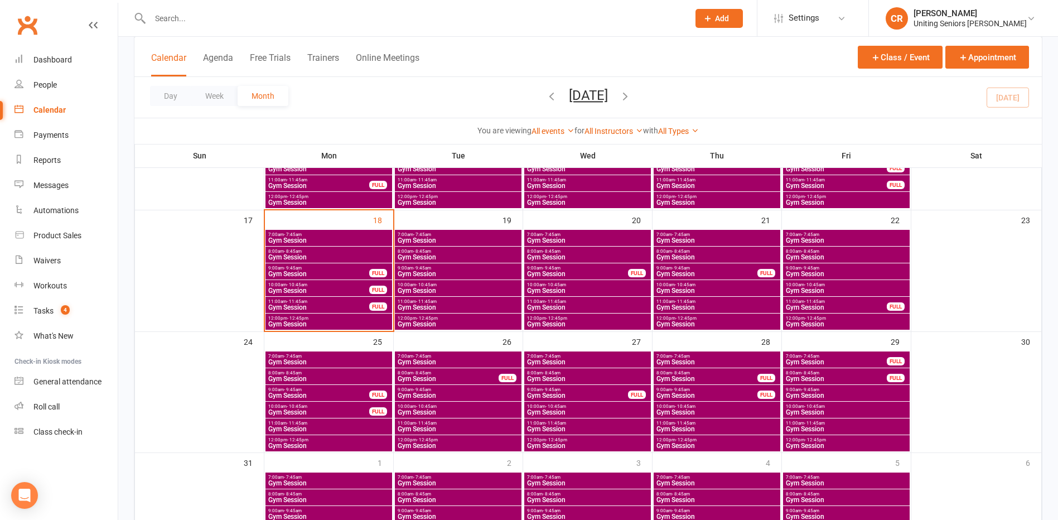
click at [290, 247] on div "8:00am - 8:45am Gym Session" at bounding box center [328, 254] width 127 height 16
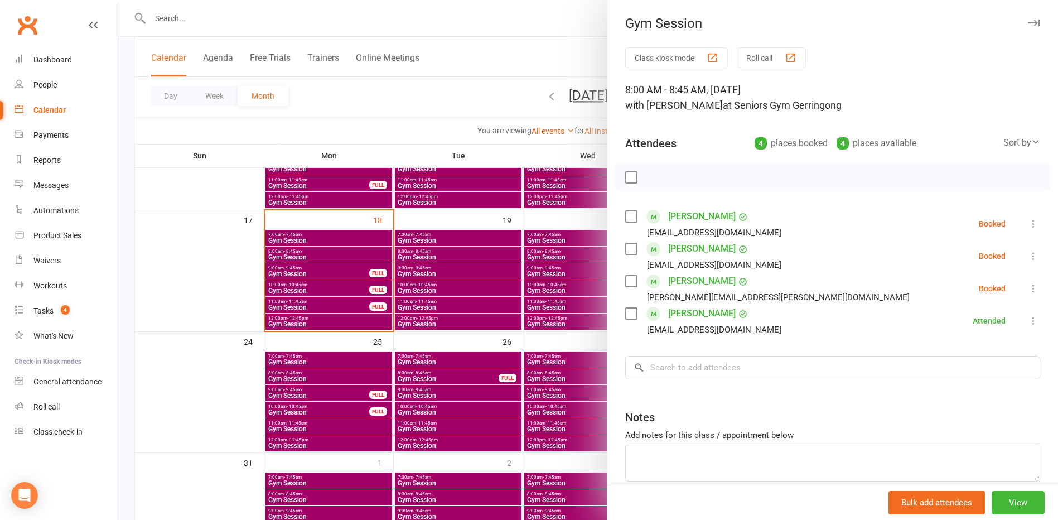
drag, startPoint x: 612, startPoint y: 171, endPoint x: 624, endPoint y: 171, distance: 12.3
click at [618, 171] on div at bounding box center [832, 177] width 436 height 28
click at [627, 172] on label at bounding box center [630, 177] width 11 height 11
click at [653, 178] on icon "button" at bounding box center [656, 177] width 12 height 12
click at [343, 258] on div at bounding box center [587, 260] width 939 height 520
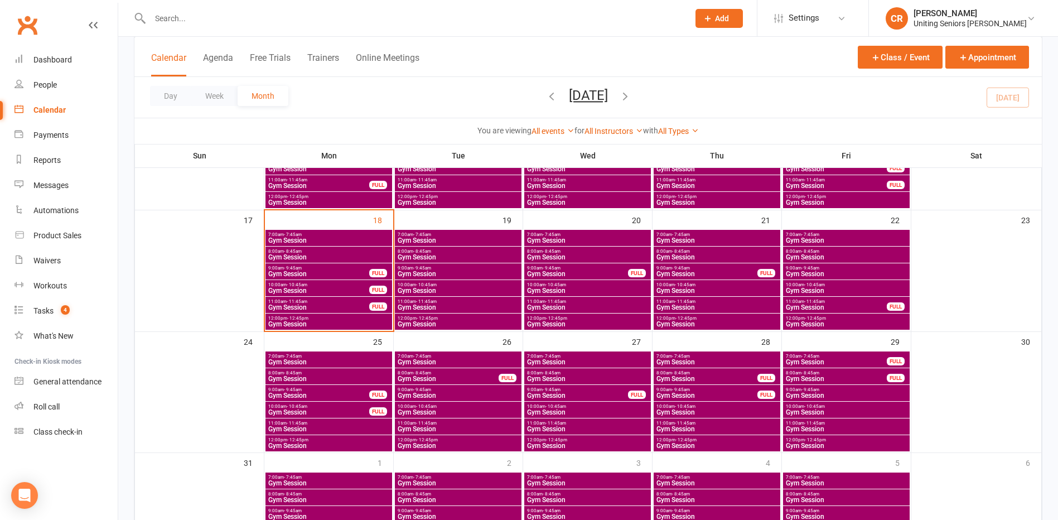
click at [341, 268] on span "9:00am - 9:45am" at bounding box center [319, 267] width 102 height 5
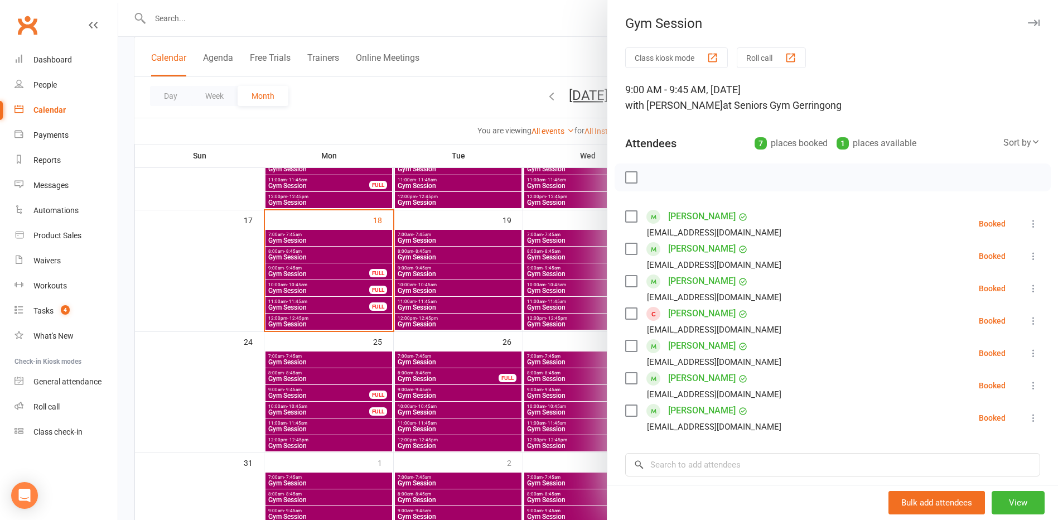
click at [722, 311] on link "Pamela Hathaway" at bounding box center [701, 313] width 67 height 18
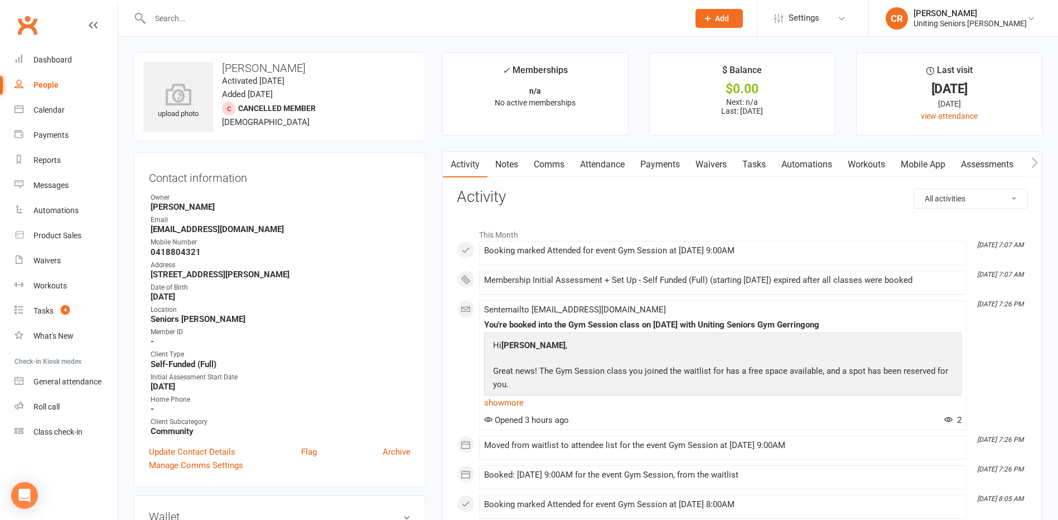
click at [913, 168] on link "Mobile App" at bounding box center [923, 165] width 60 height 26
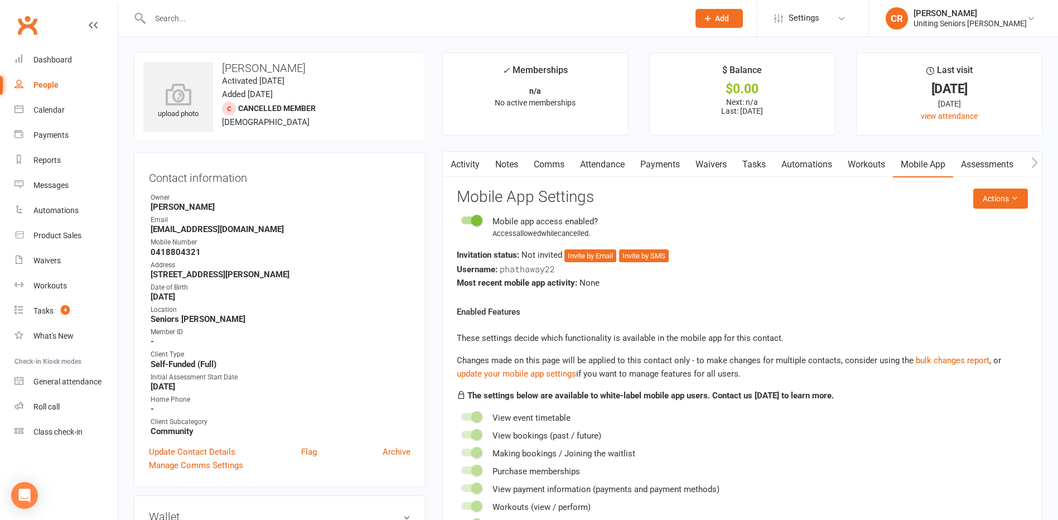
click at [455, 168] on button "button" at bounding box center [450, 164] width 14 height 25
click at [471, 158] on link "Activity" at bounding box center [465, 165] width 45 height 26
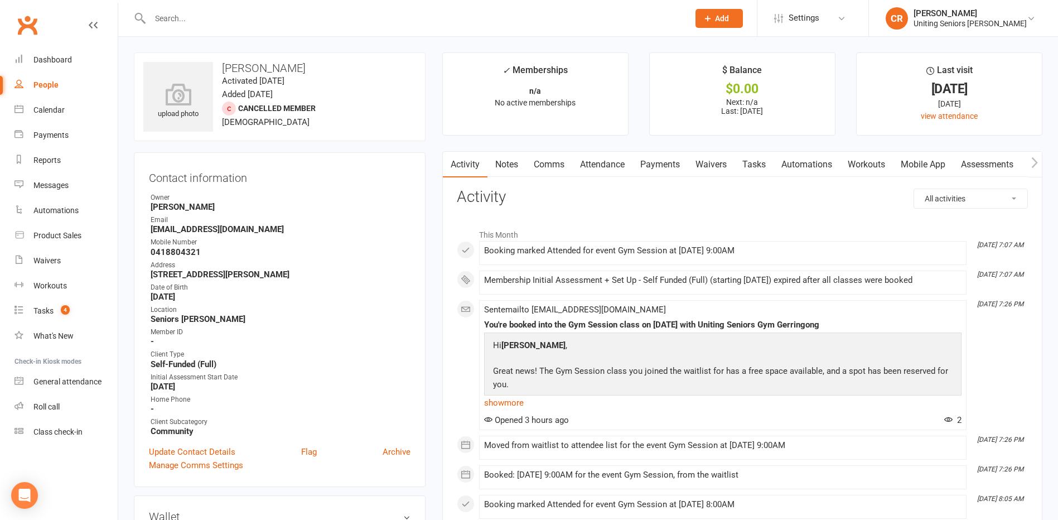
click at [924, 167] on link "Mobile App" at bounding box center [923, 165] width 60 height 26
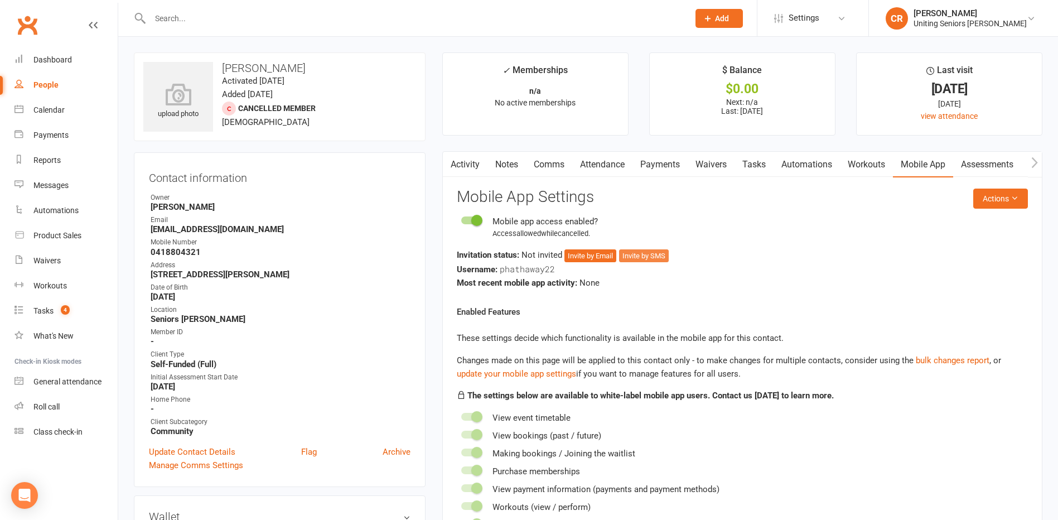
click at [627, 251] on button "Invite by SMS" at bounding box center [644, 255] width 50 height 13
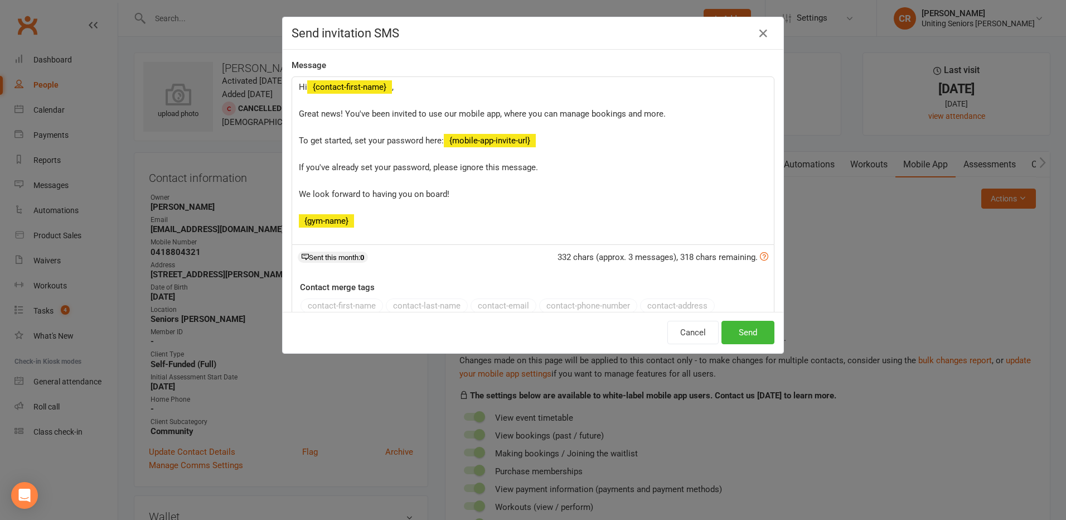
click at [724, 312] on div "Cancel Send" at bounding box center [533, 332] width 501 height 41
click at [732, 323] on button "Send" at bounding box center [747, 332] width 53 height 23
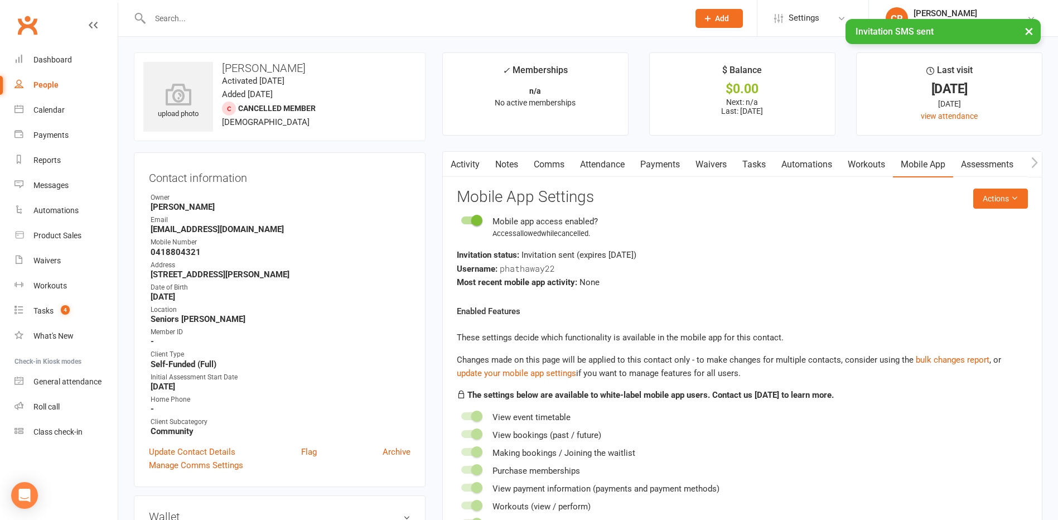
click at [456, 166] on button "button" at bounding box center [450, 164] width 14 height 25
click at [449, 168] on icon "button" at bounding box center [449, 163] width 7 height 12
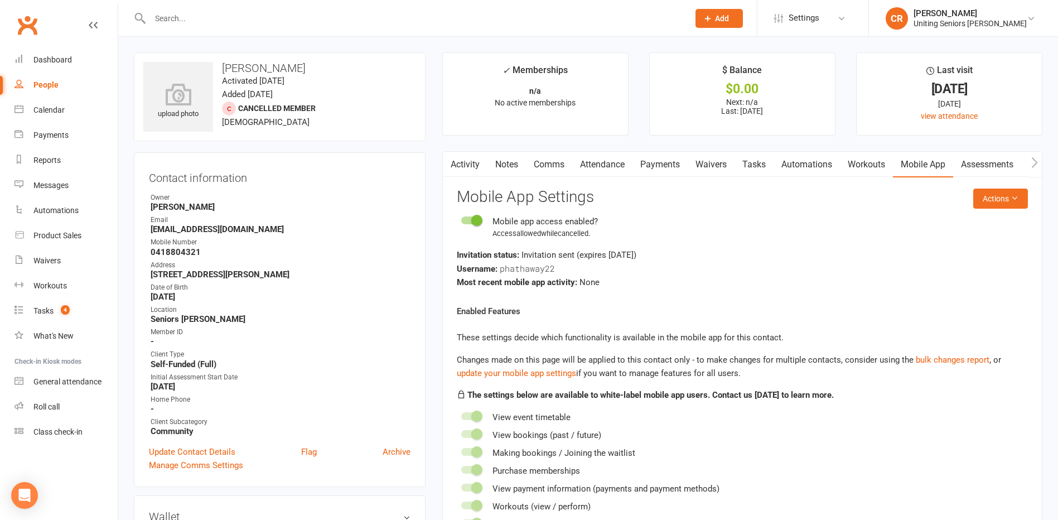
click at [463, 169] on link "Activity" at bounding box center [465, 165] width 45 height 26
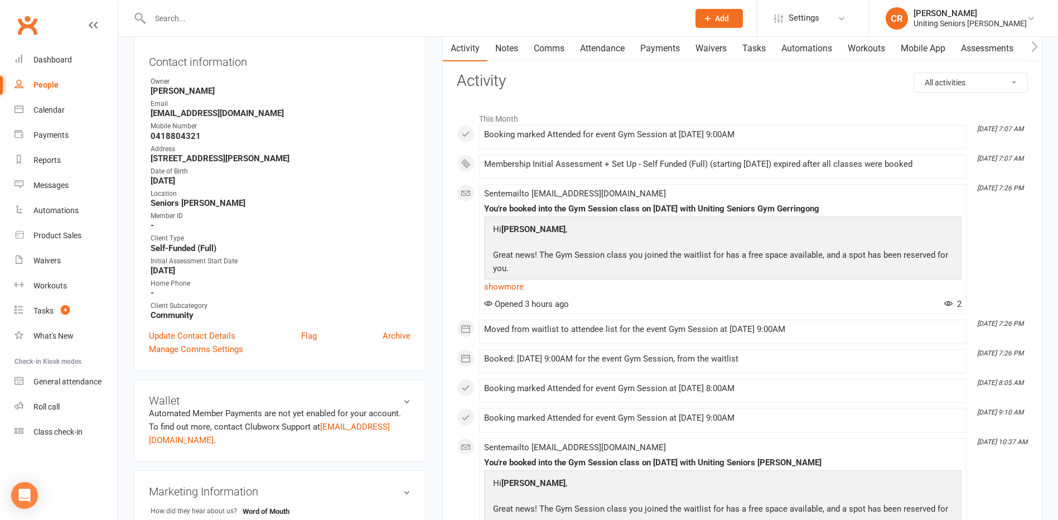
scroll to position [112, 0]
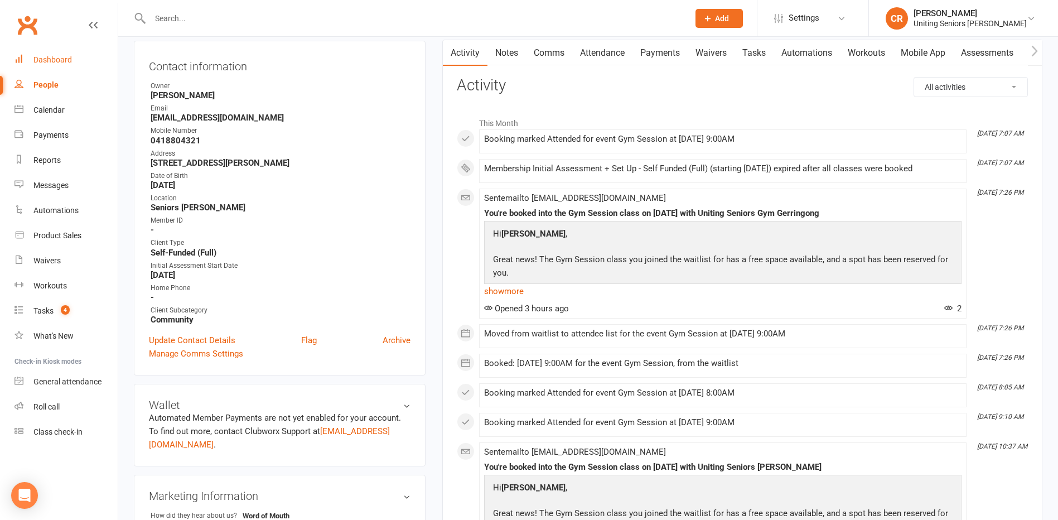
click at [68, 66] on link "Dashboard" at bounding box center [65, 59] width 103 height 25
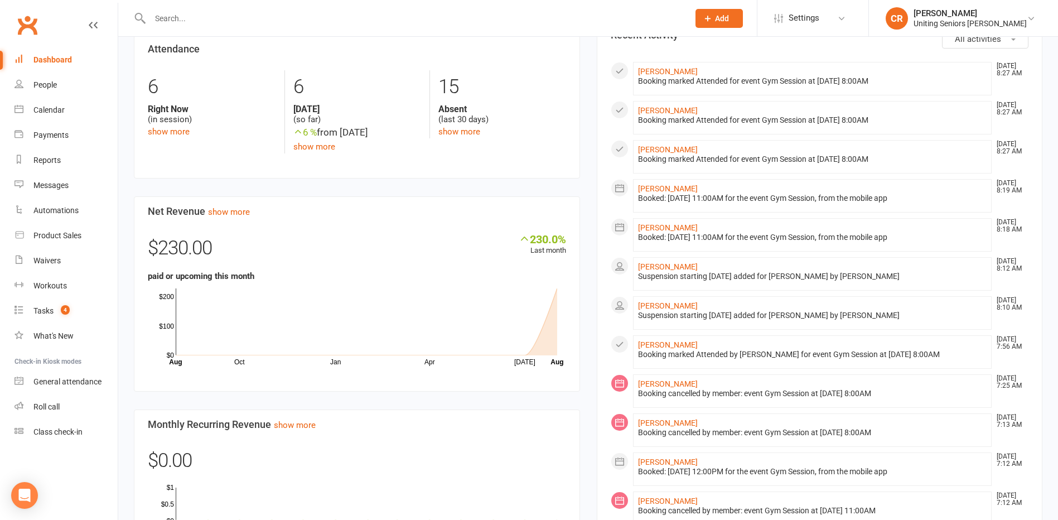
scroll to position [613, 0]
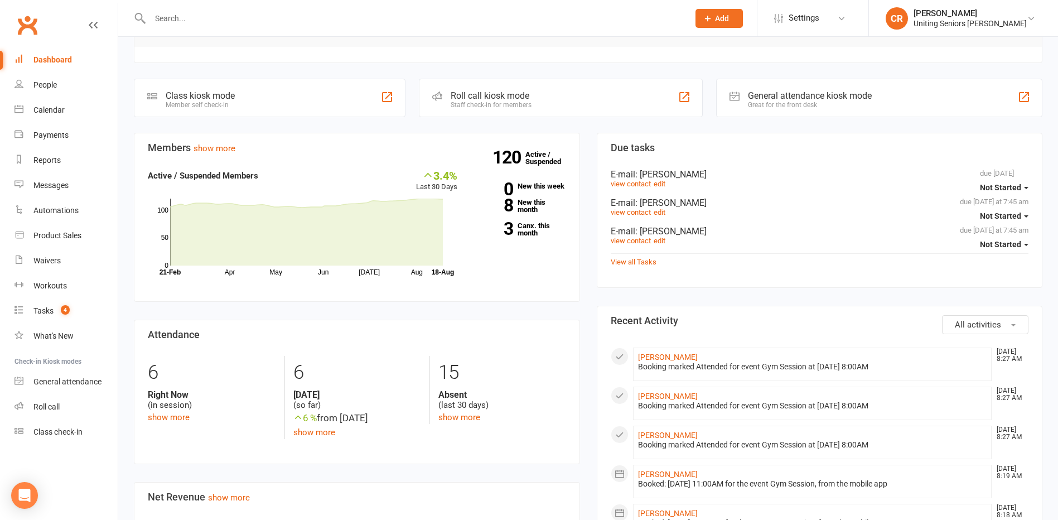
scroll to position [223, 0]
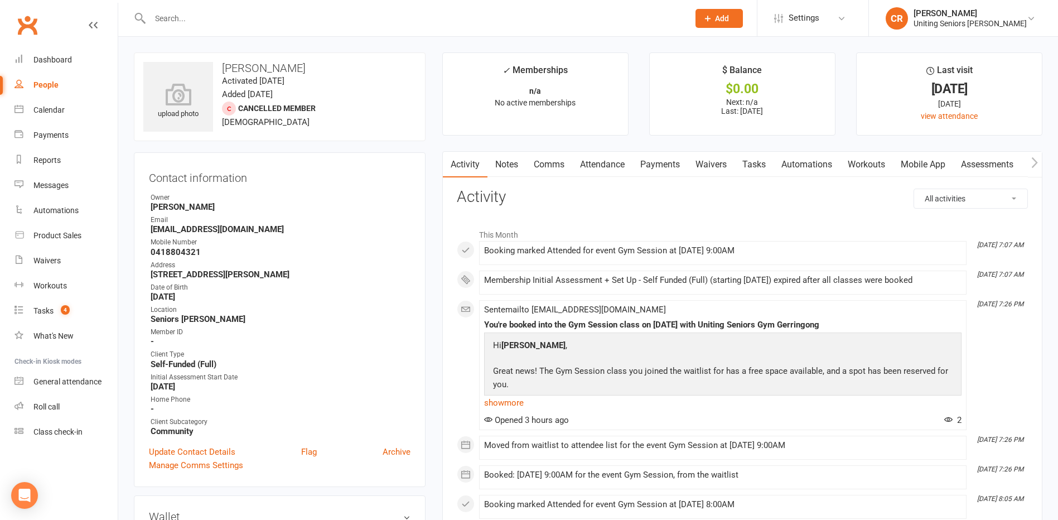
click at [898, 162] on link "Mobile App" at bounding box center [923, 165] width 60 height 26
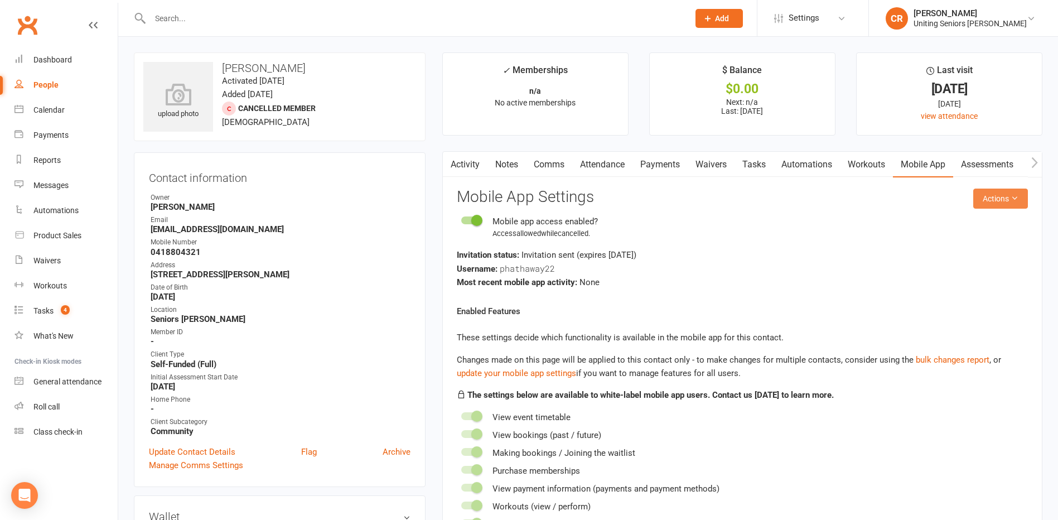
click at [985, 192] on button "Actions" at bounding box center [1000, 198] width 55 height 20
click at [674, 324] on div "Enabled Features These settings decide which functionality is available in the …" at bounding box center [742, 417] width 571 height 226
click at [458, 161] on link "Activity" at bounding box center [465, 165] width 45 height 26
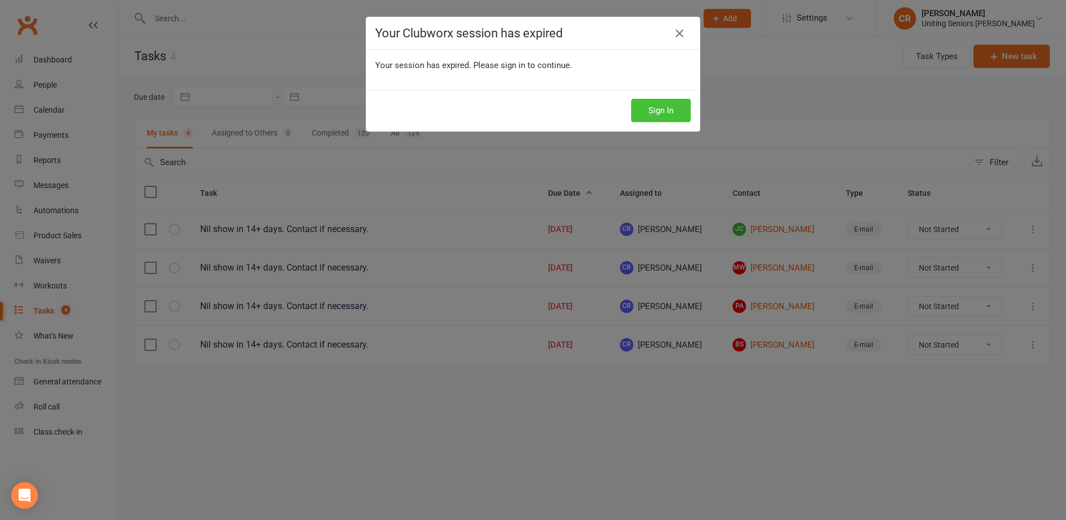
click at [670, 101] on button "Sign In" at bounding box center [661, 110] width 60 height 23
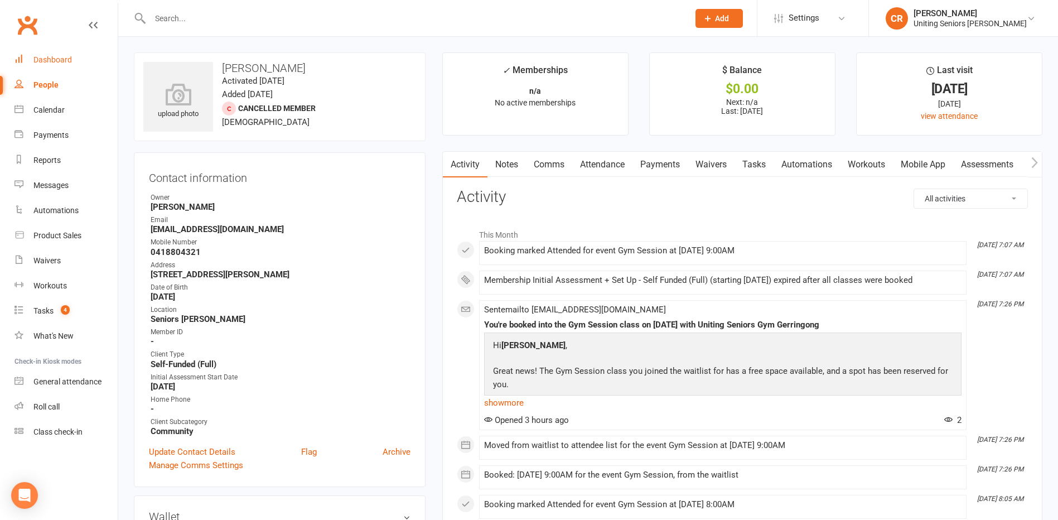
click at [90, 61] on link "Dashboard" at bounding box center [65, 59] width 103 height 25
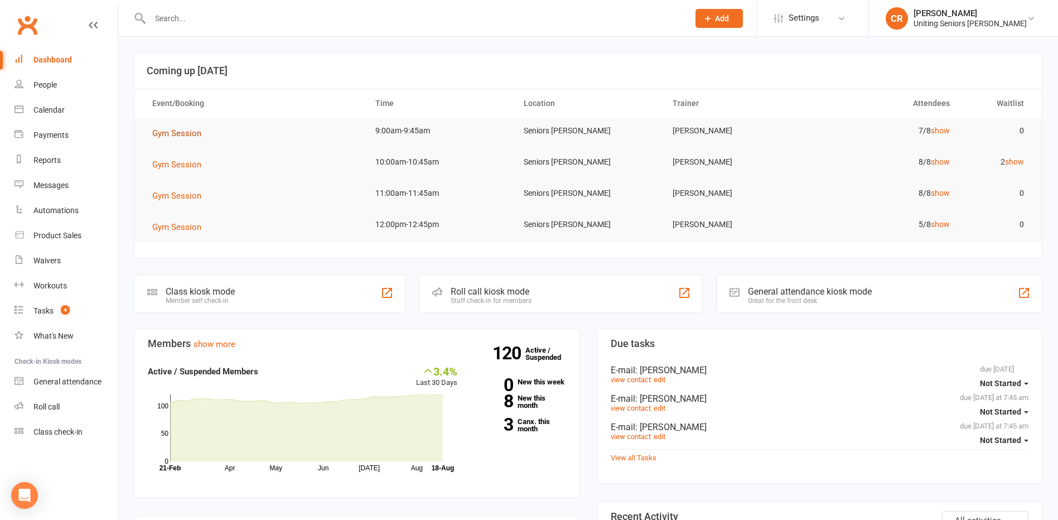
click at [196, 131] on span "Gym Session" at bounding box center [176, 133] width 49 height 10
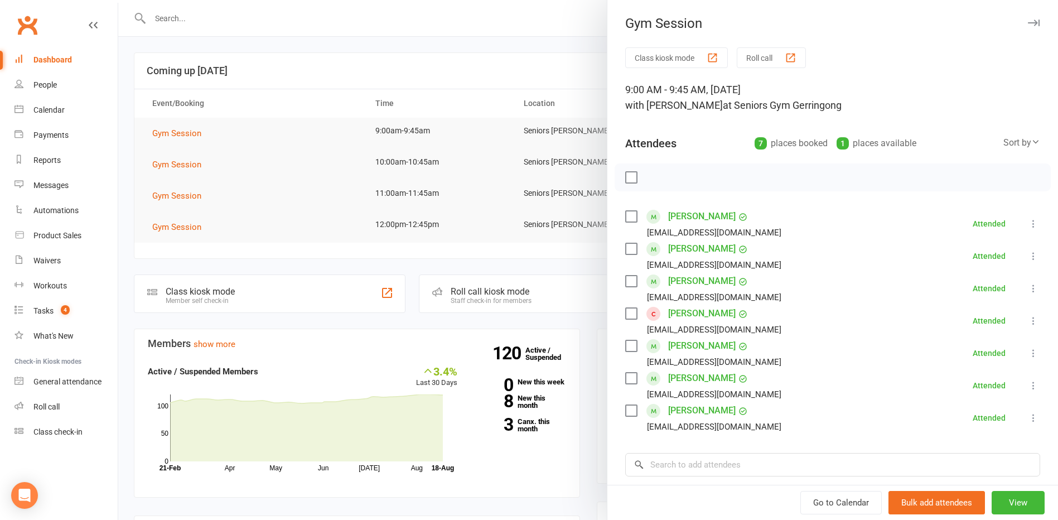
click at [199, 134] on div at bounding box center [587, 260] width 939 height 520
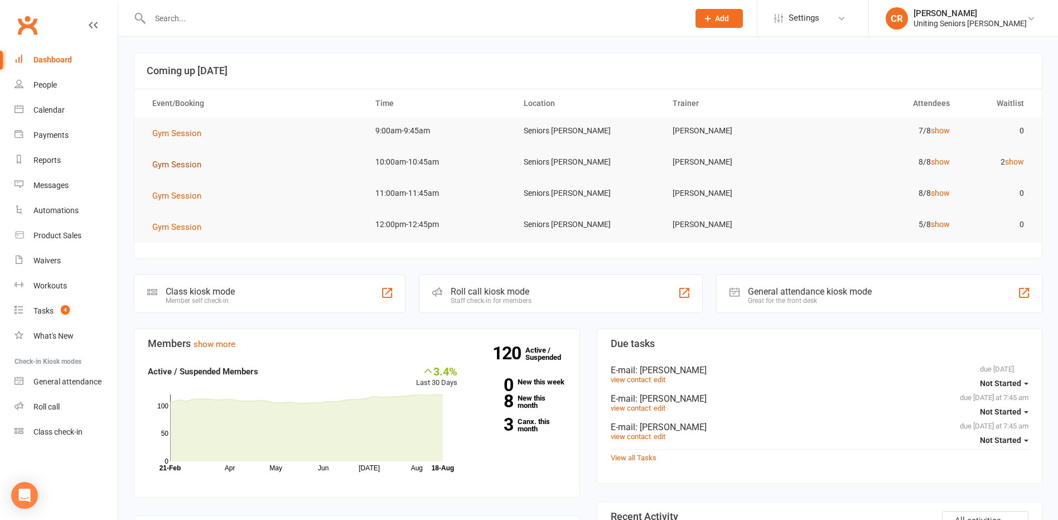
click at [190, 171] on button "Gym Session" at bounding box center [180, 164] width 57 height 13
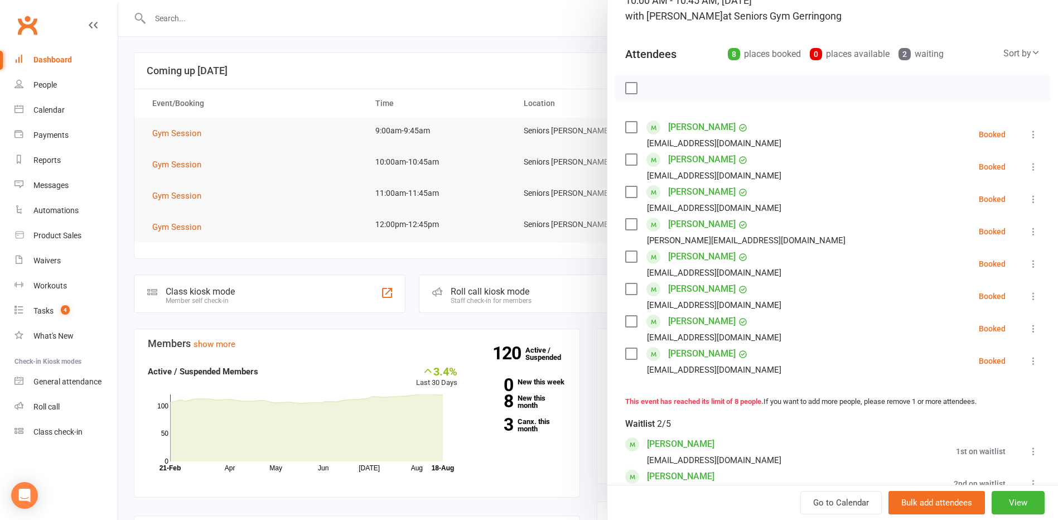
scroll to position [112, 0]
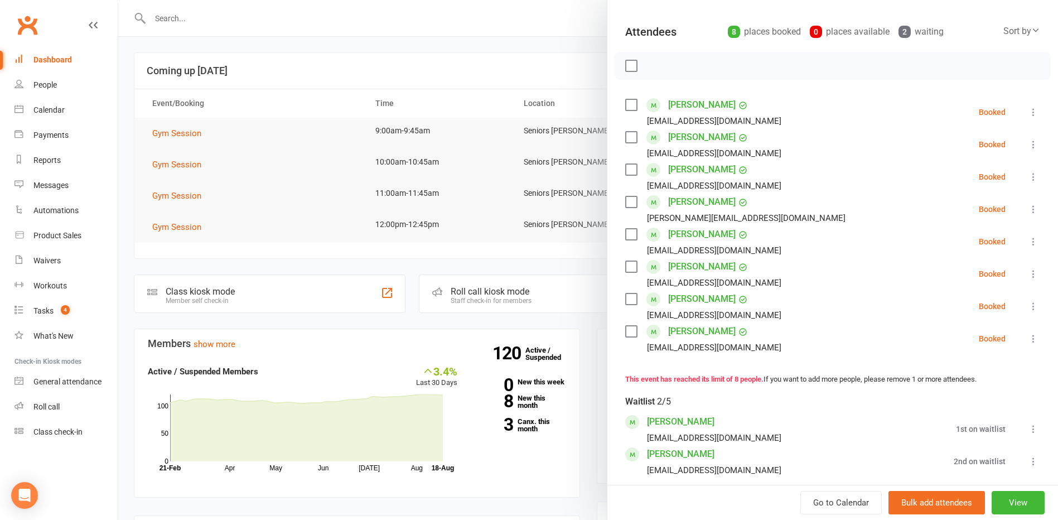
click at [521, 149] on div at bounding box center [587, 260] width 939 height 520
